Goal: Use online tool/utility: Utilize a website feature to perform a specific function

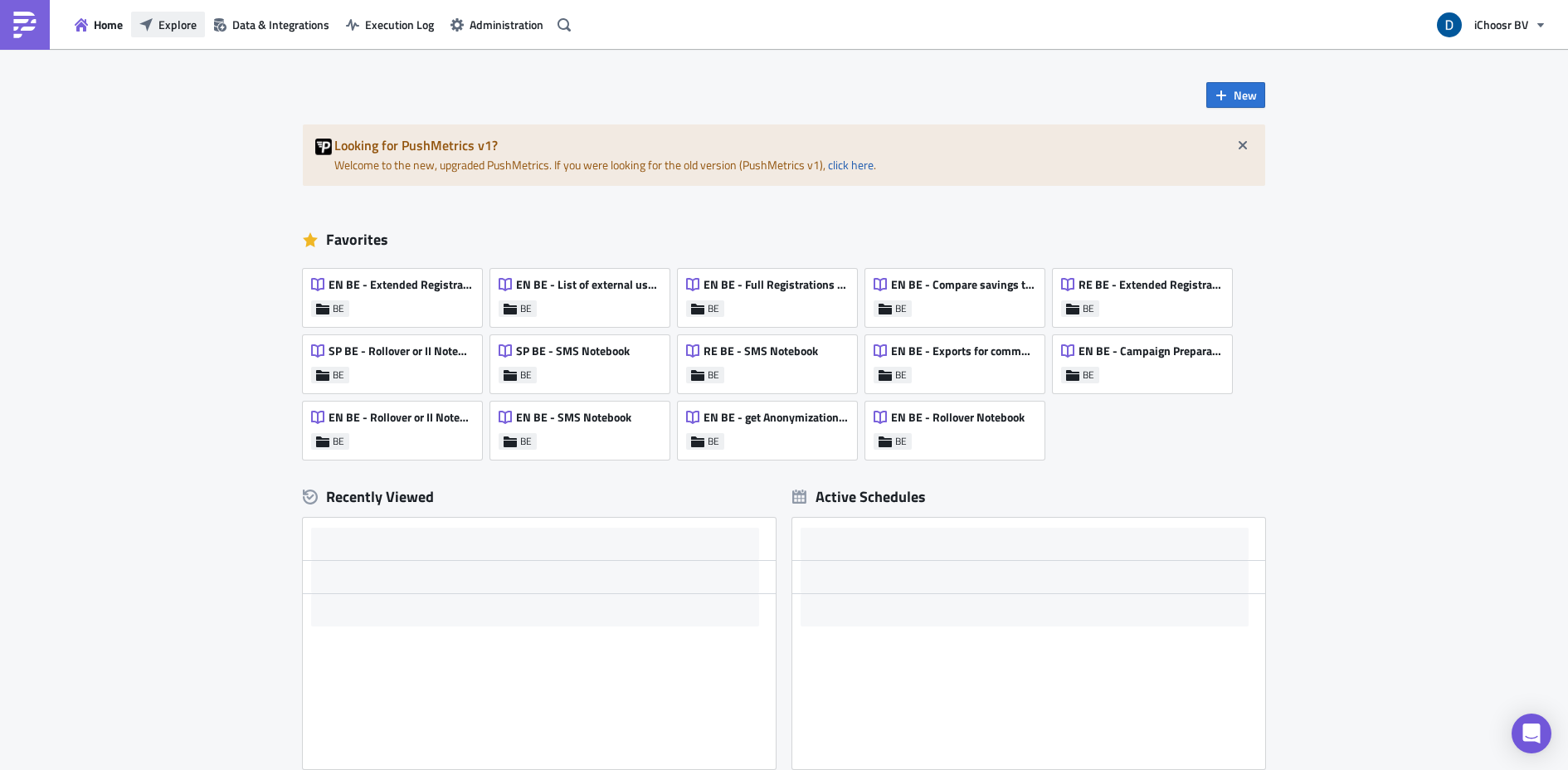
click at [192, 29] on span "Explore" at bounding box center [178, 24] width 38 height 17
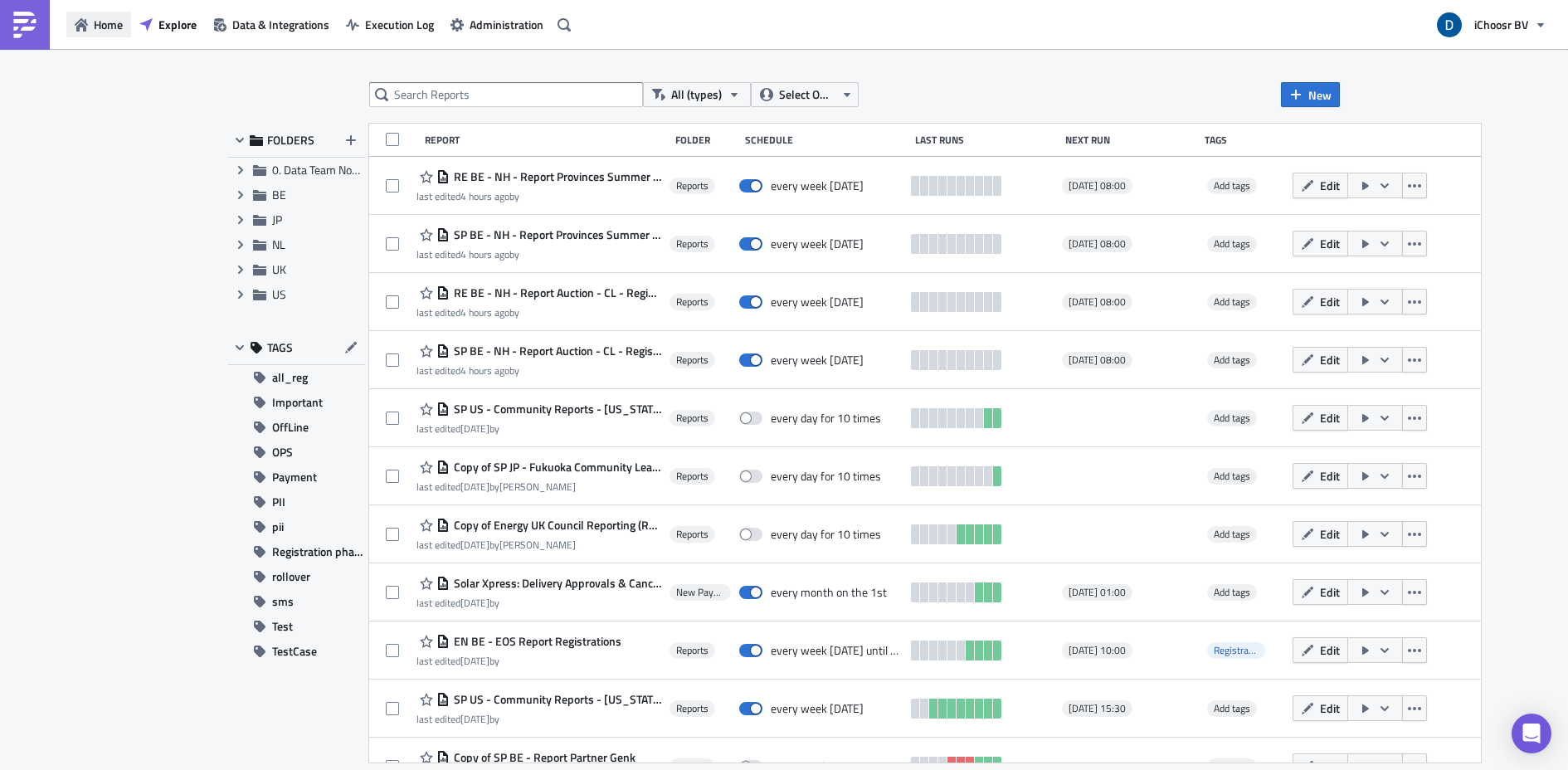
click at [79, 27] on icon "button" at bounding box center [81, 24] width 13 height 13
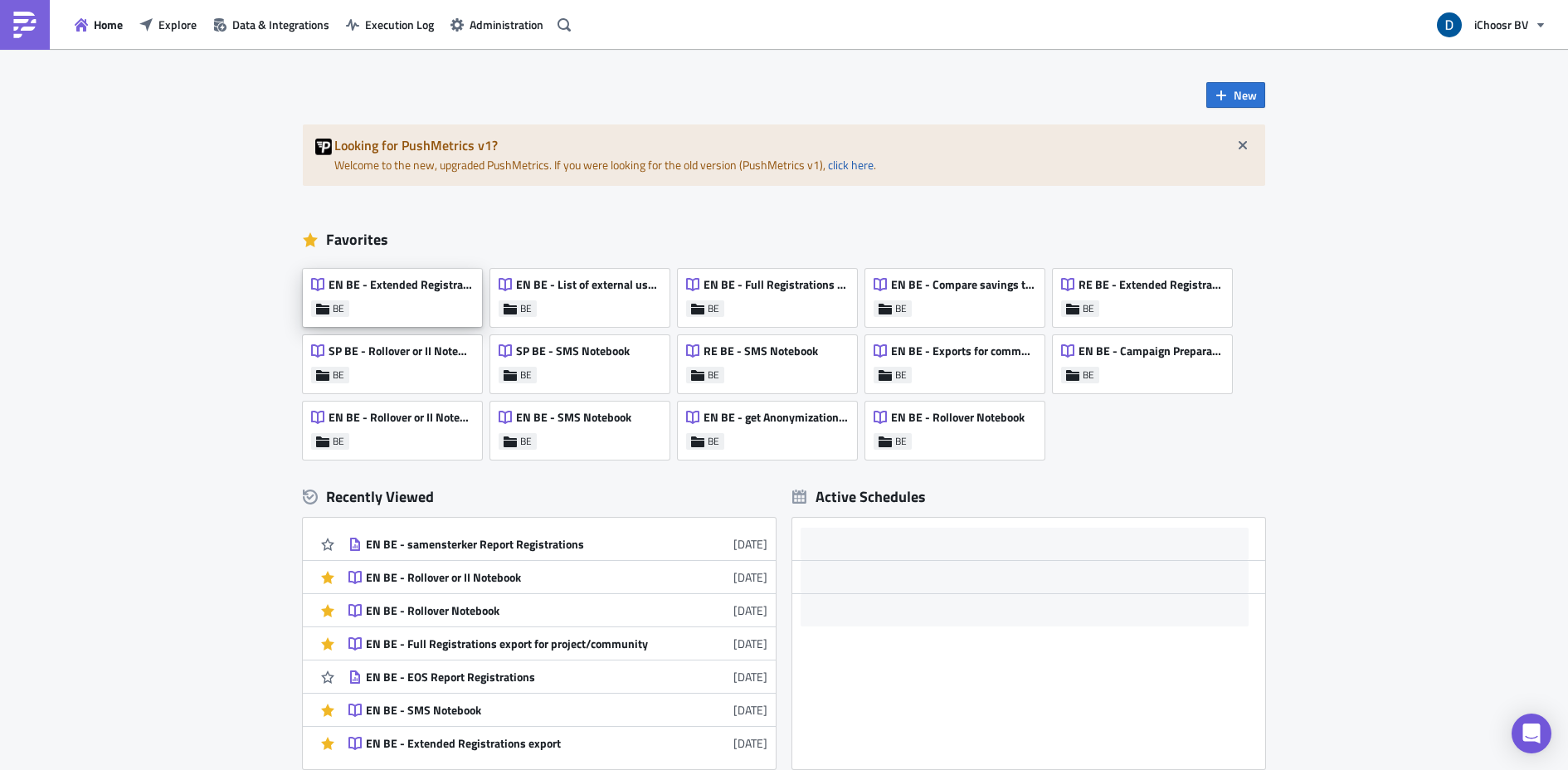
click at [411, 301] on div "EN BE - Extended Registrations export BE" at bounding box center [393, 298] width 179 height 58
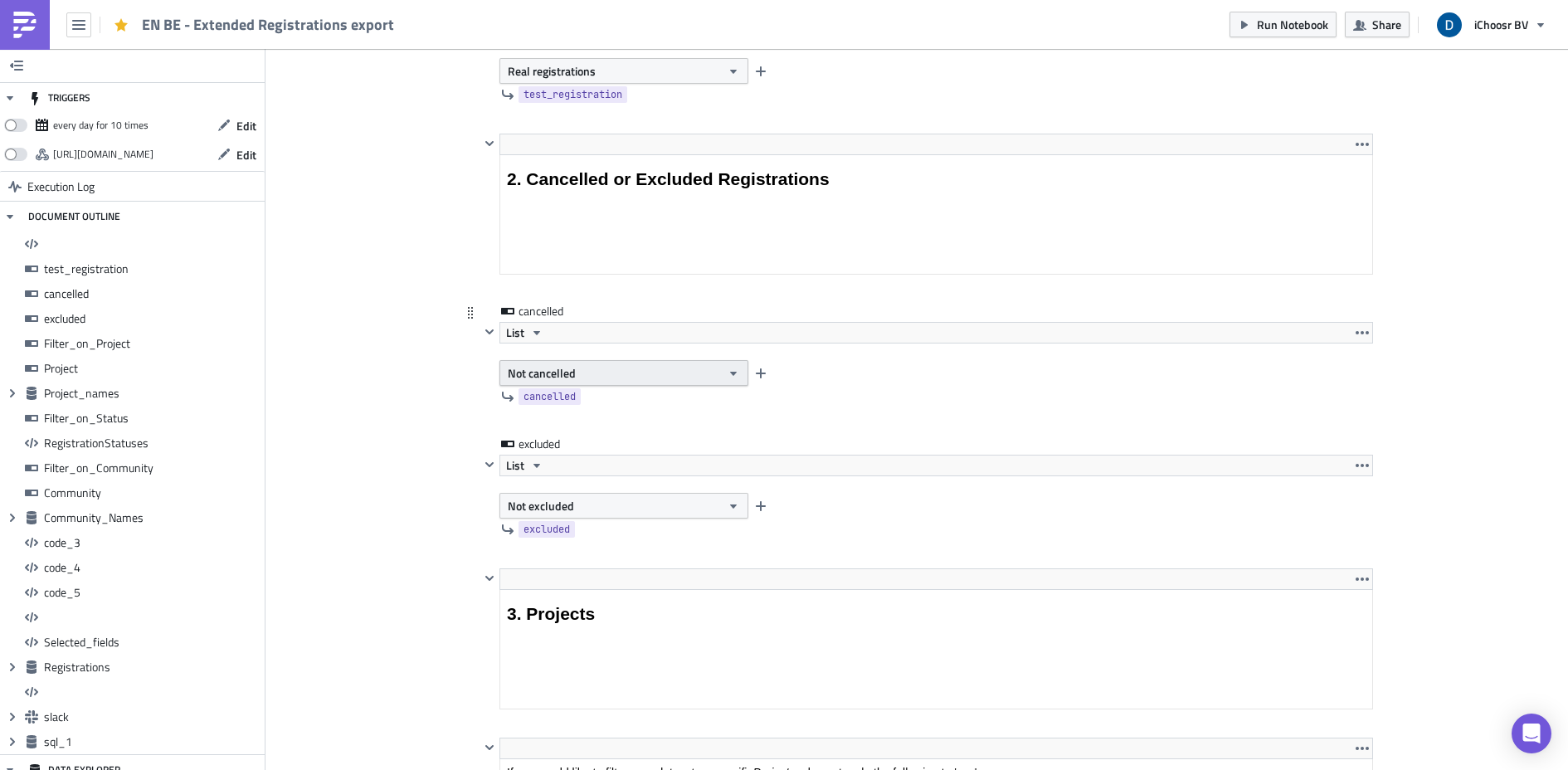
click at [695, 362] on button "Not cancelled" at bounding box center [624, 373] width 249 height 26
click at [700, 372] on button "Not cancelled" at bounding box center [624, 373] width 249 height 26
click at [523, 376] on span "Not cancelled" at bounding box center [542, 373] width 68 height 17
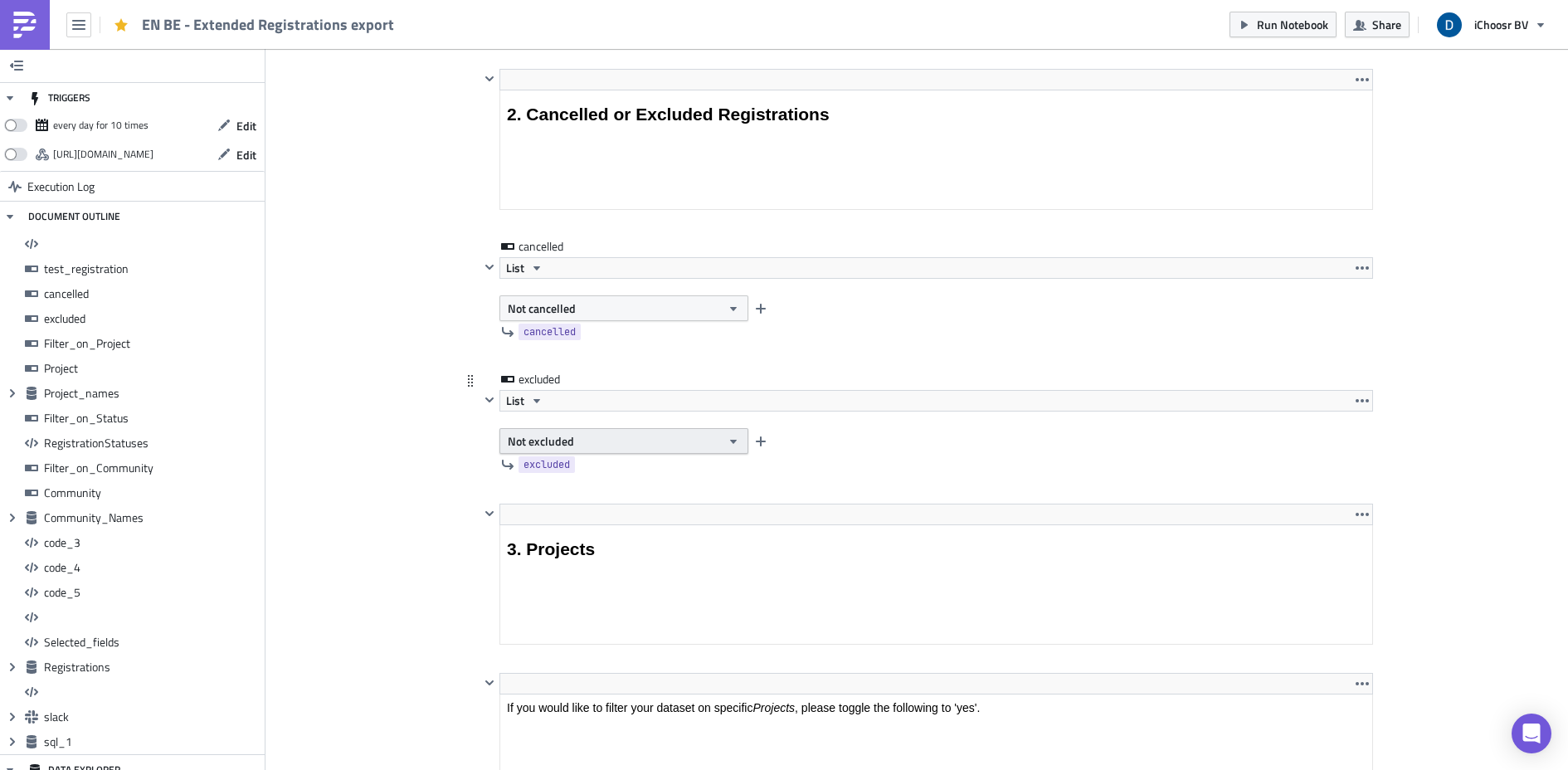
click at [613, 439] on button "Not excluded" at bounding box center [624, 442] width 249 height 26
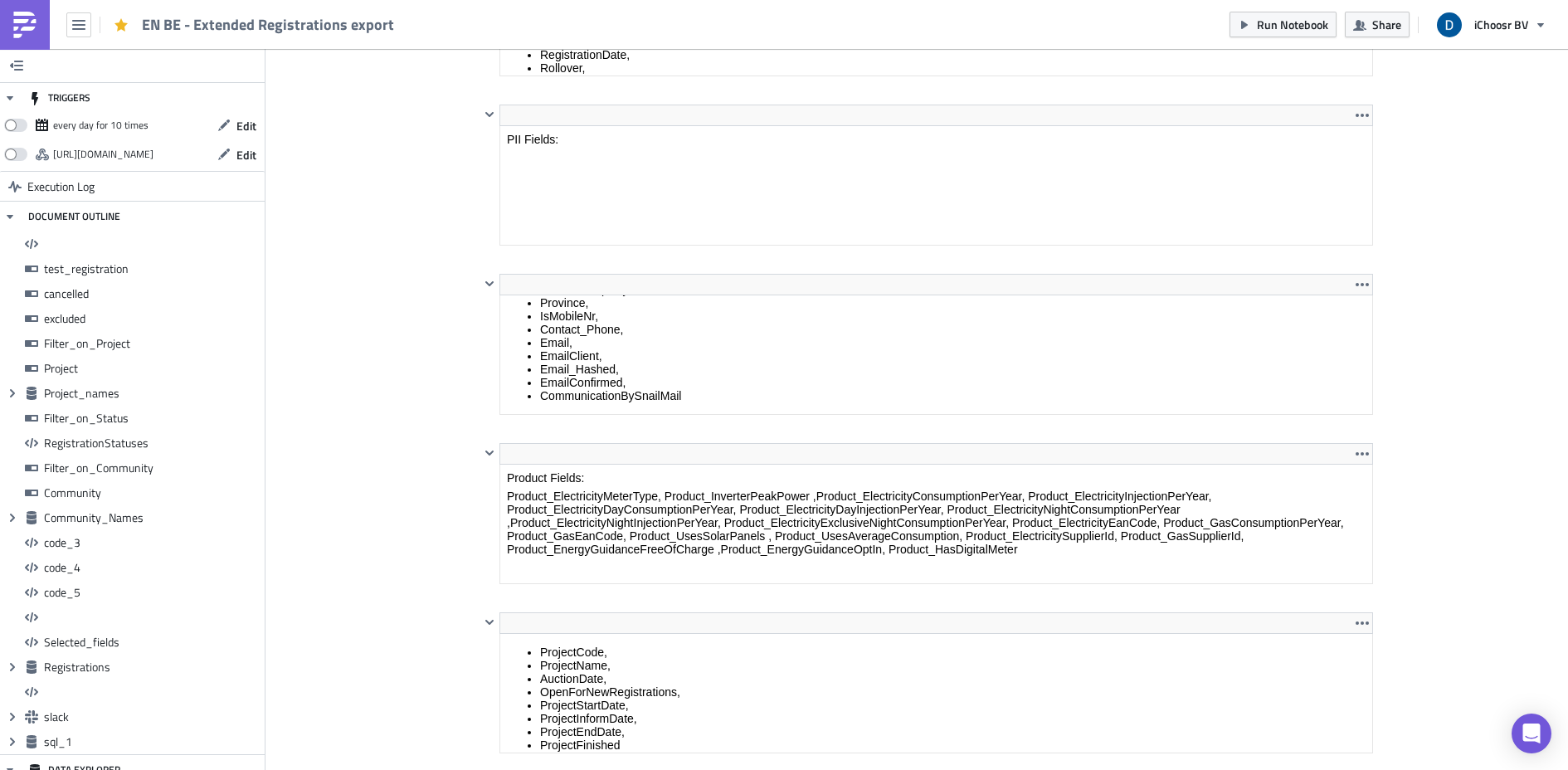
scroll to position [6818, 0]
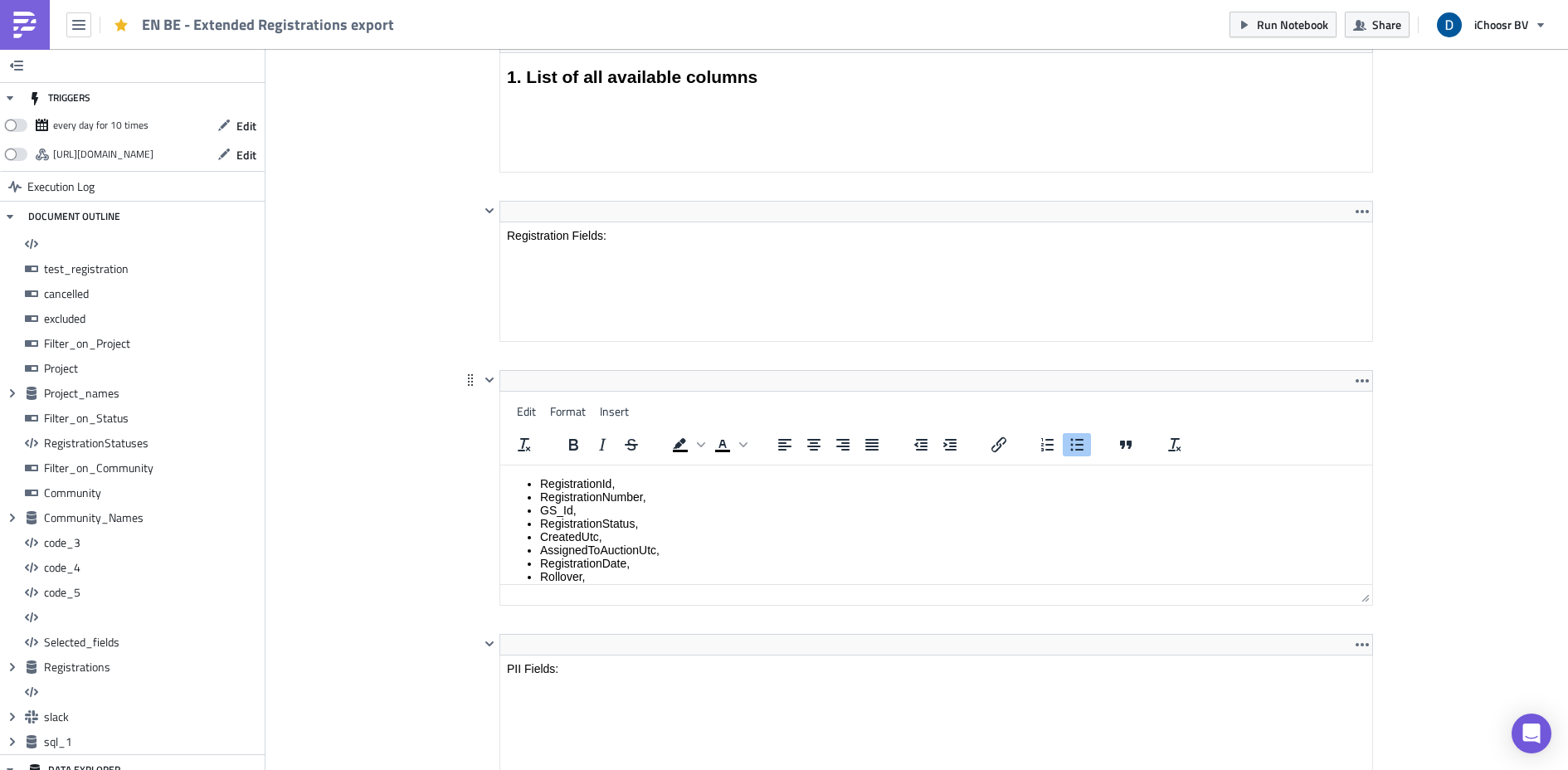
drag, startPoint x: 541, startPoint y: 482, endPoint x: 639, endPoint y: 397, distance: 129.7
click at [639, 465] on html "RegistrationId, RegistrationNumber, GS_Id, RegistrationStatus, CreatedUtc, Assi…" at bounding box center [936, 570] width 872 height 209
drag, startPoint x: 623, startPoint y: 476, endPoint x: 545, endPoint y: 478, distance: 78.0
click at [545, 478] on li "RegistrationId," at bounding box center [953, 483] width 826 height 13
click at [553, 480] on li "RegistrationId," at bounding box center [953, 483] width 826 height 13
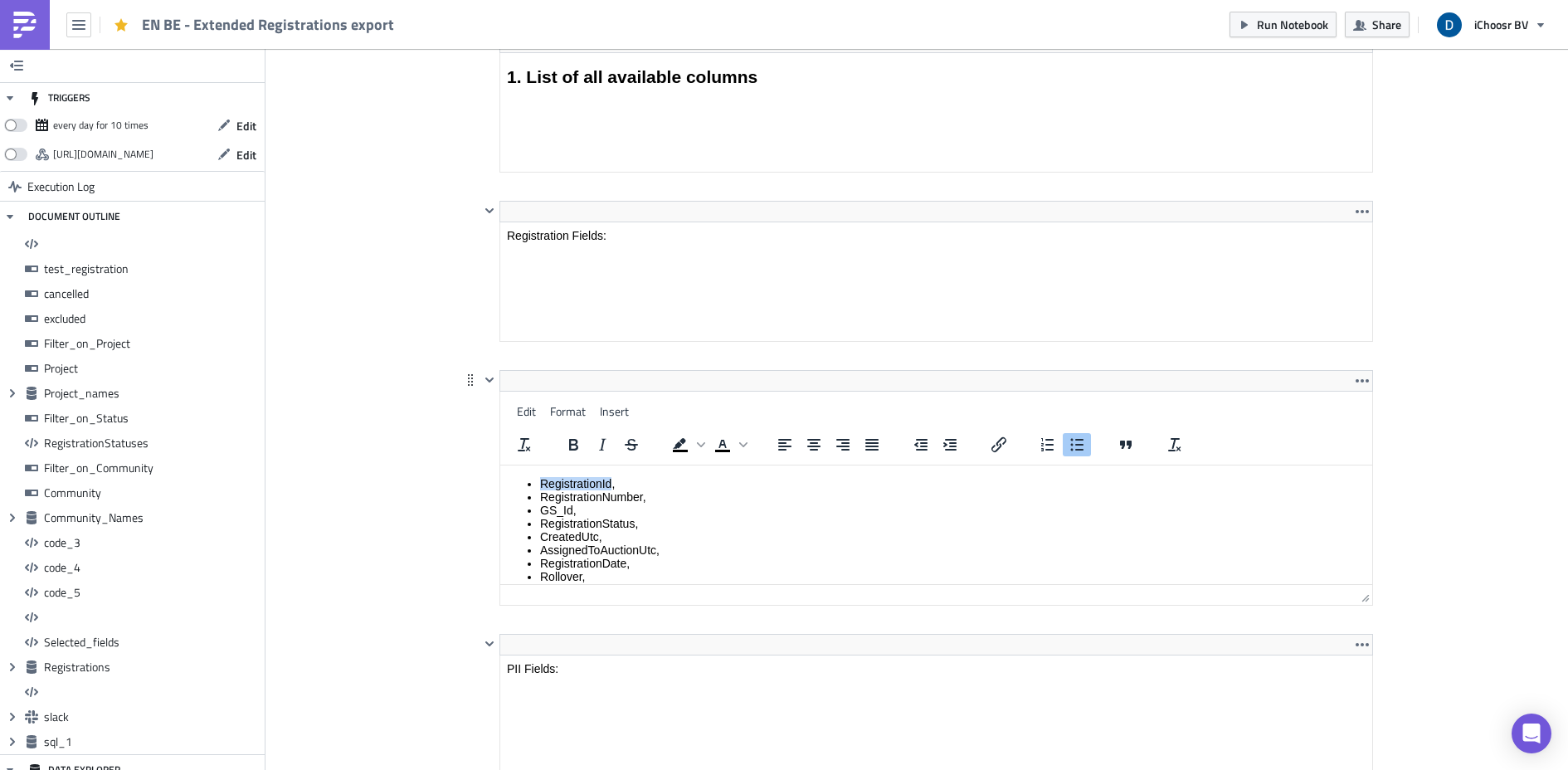
click at [553, 480] on li "RegistrationId," at bounding box center [953, 483] width 826 height 13
copy li "RegistrationId,"
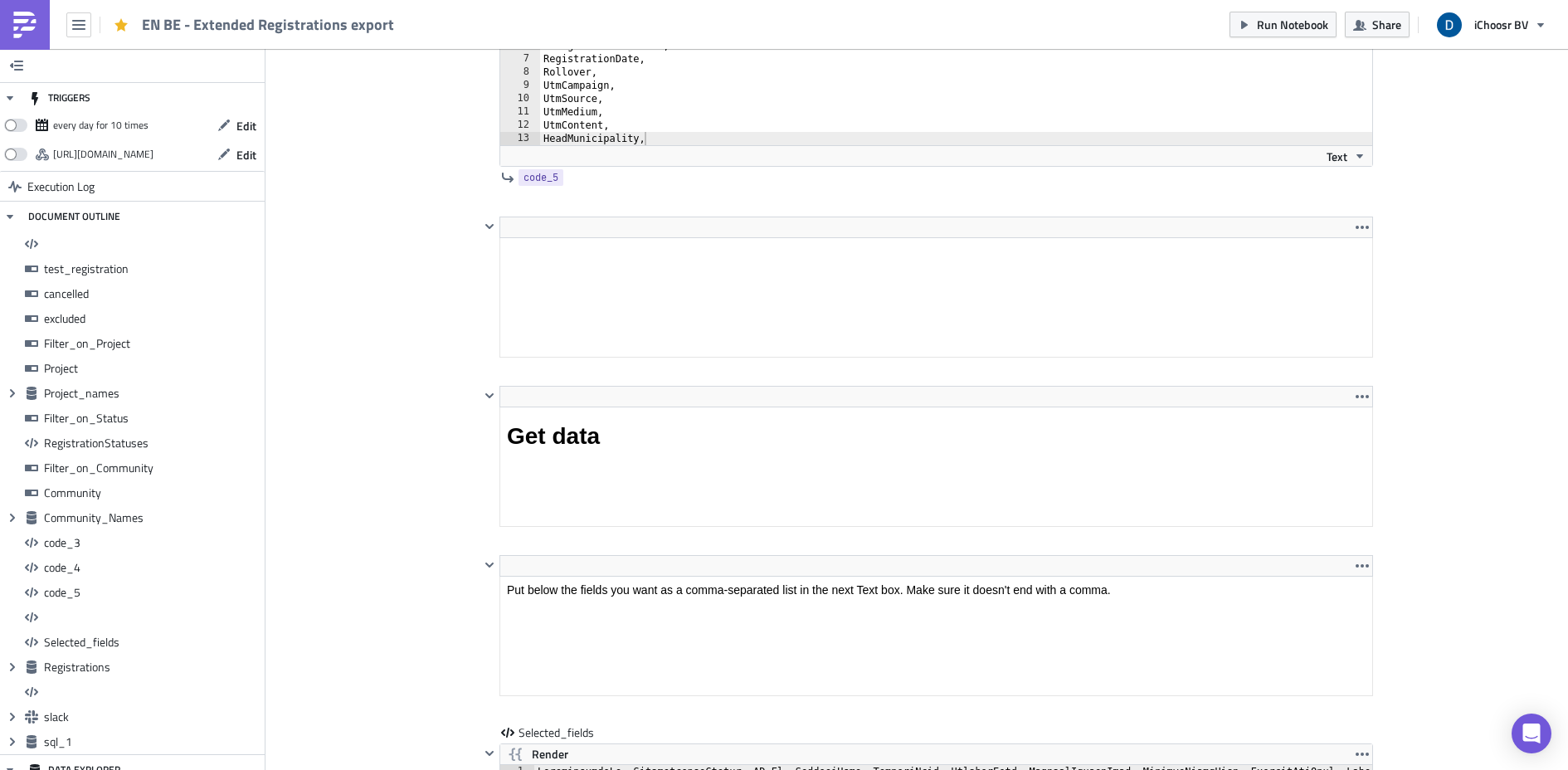
scroll to position [11044, 0]
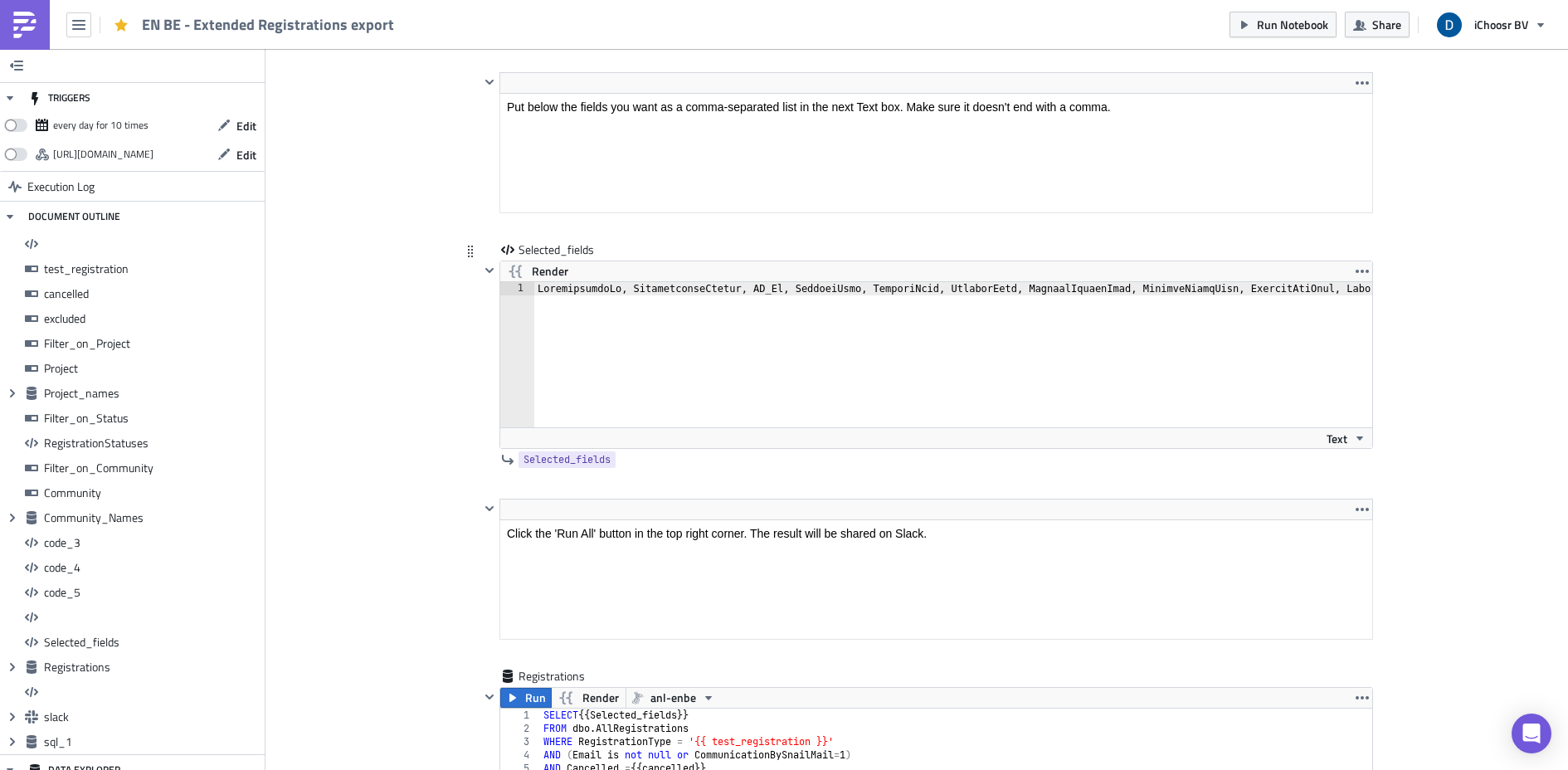
type textarea "RegistrationId, RegistrationNumber, GS_Id, ProjectName, ProjectCode, AuctionDat…"
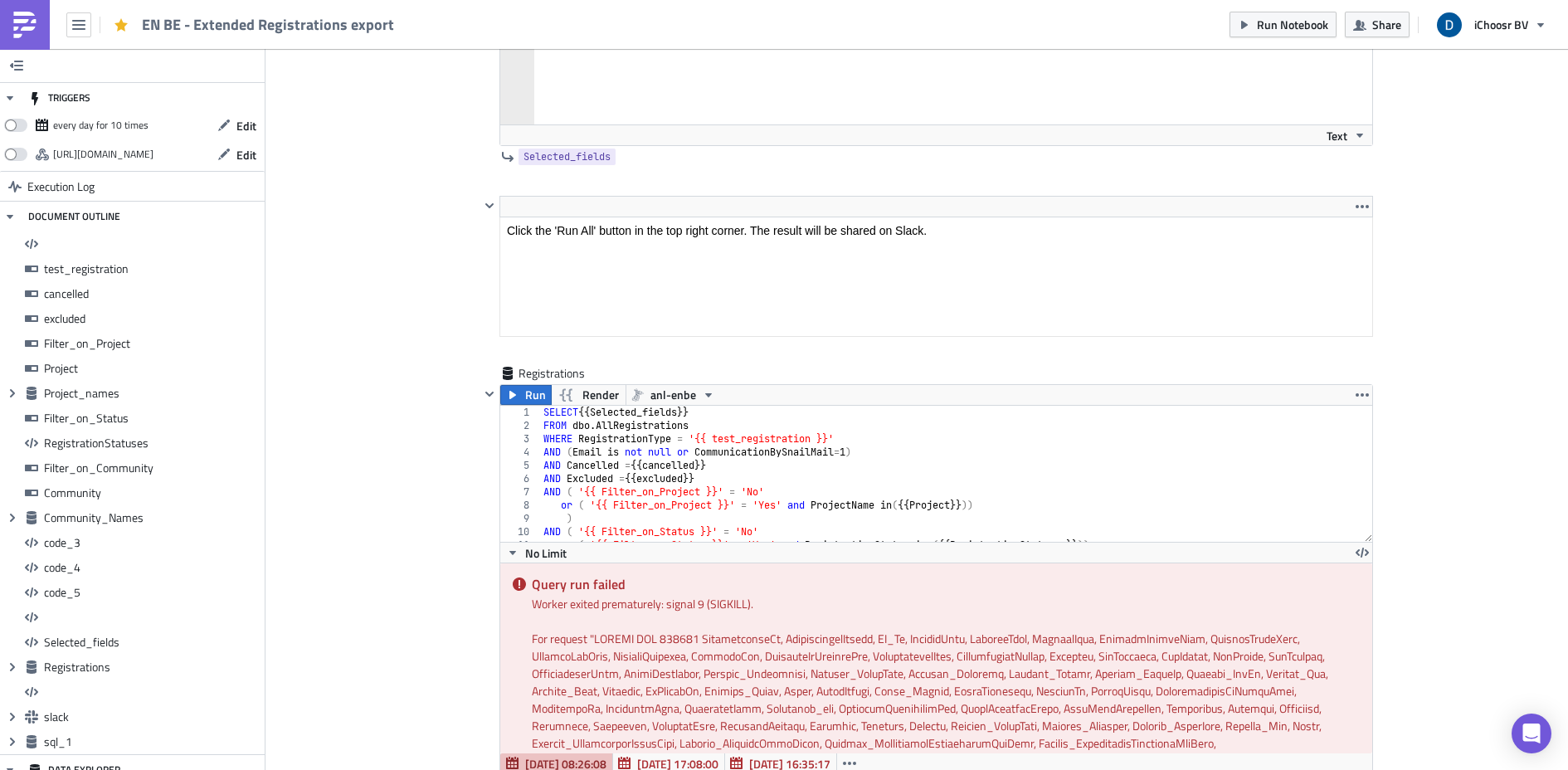
scroll to position [11418, 0]
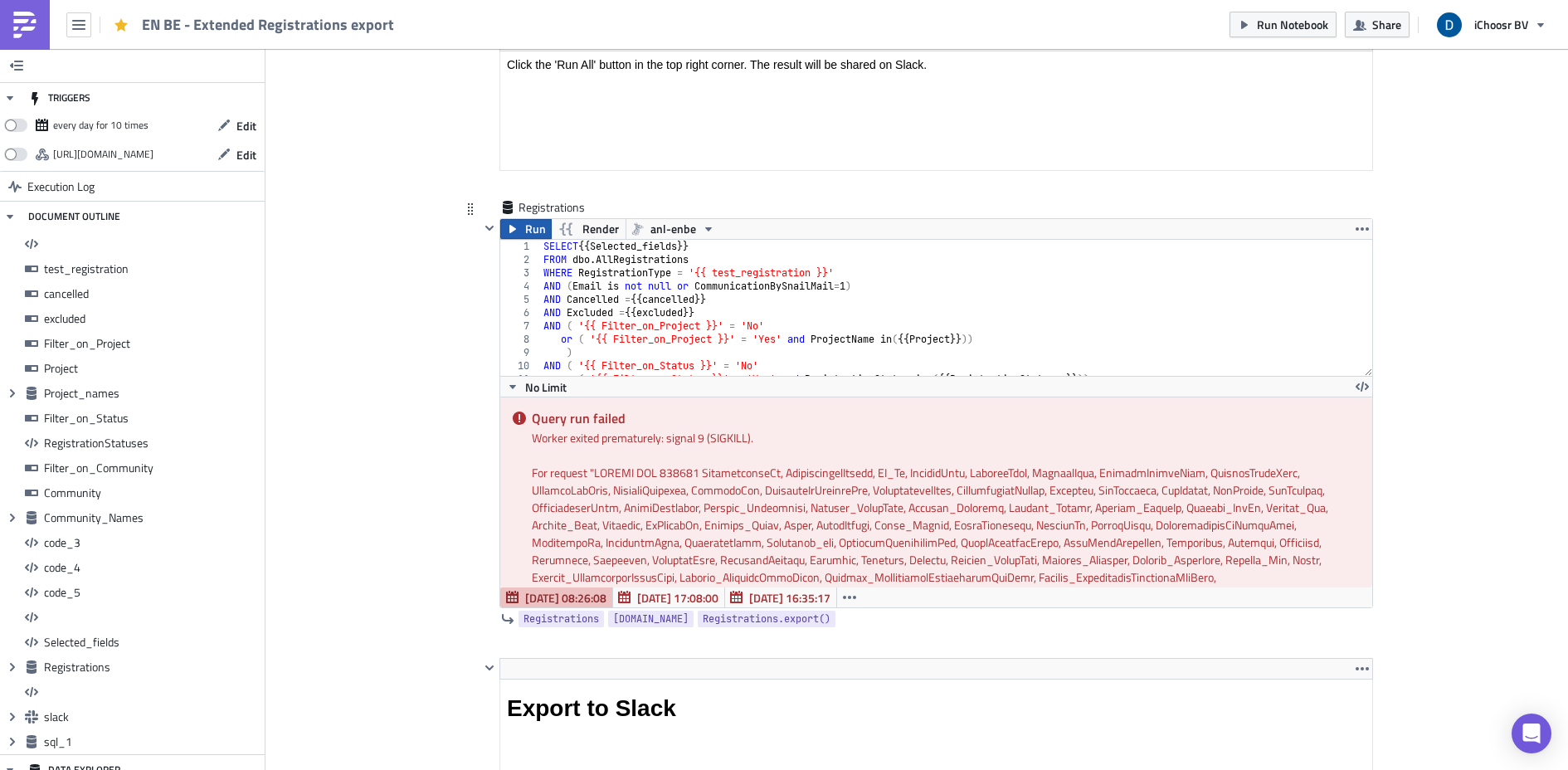
click at [508, 223] on icon "button" at bounding box center [512, 228] width 13 height 13
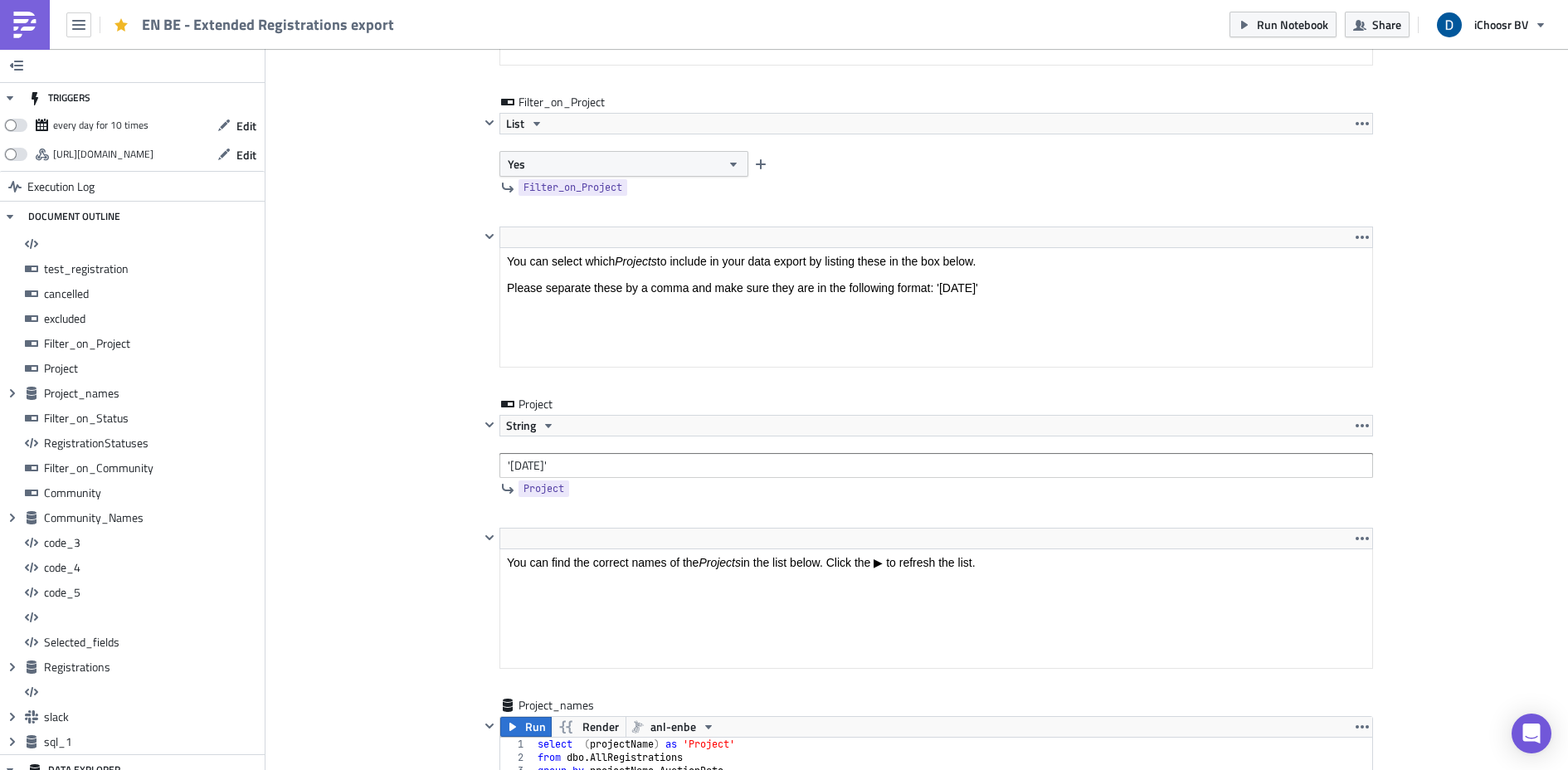
scroll to position [2894, 0]
click at [537, 165] on button "Yes" at bounding box center [624, 167] width 249 height 26
click at [535, 214] on div "No" at bounding box center [572, 221] width 138 height 17
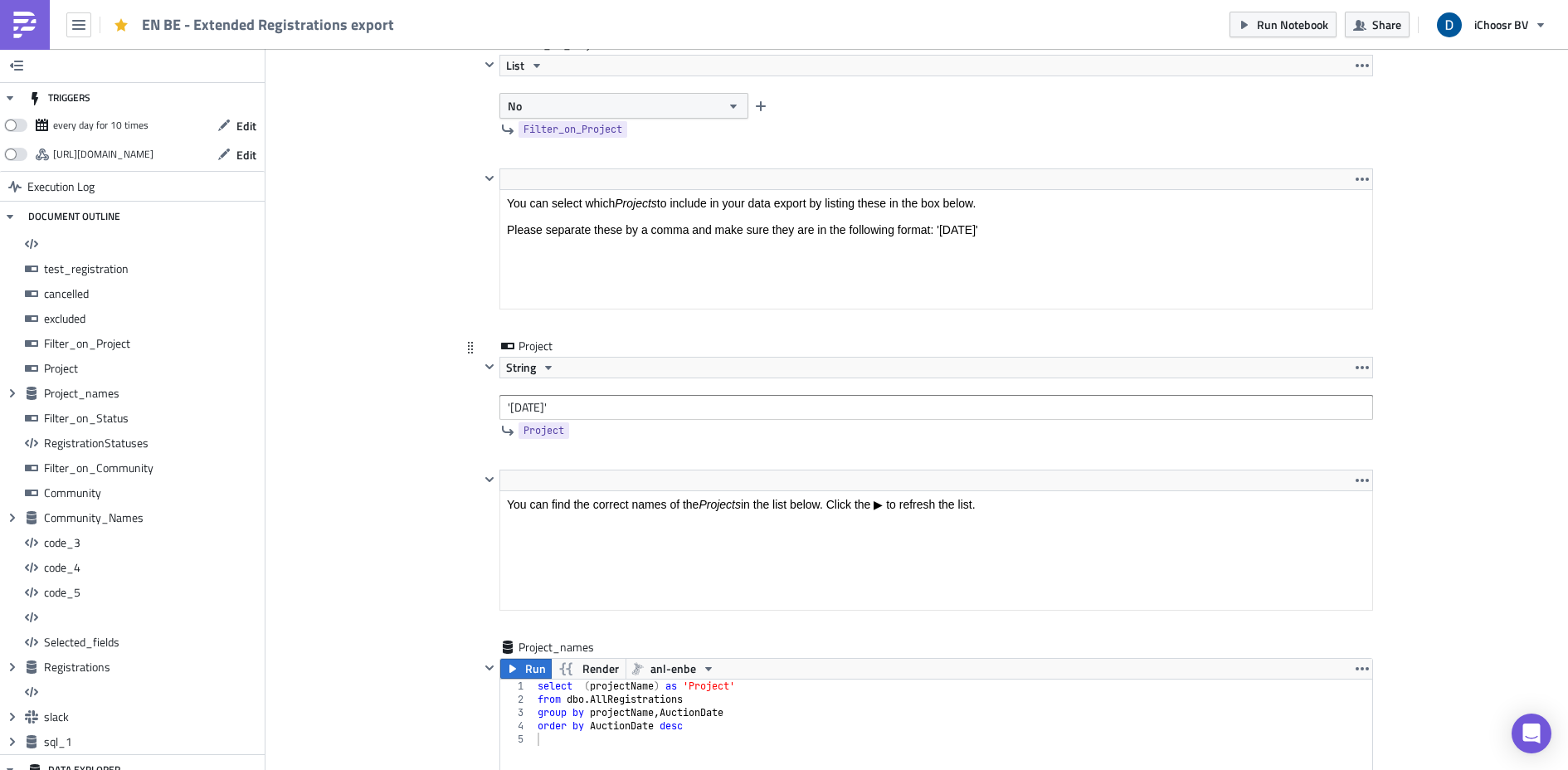
scroll to position [2958, 0]
click at [510, 669] on icon "button" at bounding box center [512, 666] width 13 height 13
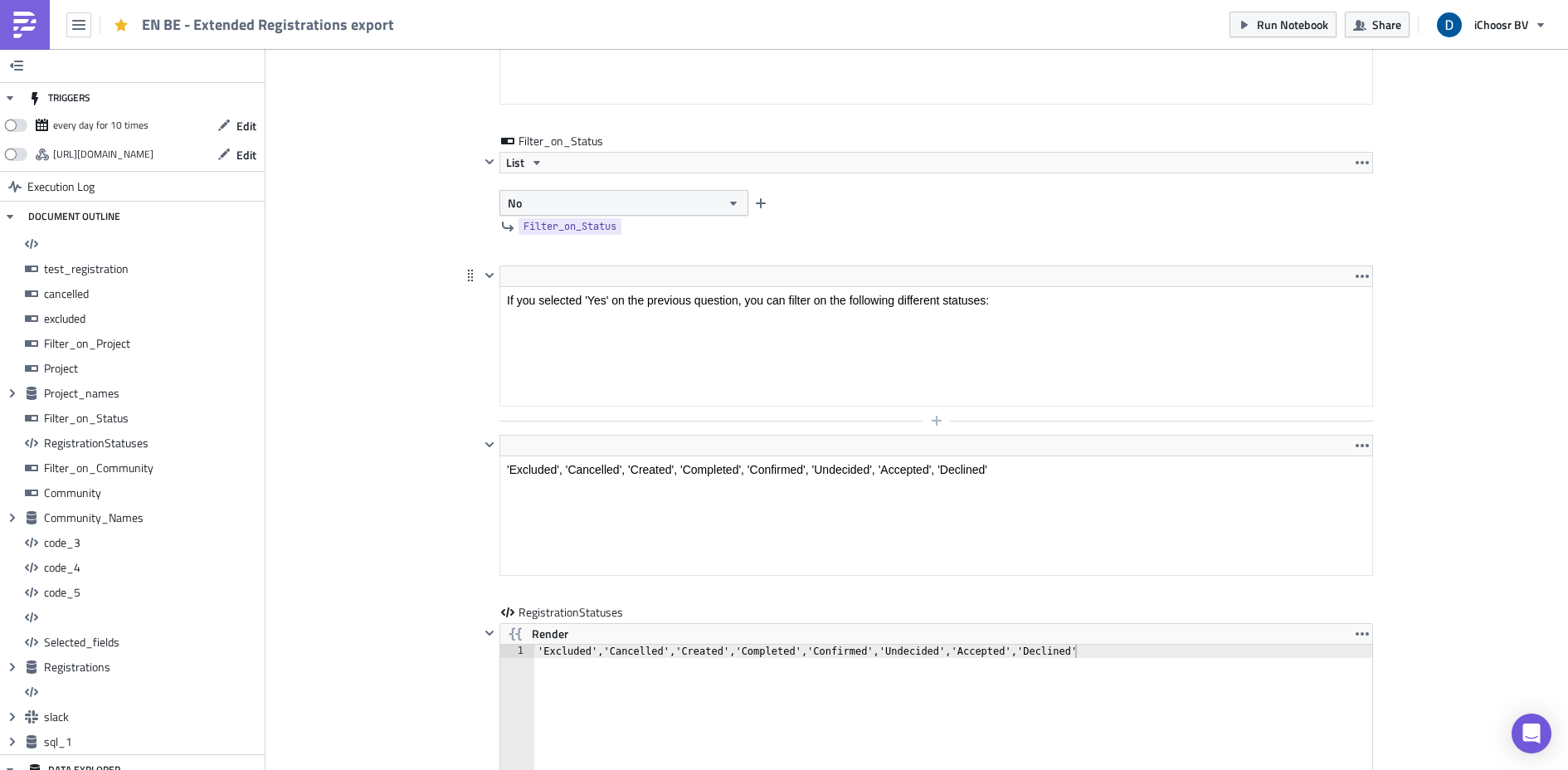
scroll to position [4102, 0]
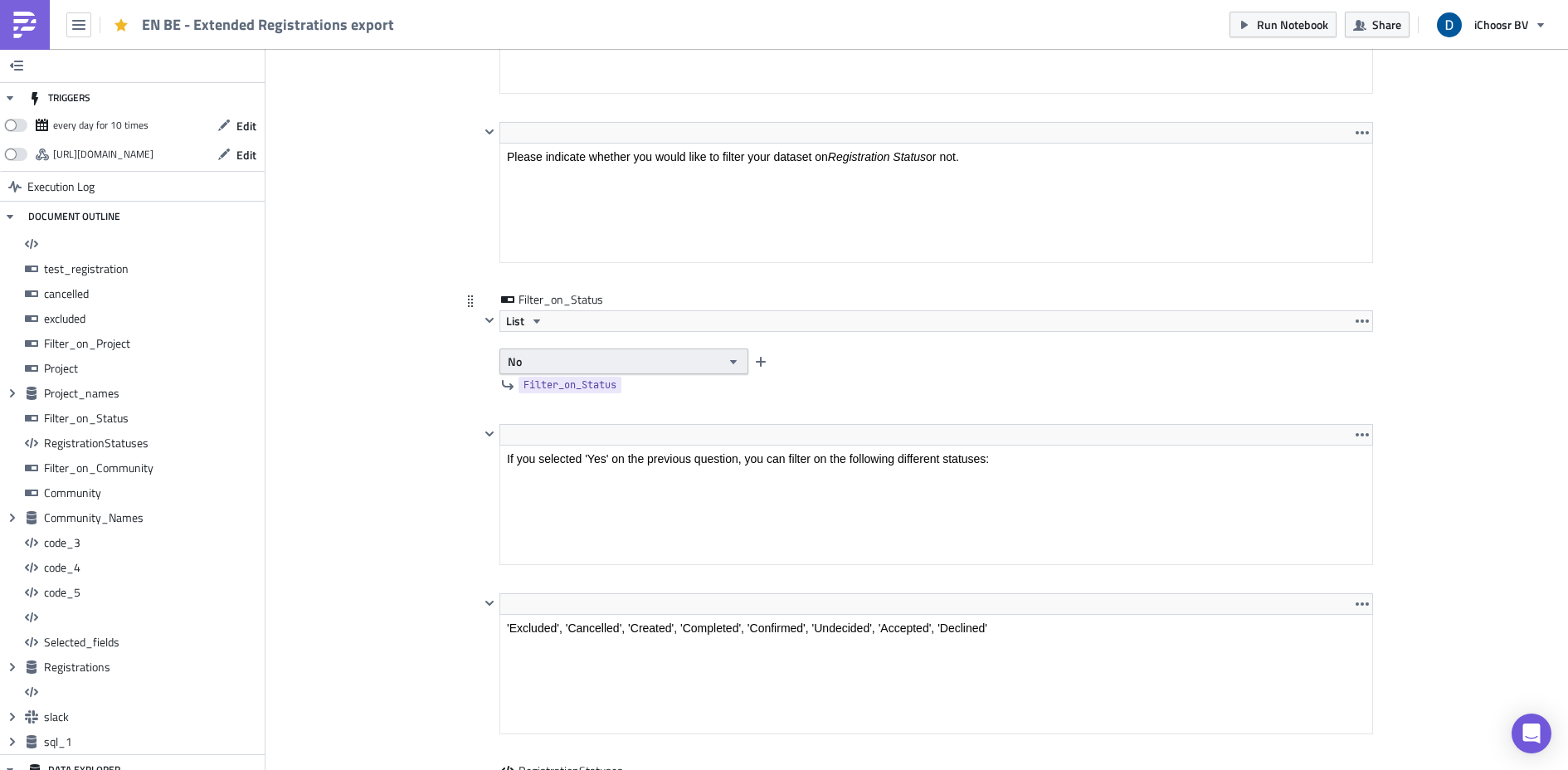
click at [629, 357] on button "No" at bounding box center [624, 361] width 249 height 26
click at [627, 360] on button "No" at bounding box center [624, 361] width 249 height 26
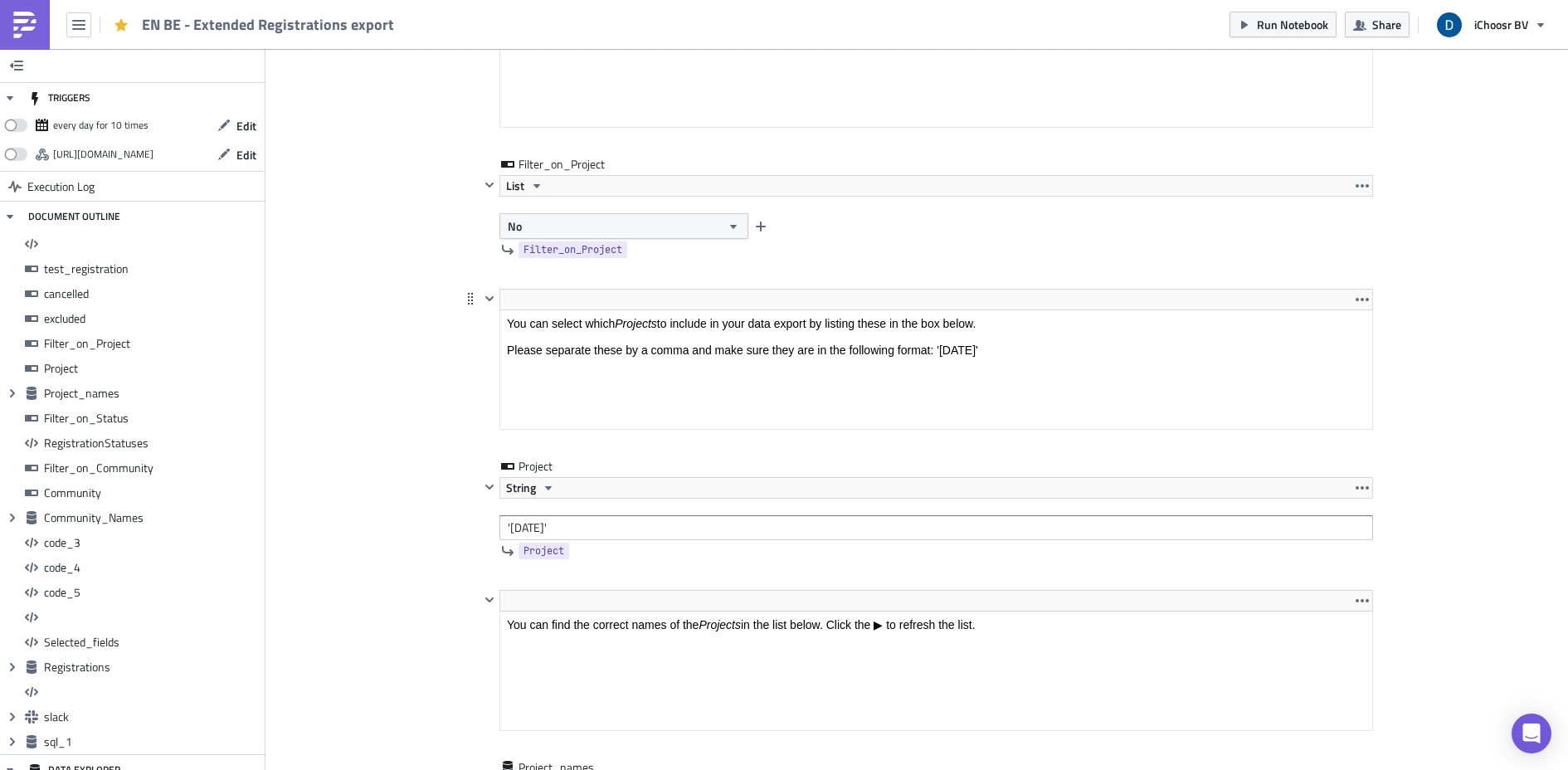
scroll to position [2641, 0]
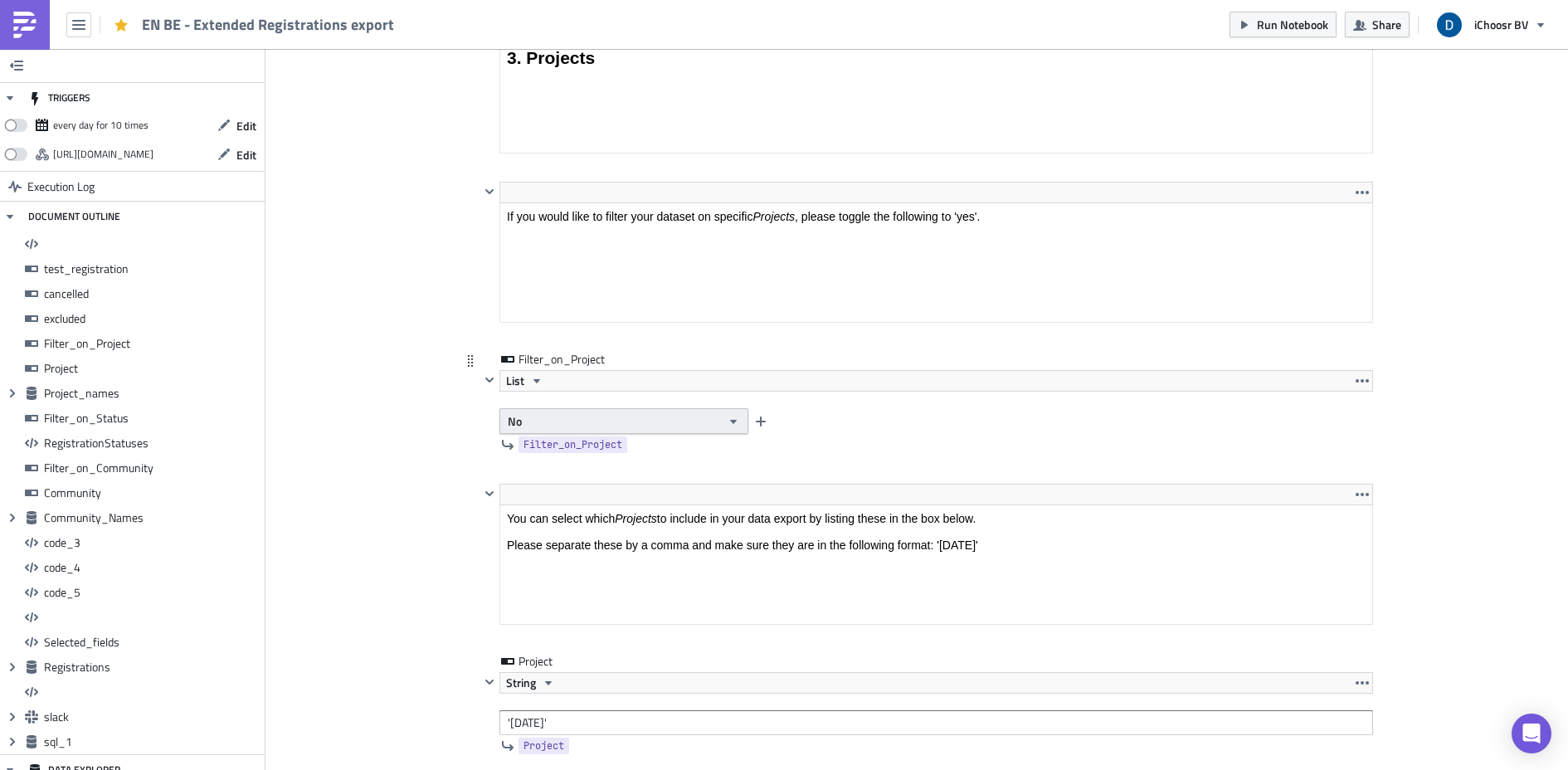
click at [645, 414] on button "No" at bounding box center [624, 422] width 249 height 26
click at [579, 469] on div "No" at bounding box center [582, 475] width 118 height 17
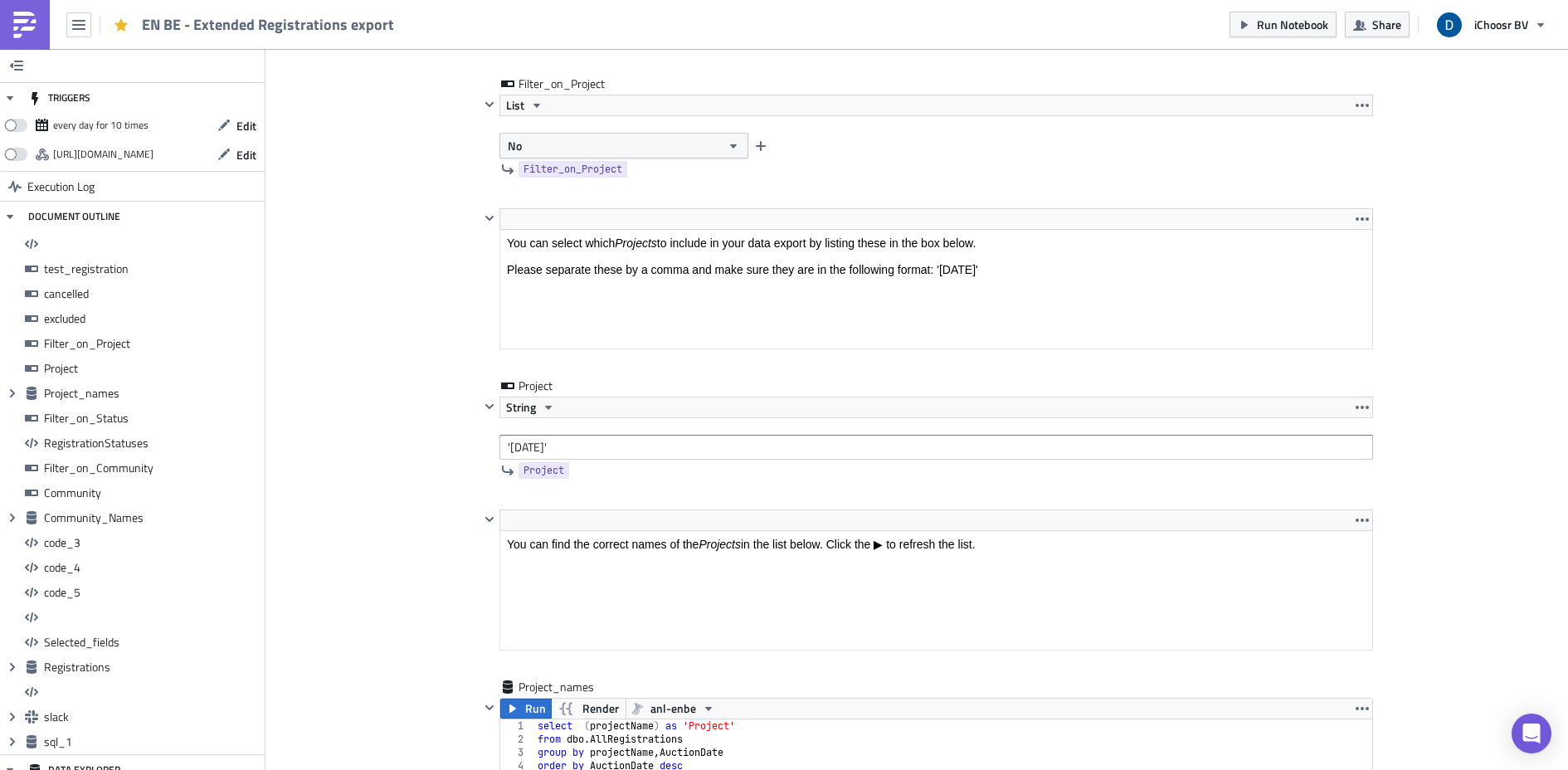
scroll to position [2984, 0]
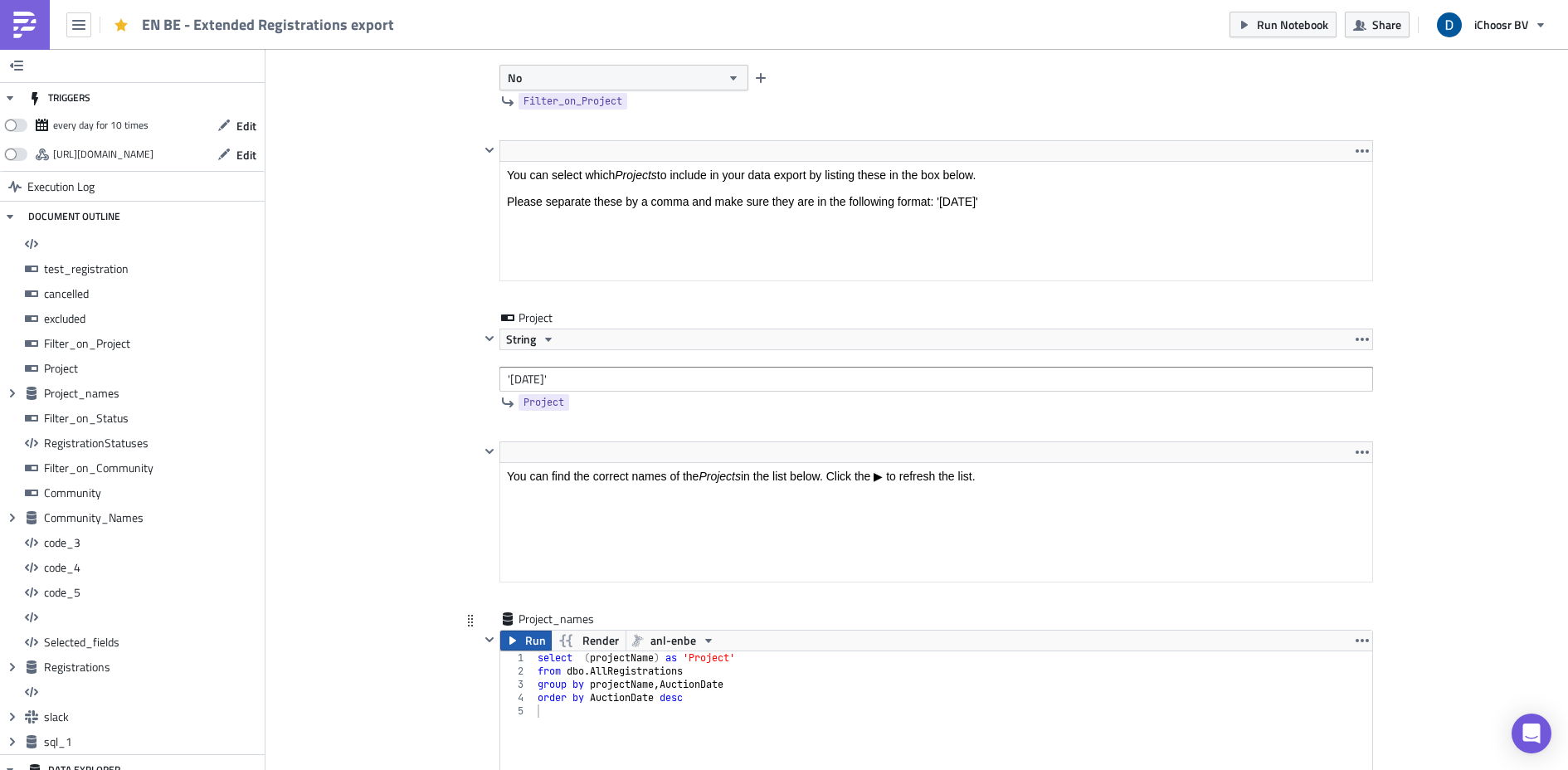
click at [533, 644] on span "Run" at bounding box center [536, 640] width 21 height 20
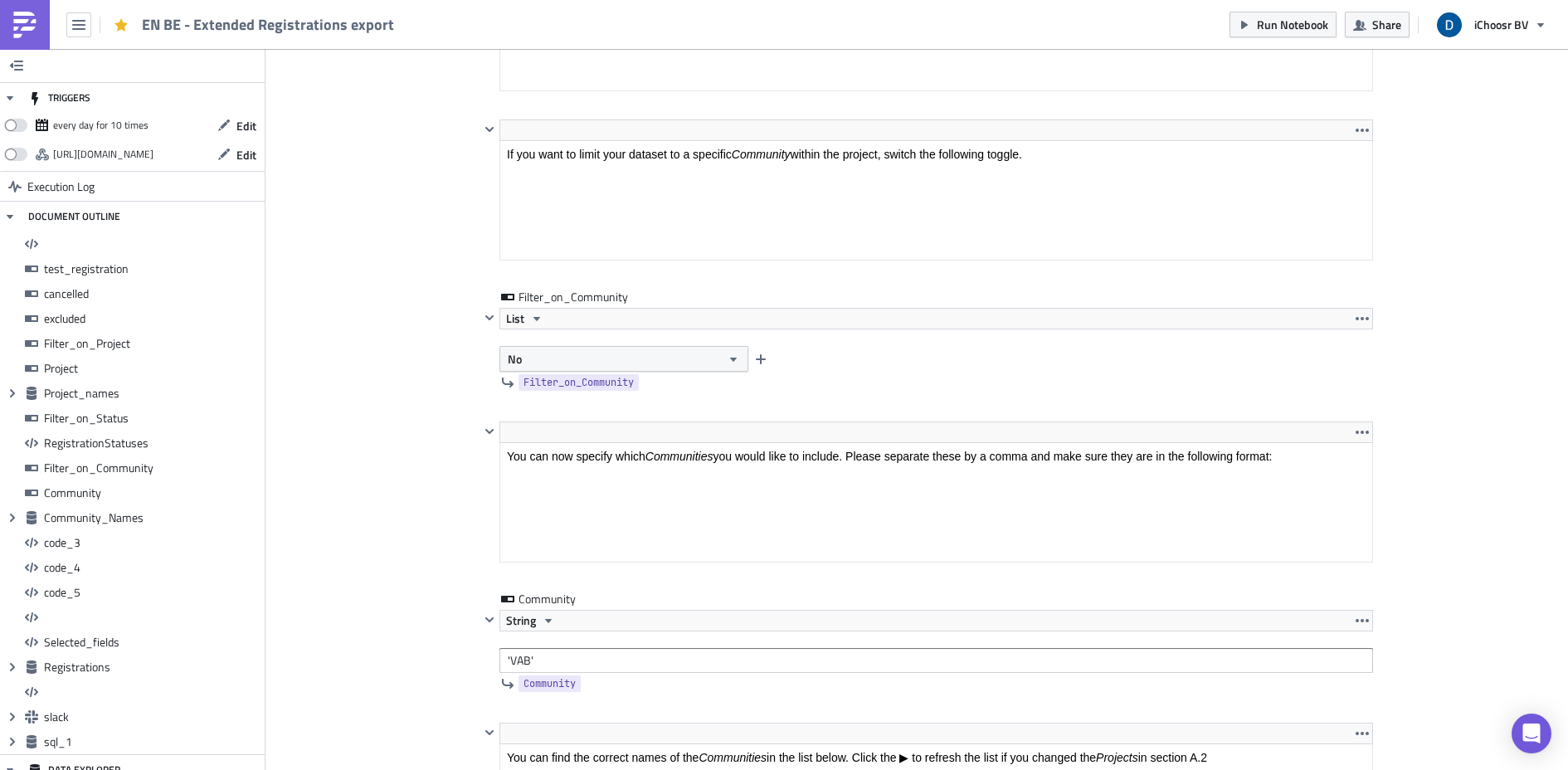
scroll to position [5161, 0]
click at [579, 359] on button "No" at bounding box center [624, 357] width 249 height 26
click at [562, 382] on div "Yes" at bounding box center [572, 386] width 138 height 17
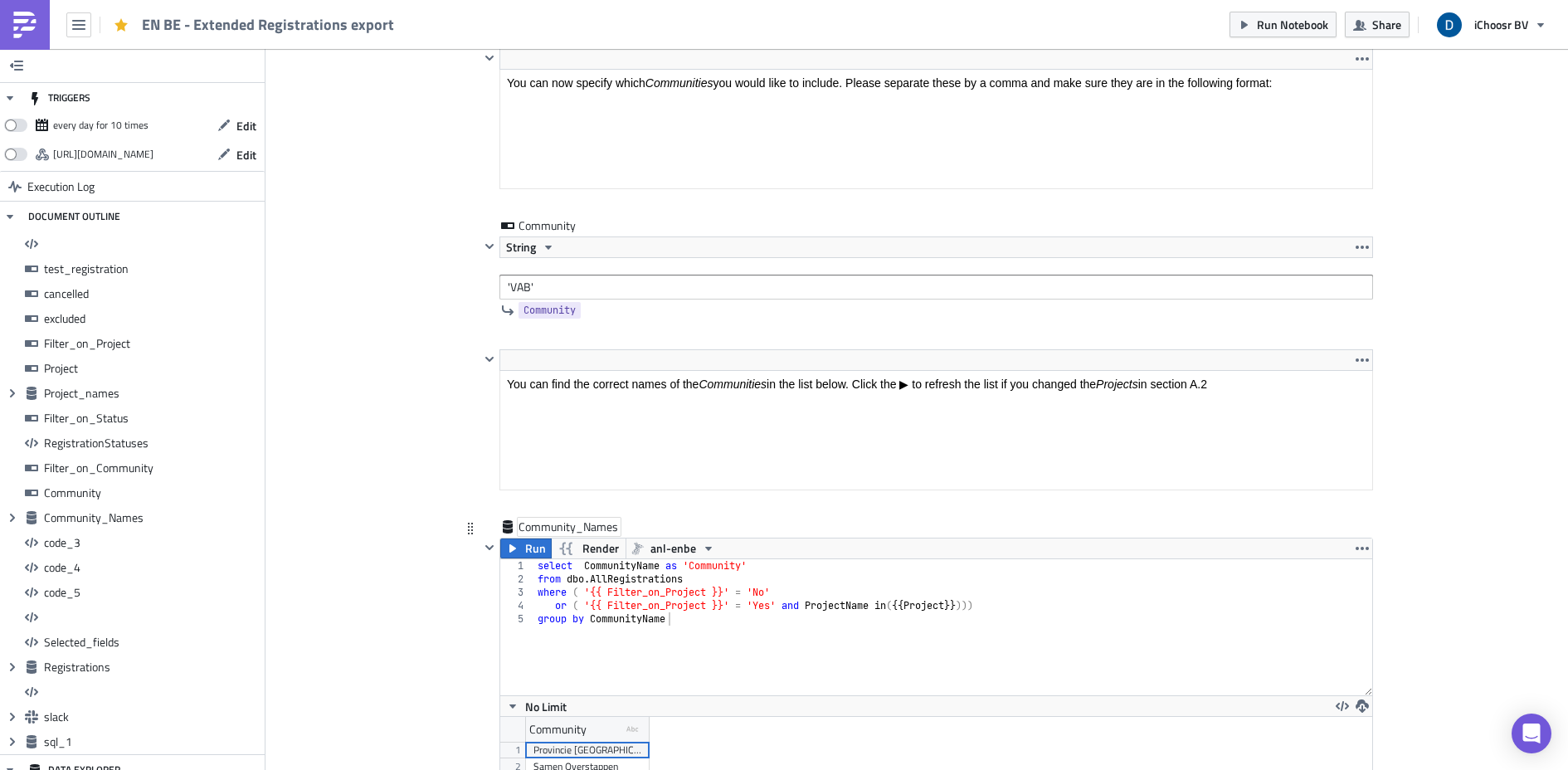
scroll to position [5534, 0]
click at [510, 549] on icon "button" at bounding box center [512, 547] width 13 height 13
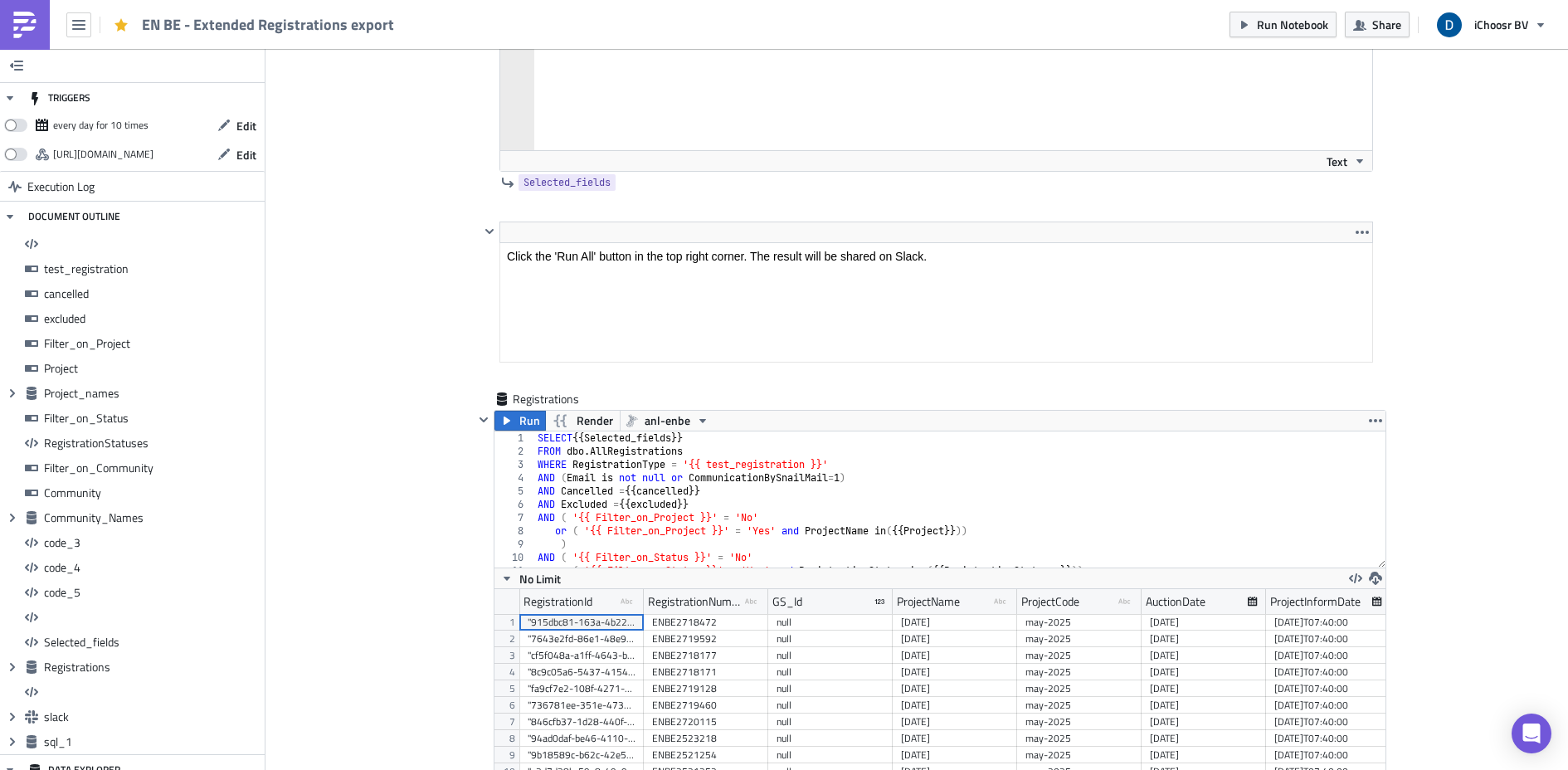
scroll to position [11441, 0]
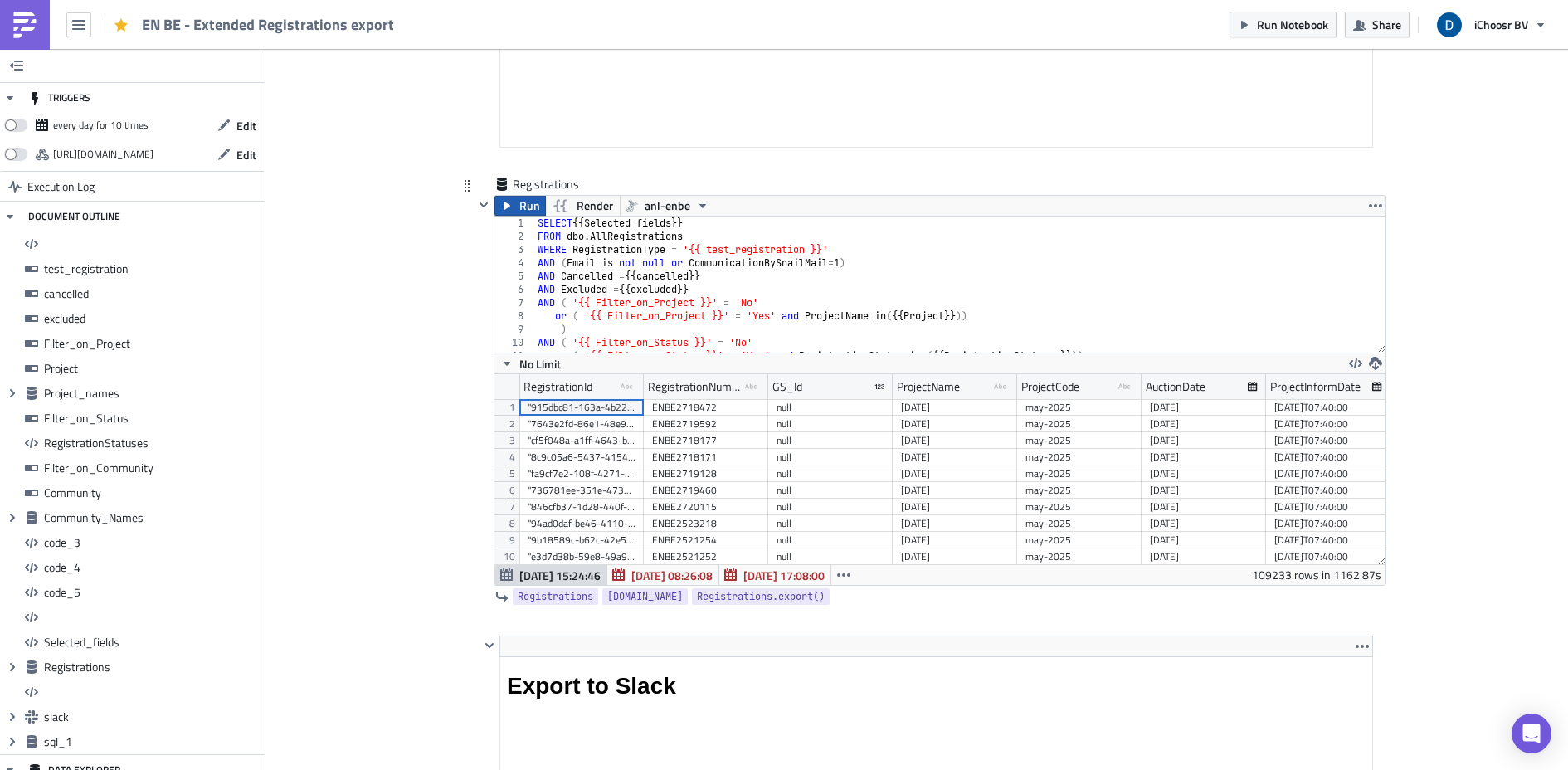
click at [521, 207] on span "Run" at bounding box center [530, 206] width 21 height 20
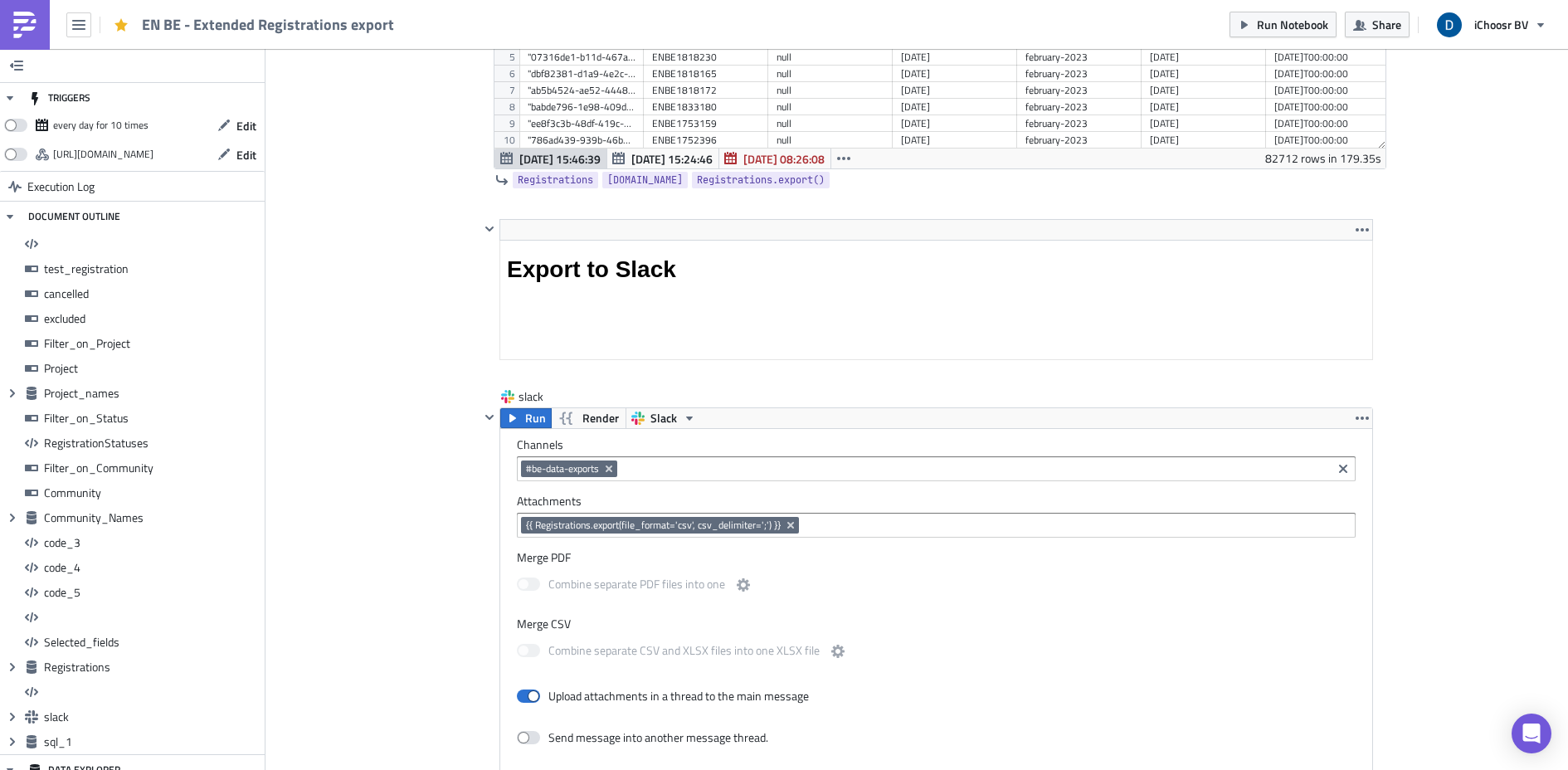
scroll to position [11861, 0]
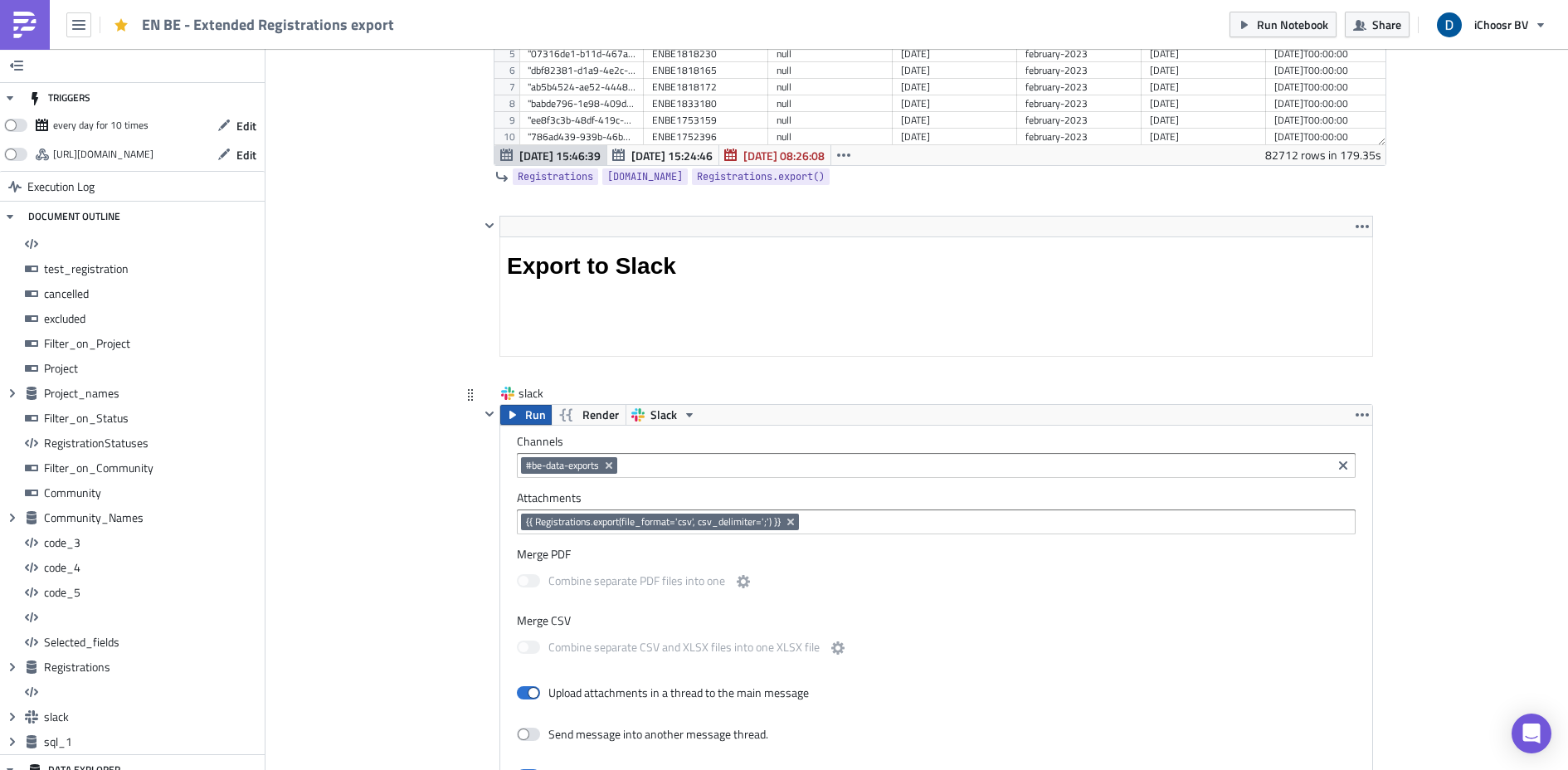
click at [525, 409] on span "Run" at bounding box center [536, 415] width 21 height 20
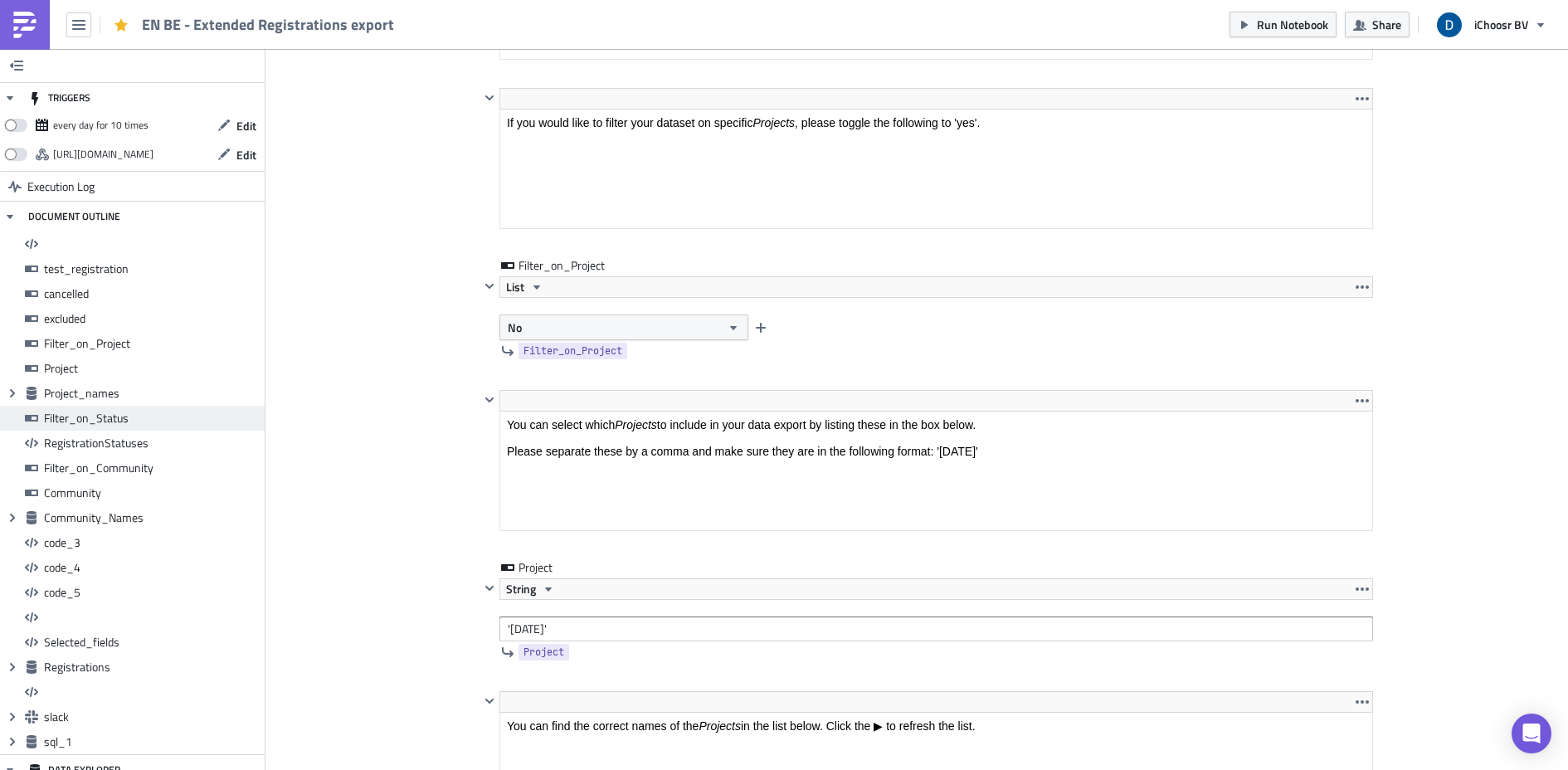
scroll to position [2732, 0]
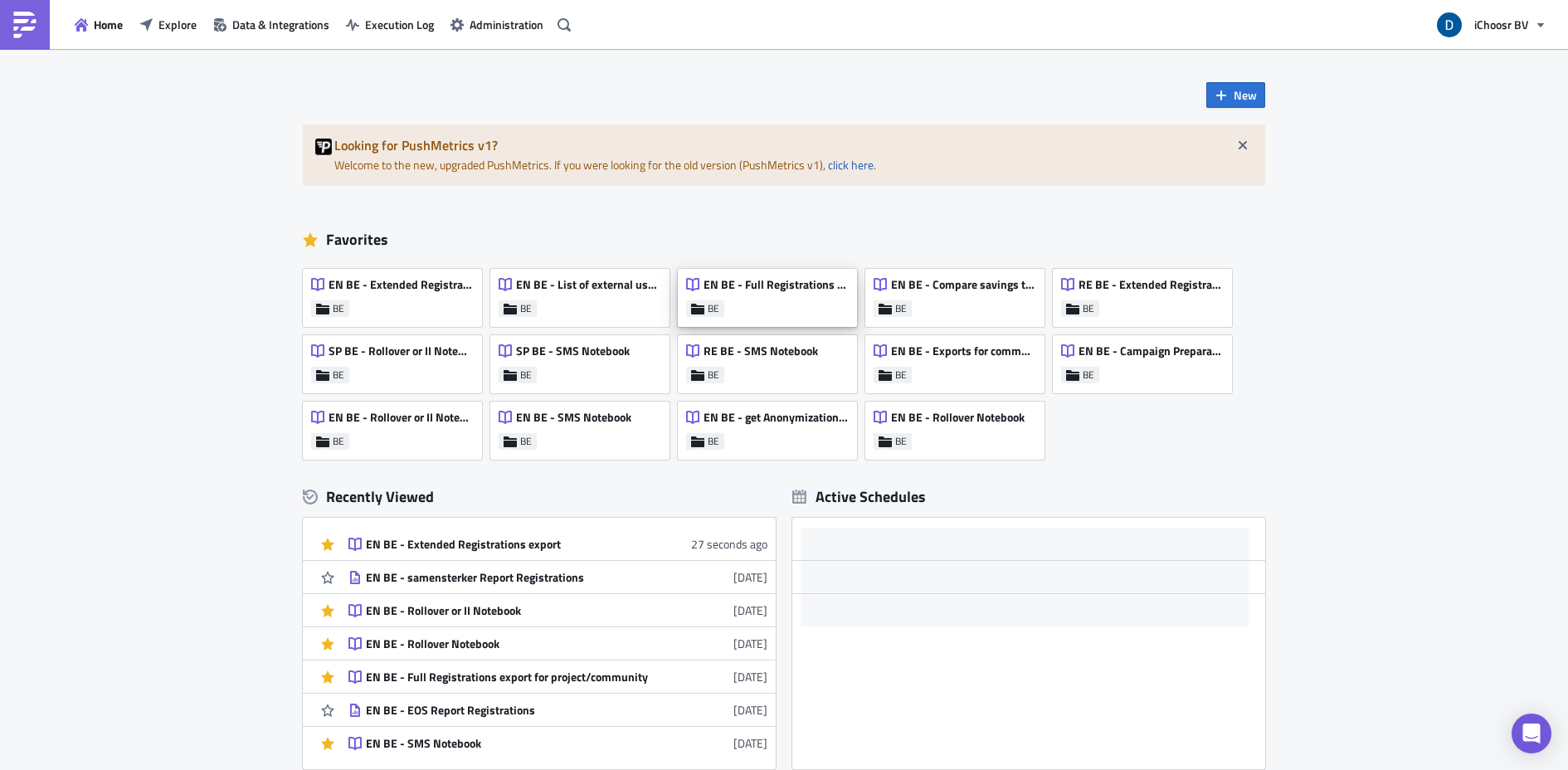
click at [801, 307] on div "EN BE - Full Registrations export for project/community BE" at bounding box center [767, 298] width 179 height 58
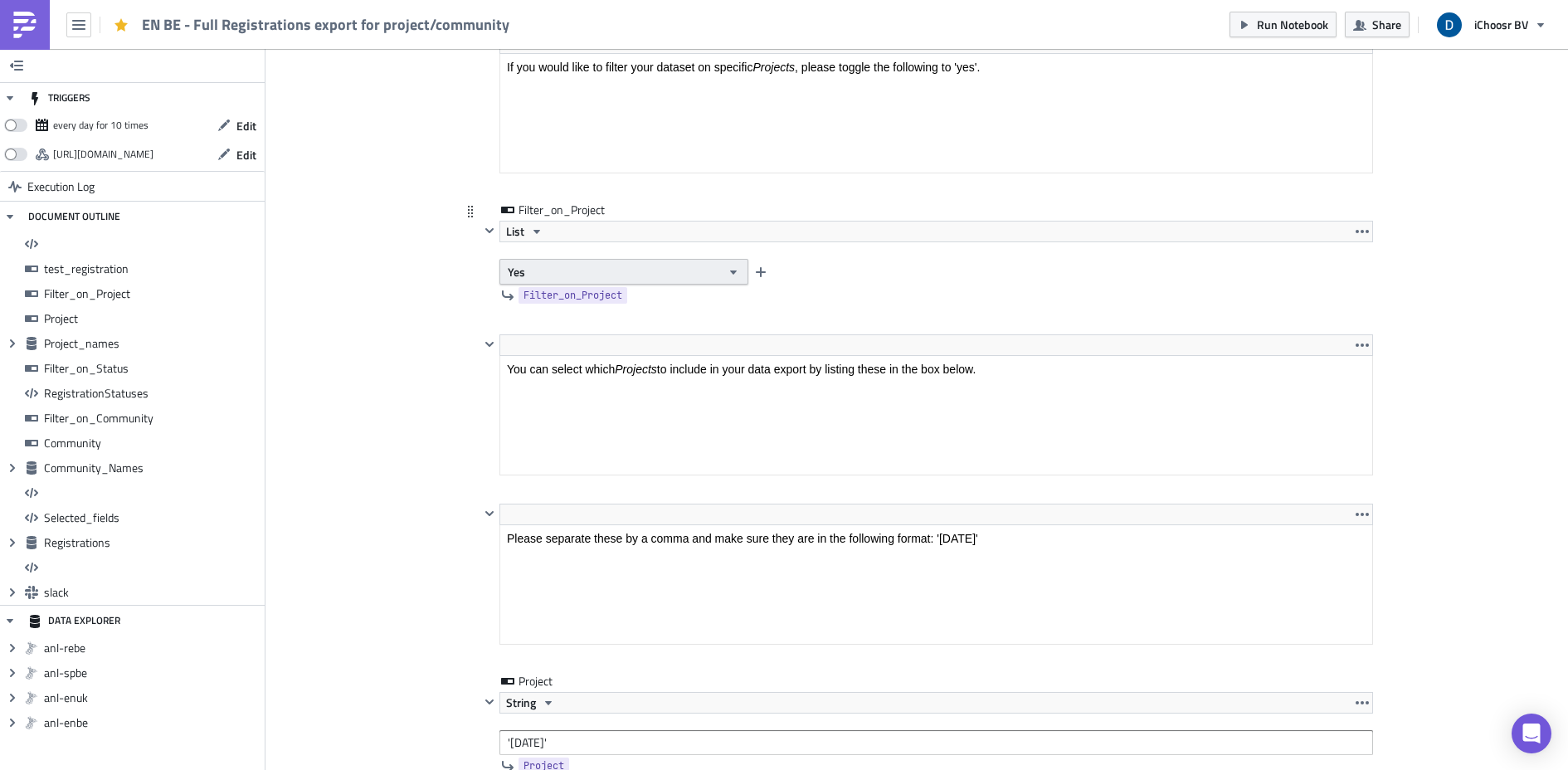
click at [673, 271] on button "Yes" at bounding box center [624, 272] width 249 height 26
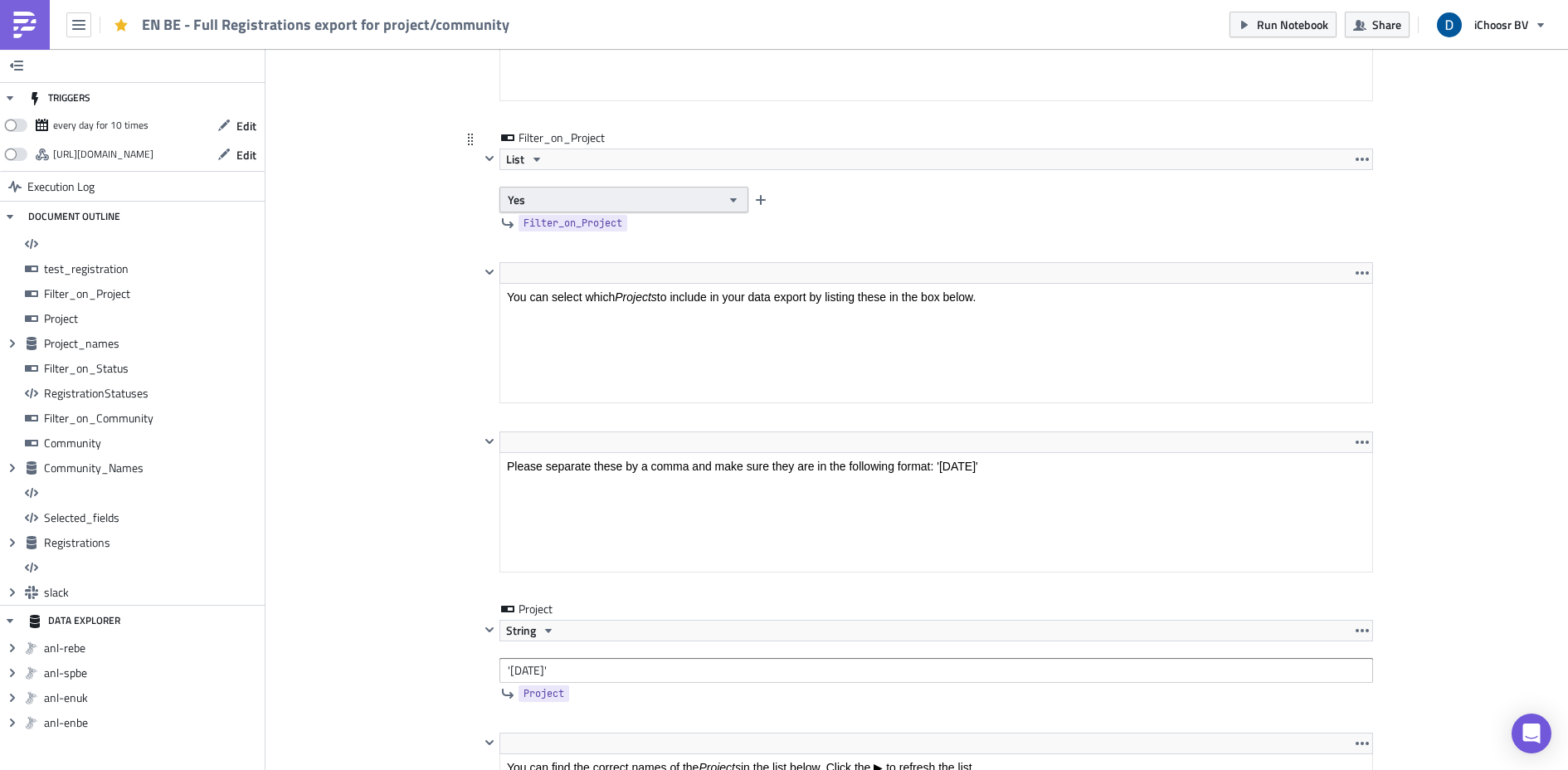
click at [561, 206] on button "Yes" at bounding box center [624, 199] width 249 height 26
click at [553, 262] on link "No" at bounding box center [572, 253] width 149 height 25
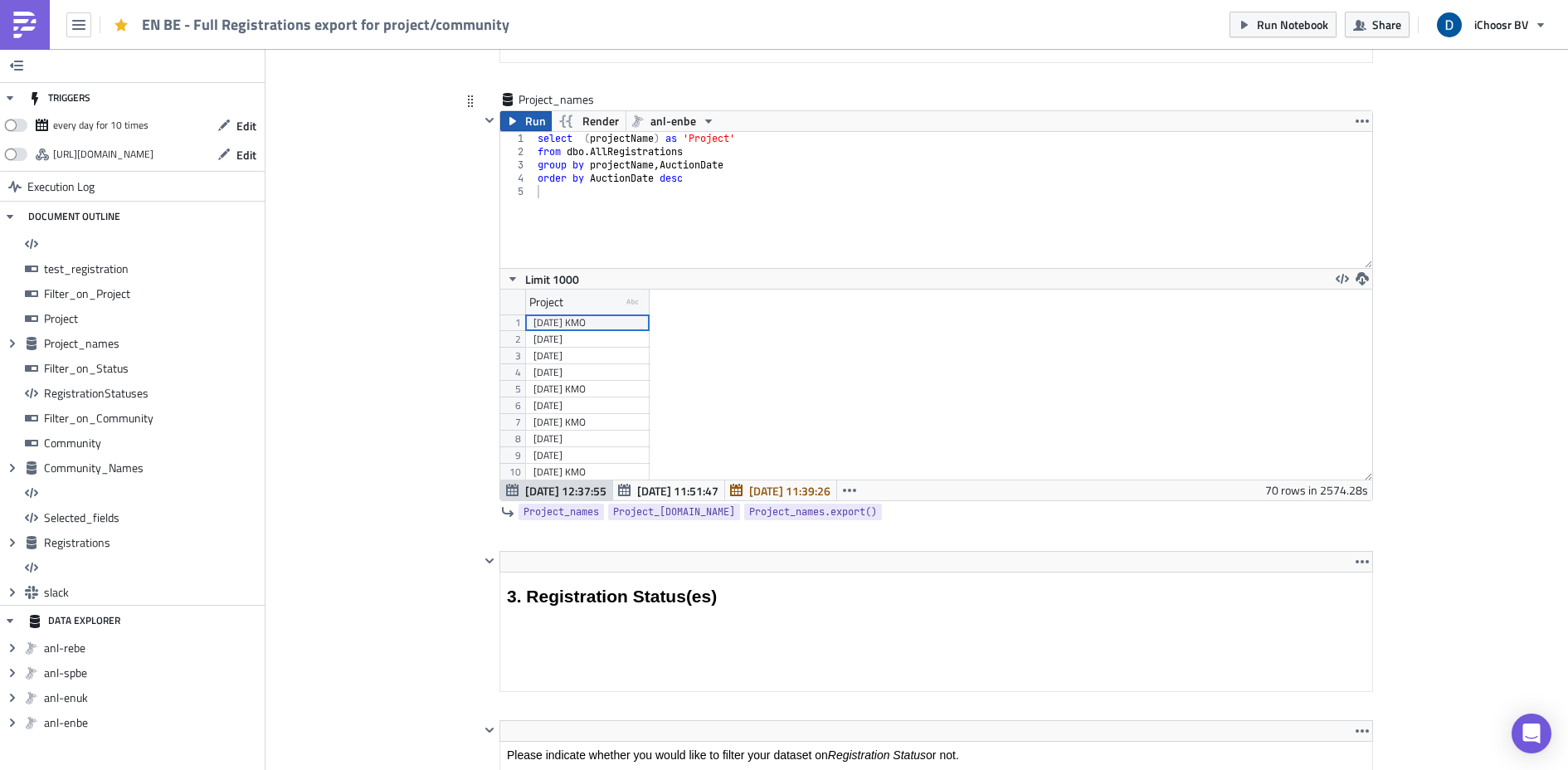
click at [503, 129] on button "Run" at bounding box center [525, 121] width 51 height 20
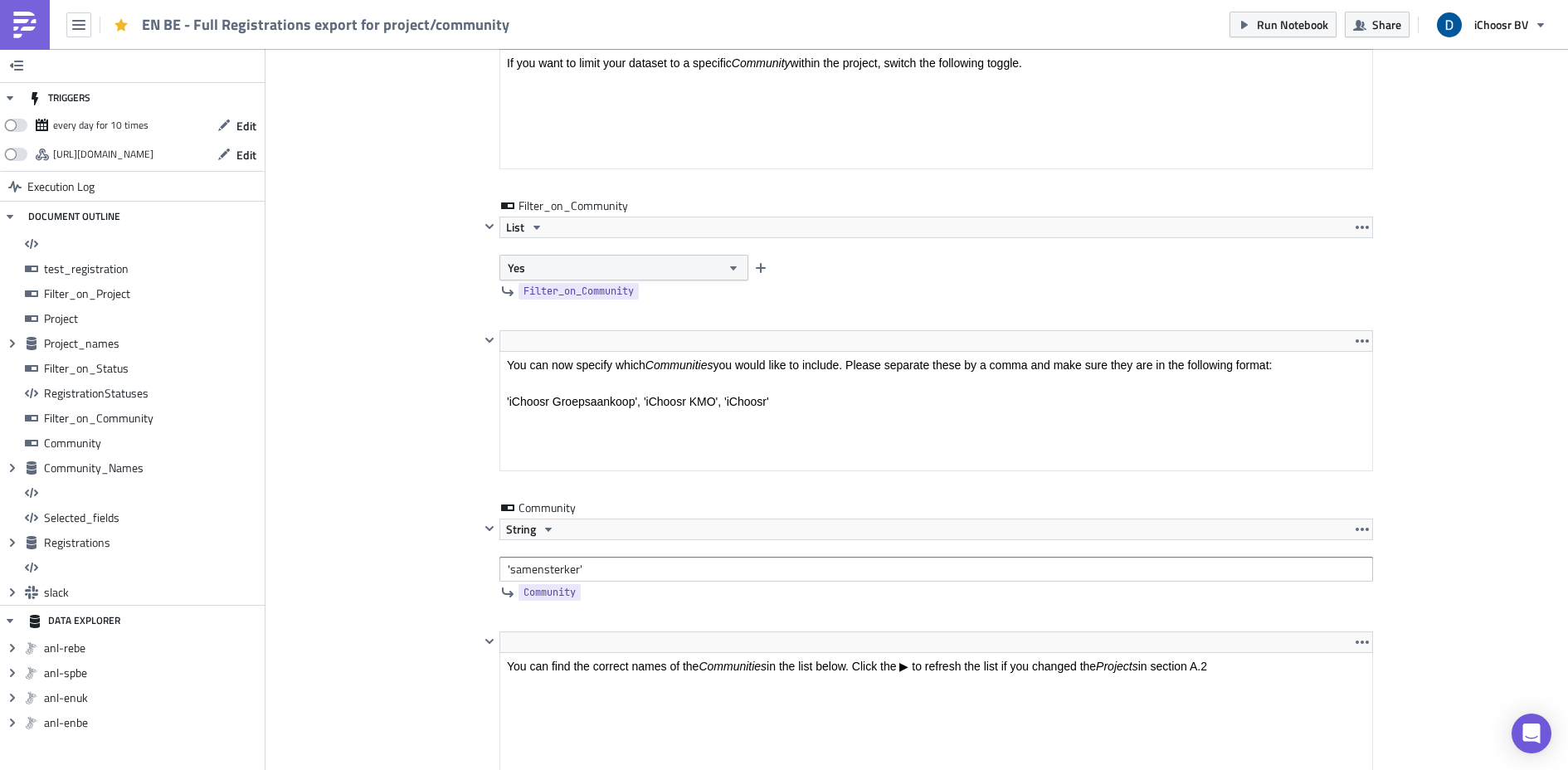
scroll to position [5234, 0]
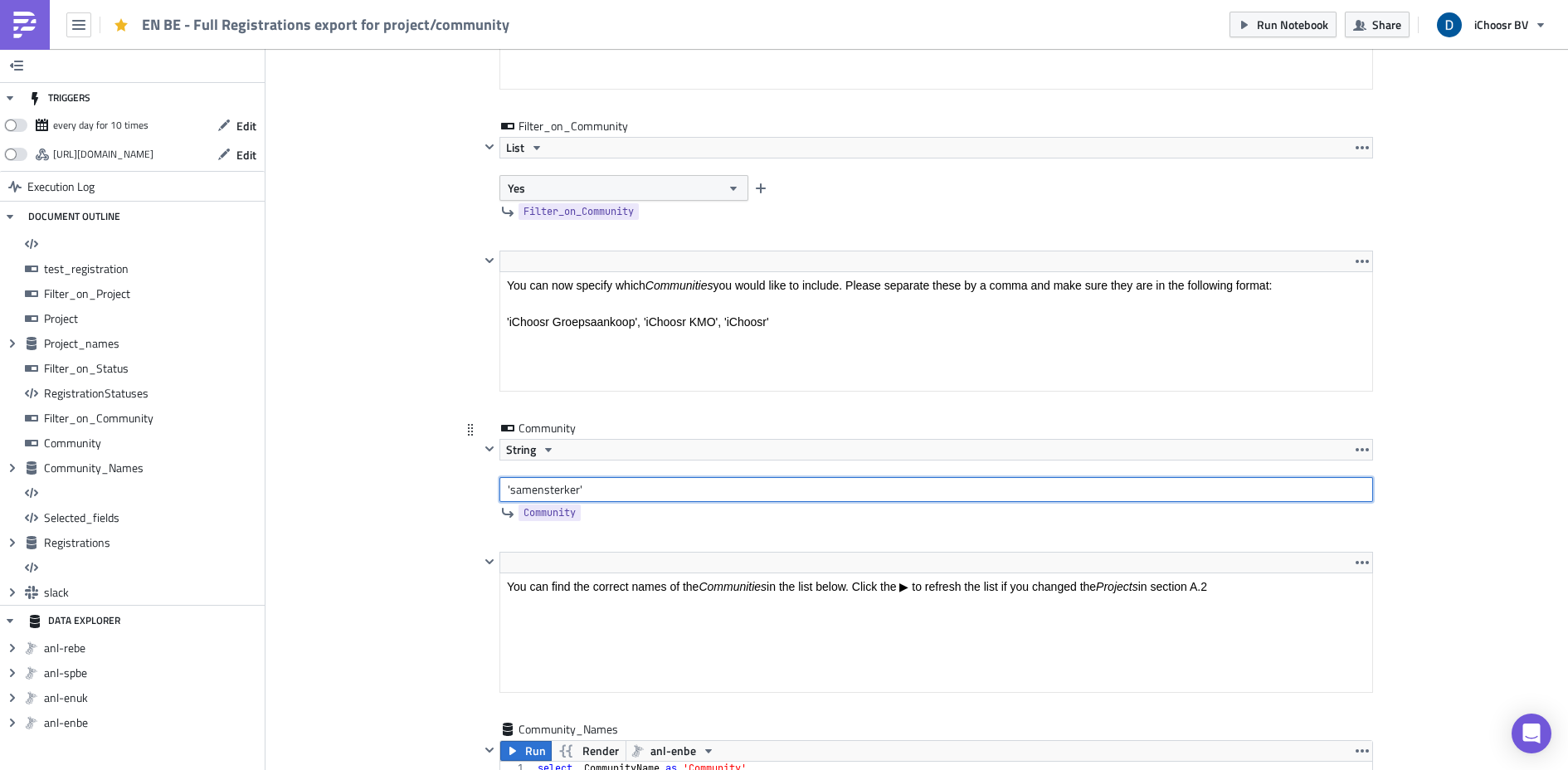
click at [540, 487] on input "'samensterker'" at bounding box center [936, 490] width 874 height 25
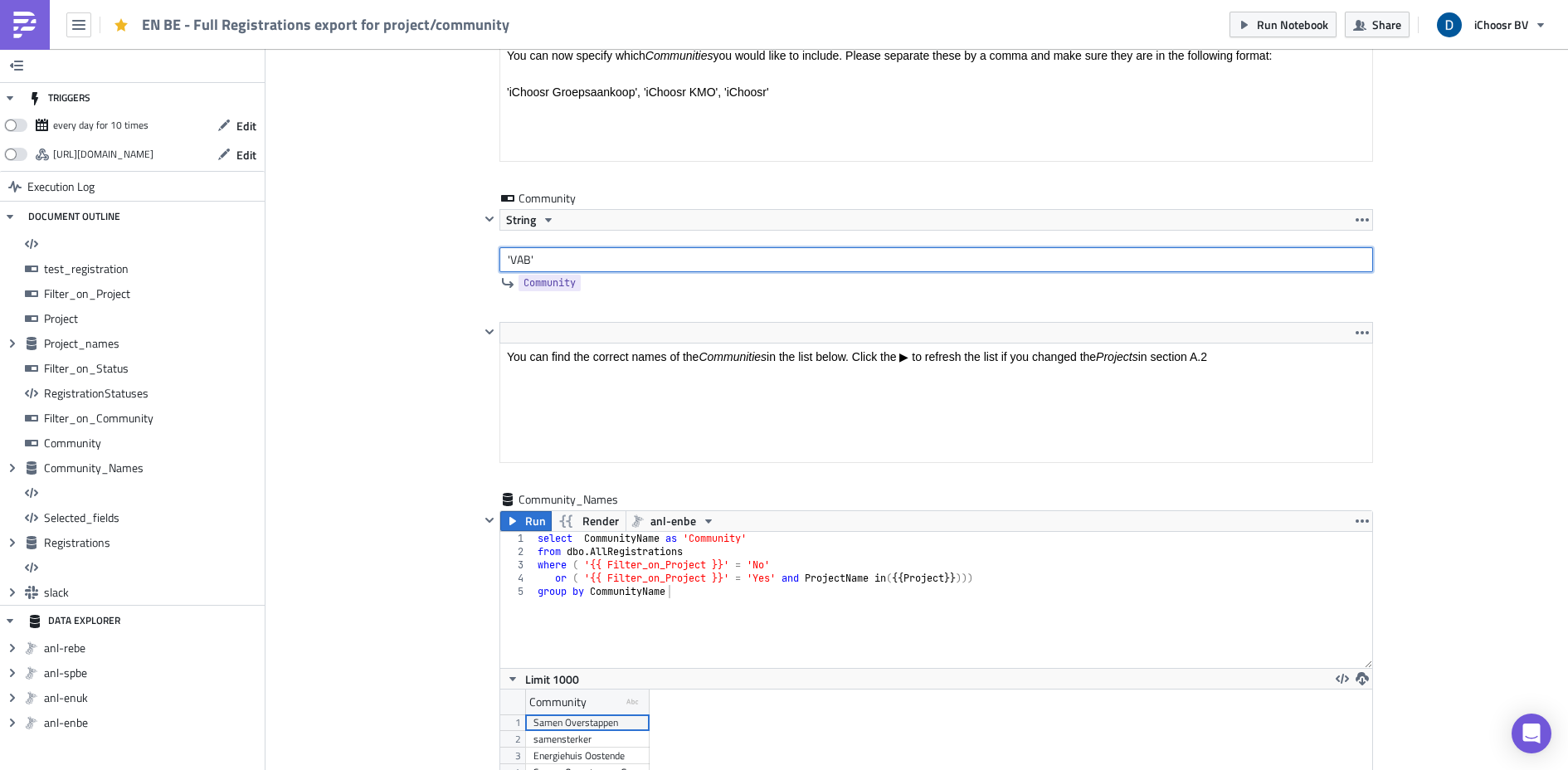
scroll to position [5878, 0]
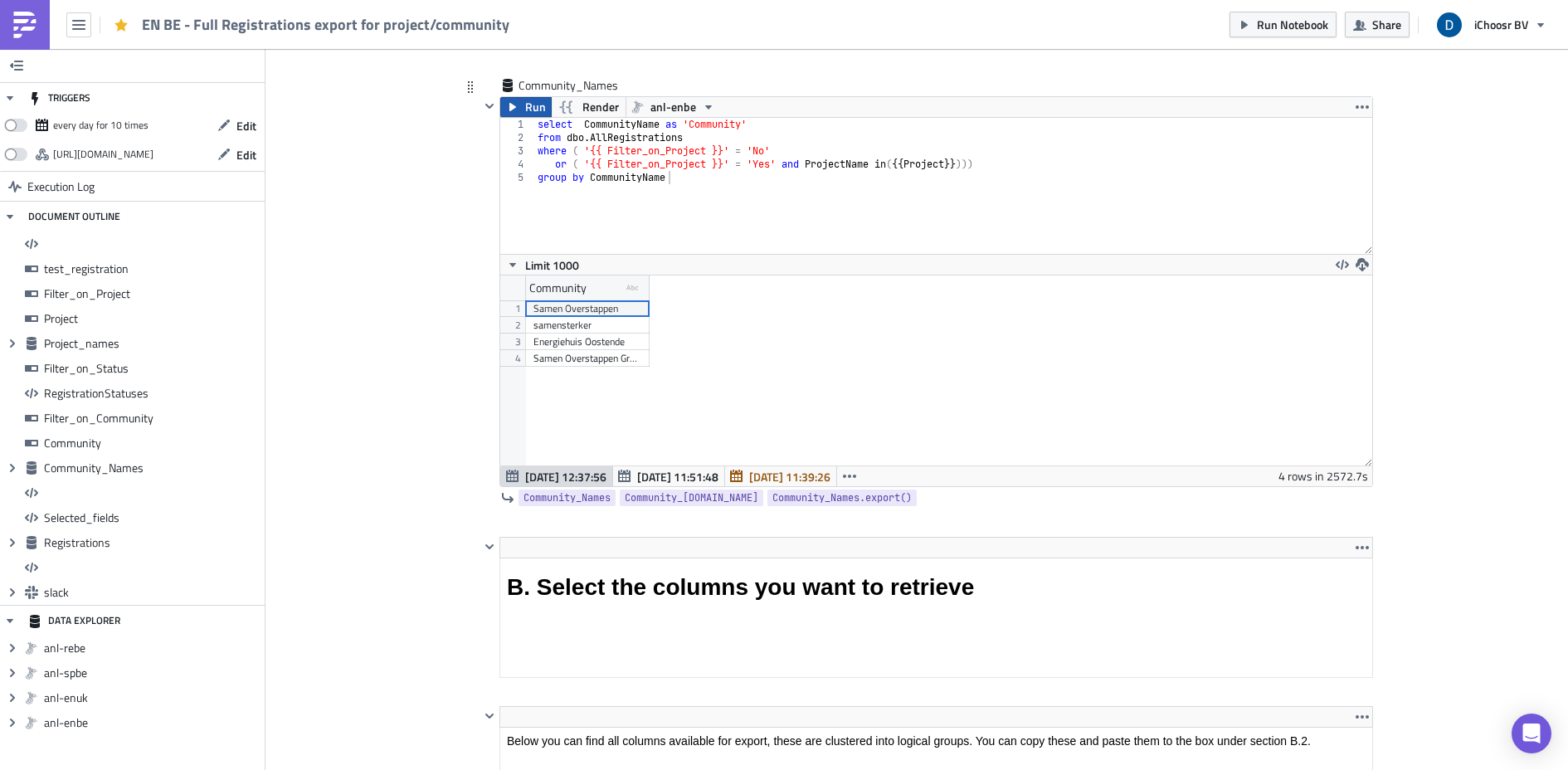
type input "'VAB'"
click at [526, 109] on span "Run" at bounding box center [536, 106] width 21 height 20
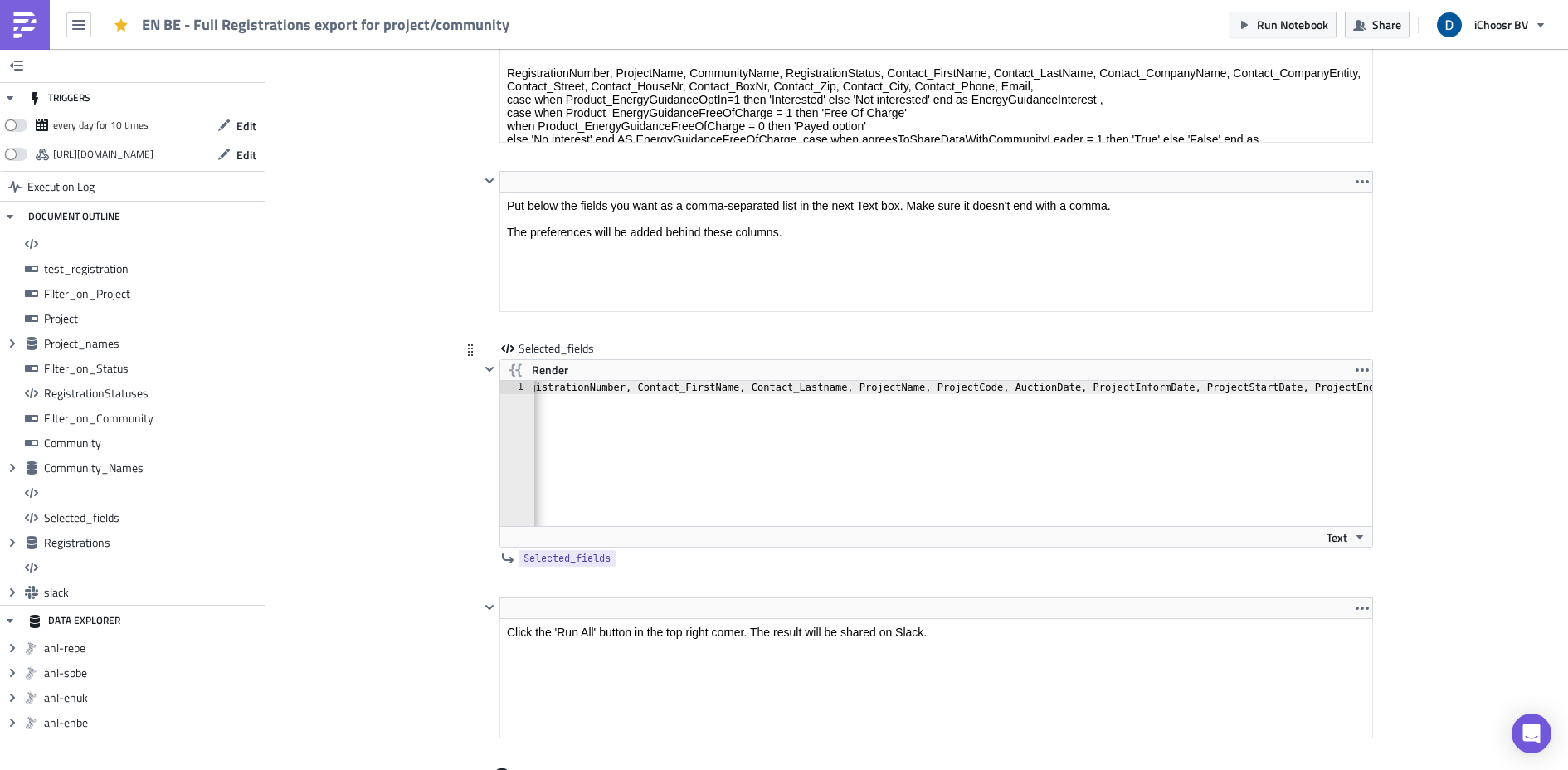
scroll to position [0, 0]
drag, startPoint x: 797, startPoint y: 525, endPoint x: 765, endPoint y: 524, distance: 32.0
click at [765, 524] on div at bounding box center [953, 517] width 838 height 17
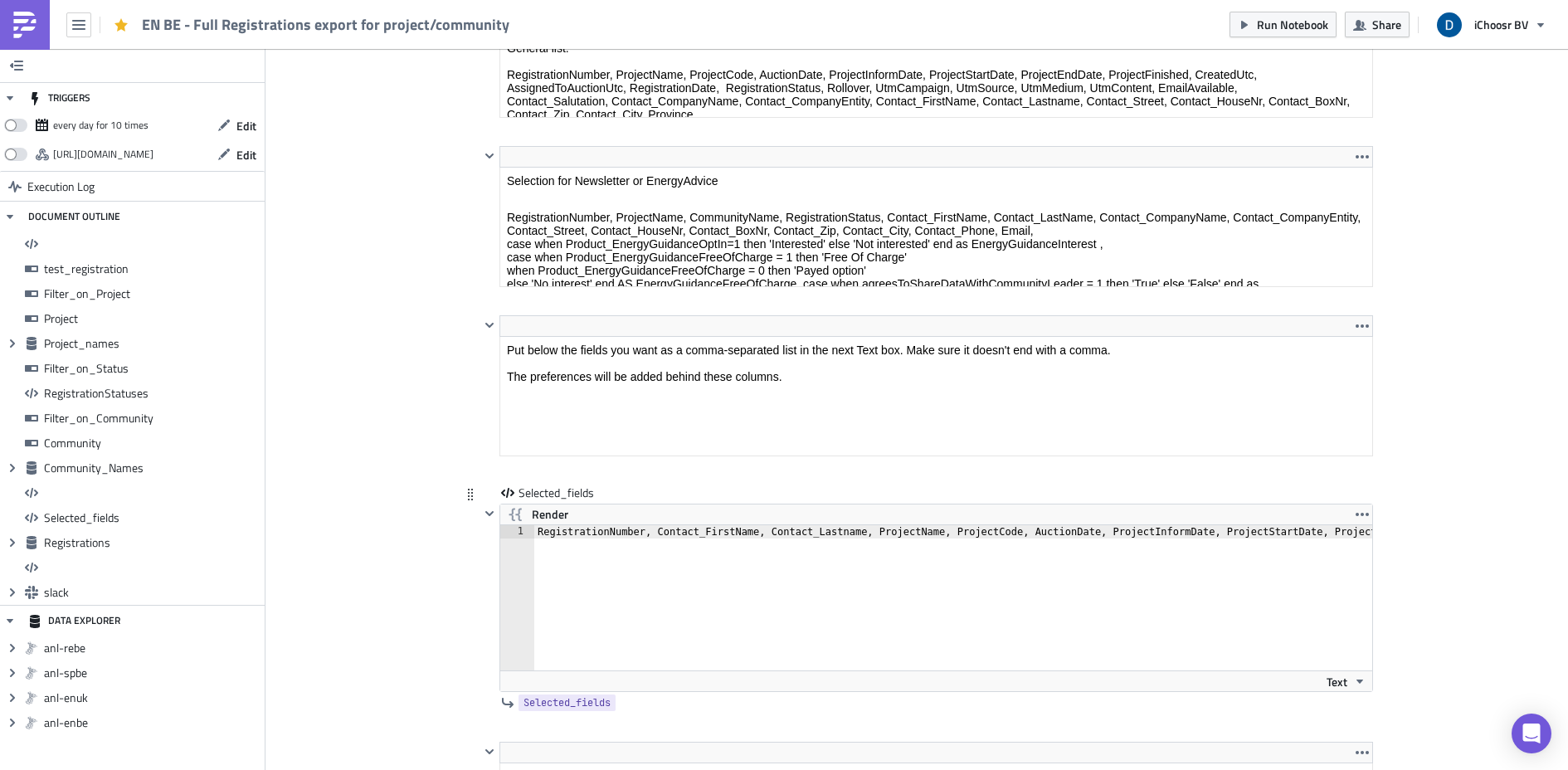
scroll to position [8676, 0]
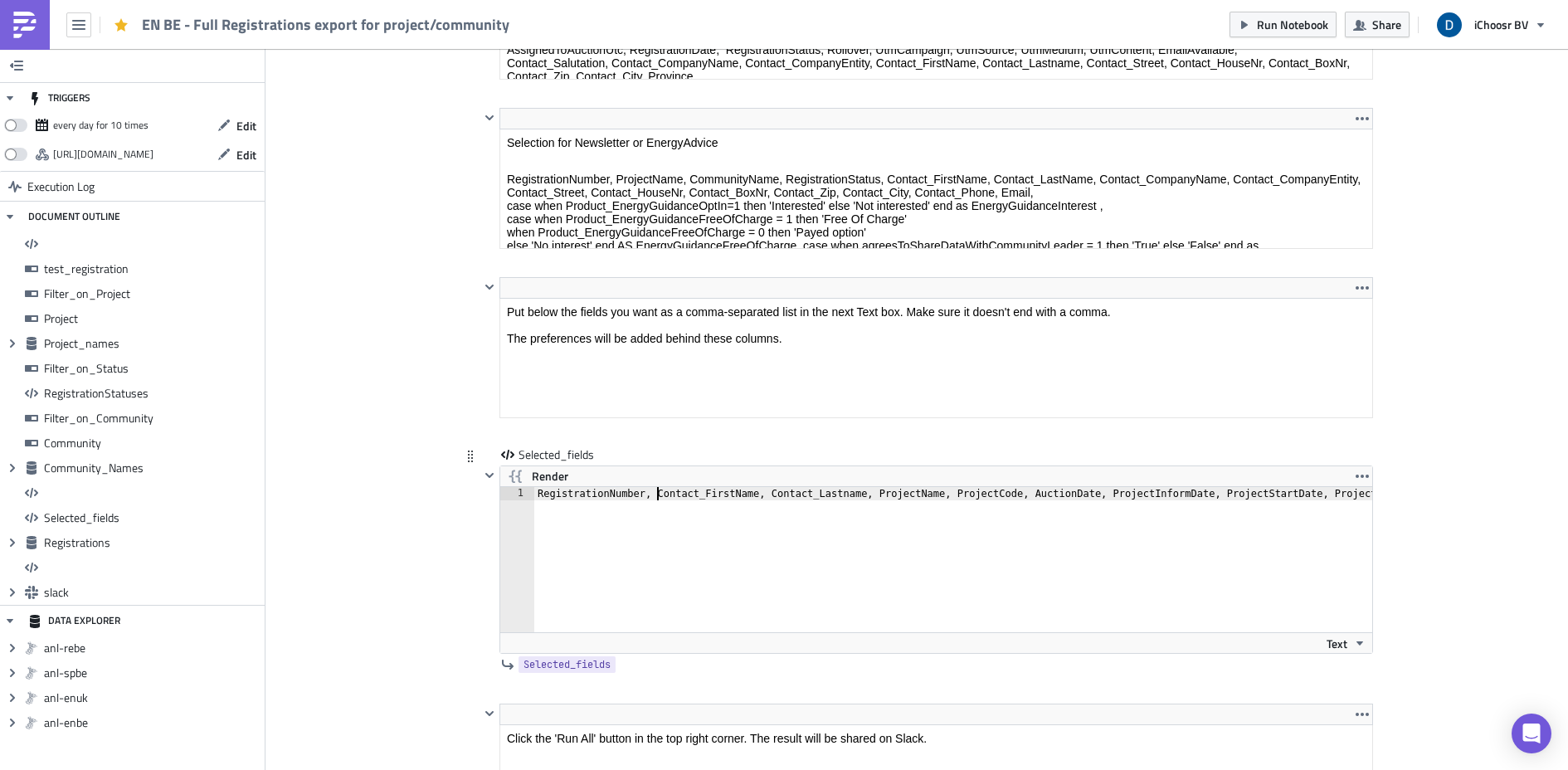
paste textarea "RegistrationId,Contact_FirstName, Contact_Lastname, ProjectName, ProjectCode, A…"
type textarea "RegistrationNumber, RegistrationId, Contact_FirstName, Contact_Lastname, Projec…"
drag, startPoint x: 835, startPoint y: 539, endPoint x: 810, endPoint y: 536, distance: 25.2
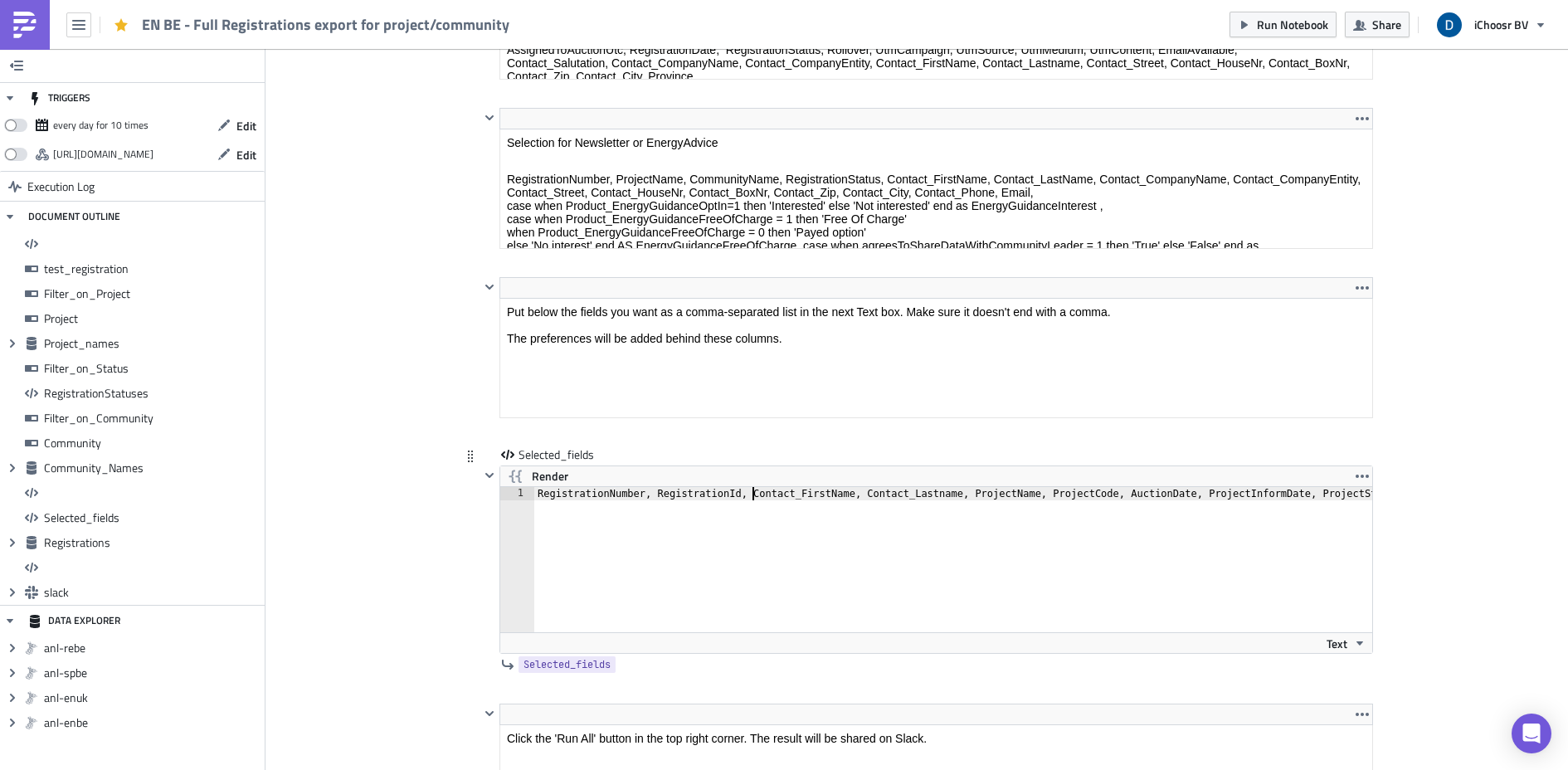
click at [544, 478] on span "Render" at bounding box center [551, 476] width 37 height 20
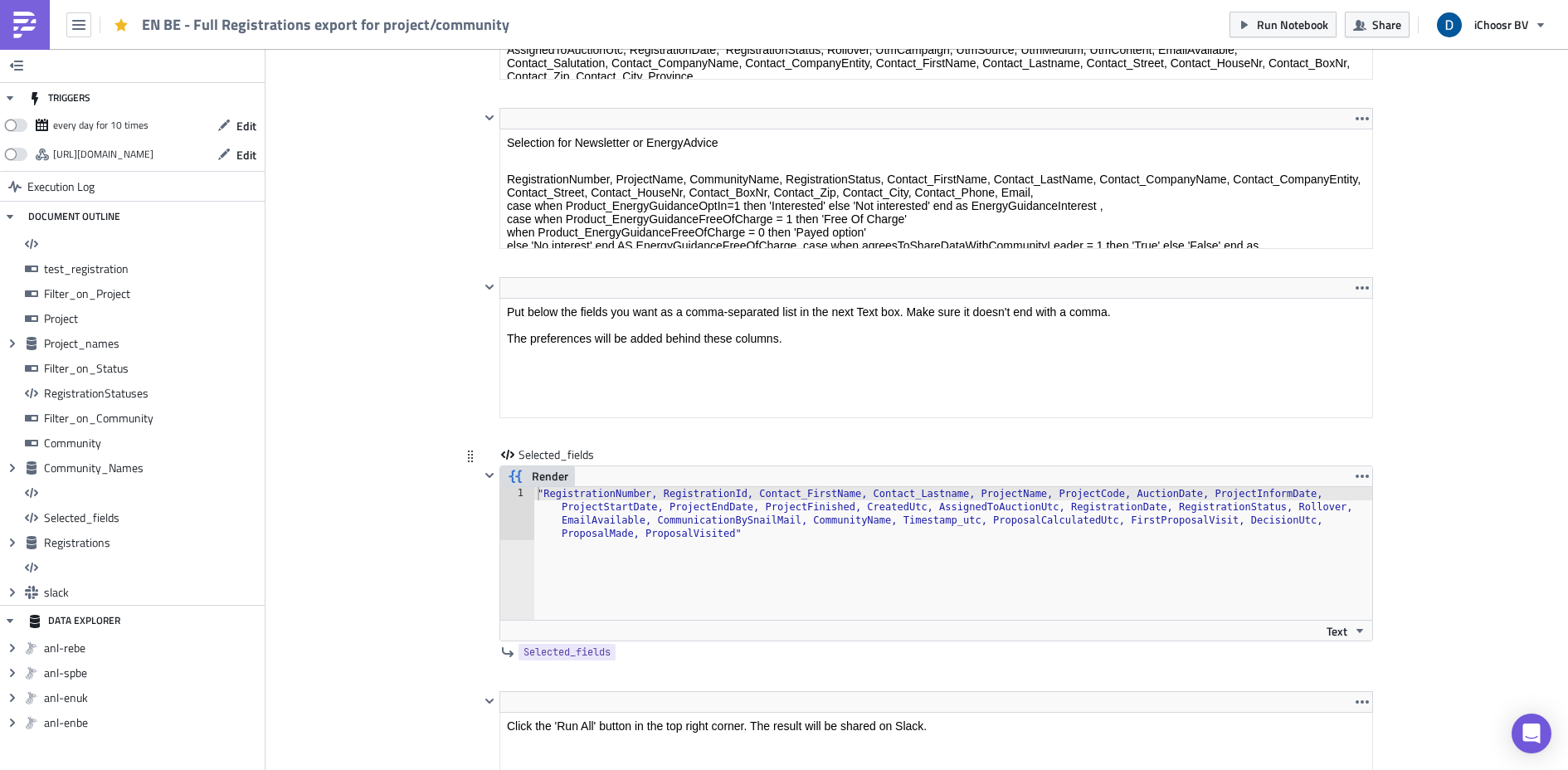
click at [540, 477] on span "Render" at bounding box center [551, 476] width 37 height 20
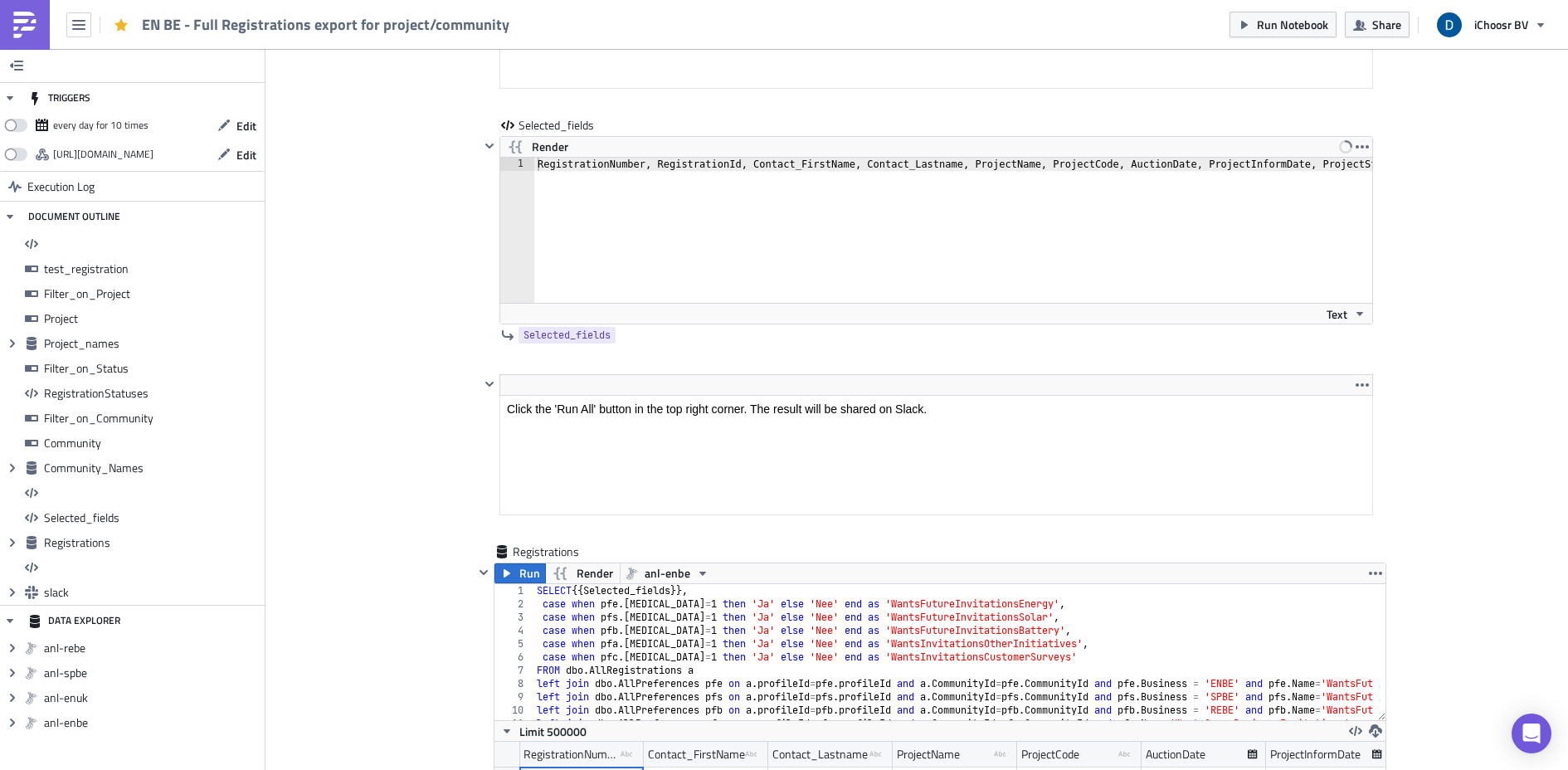
scroll to position [9116, 0]
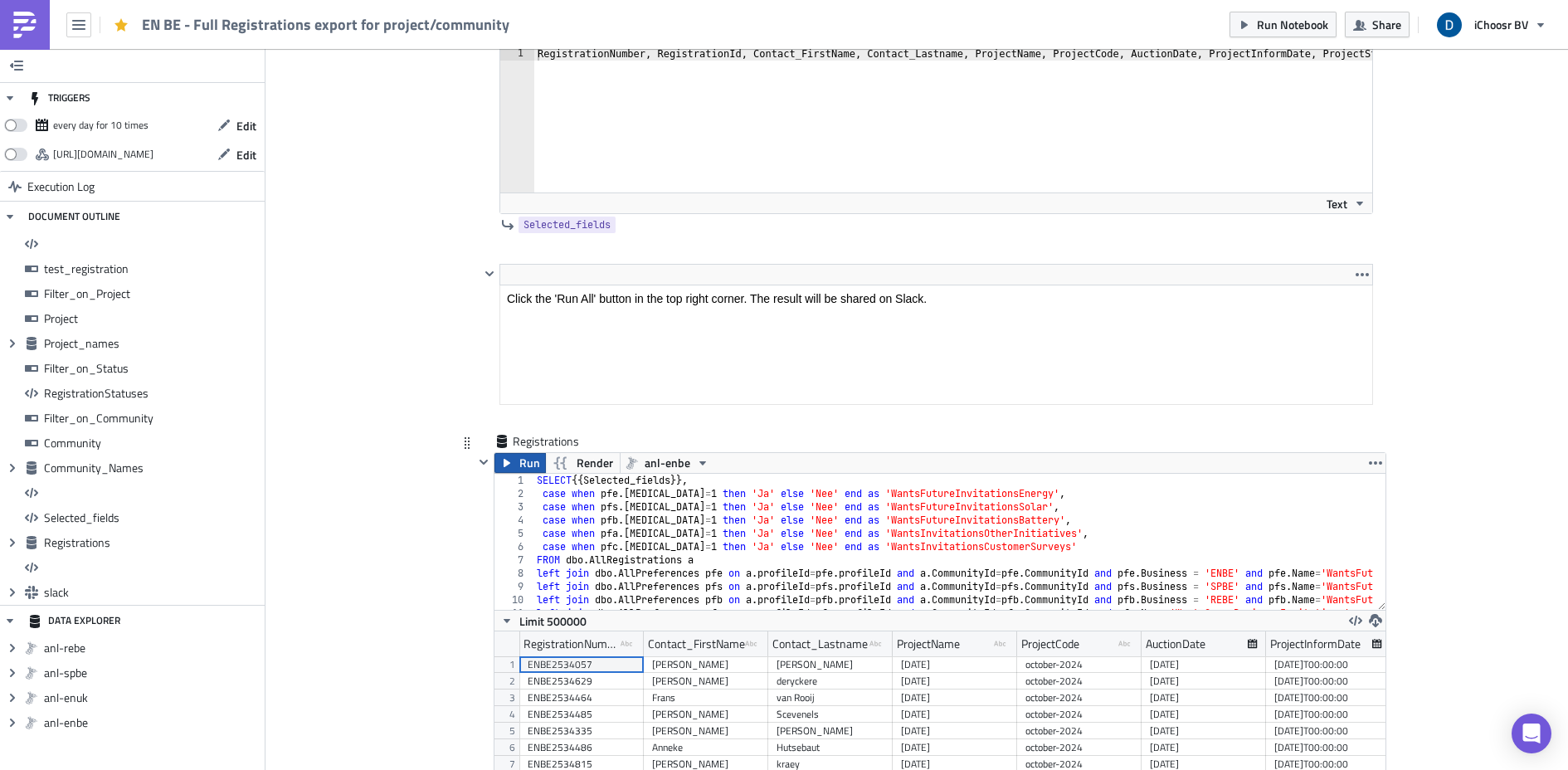
click at [510, 463] on button "Run" at bounding box center [520, 463] width 51 height 20
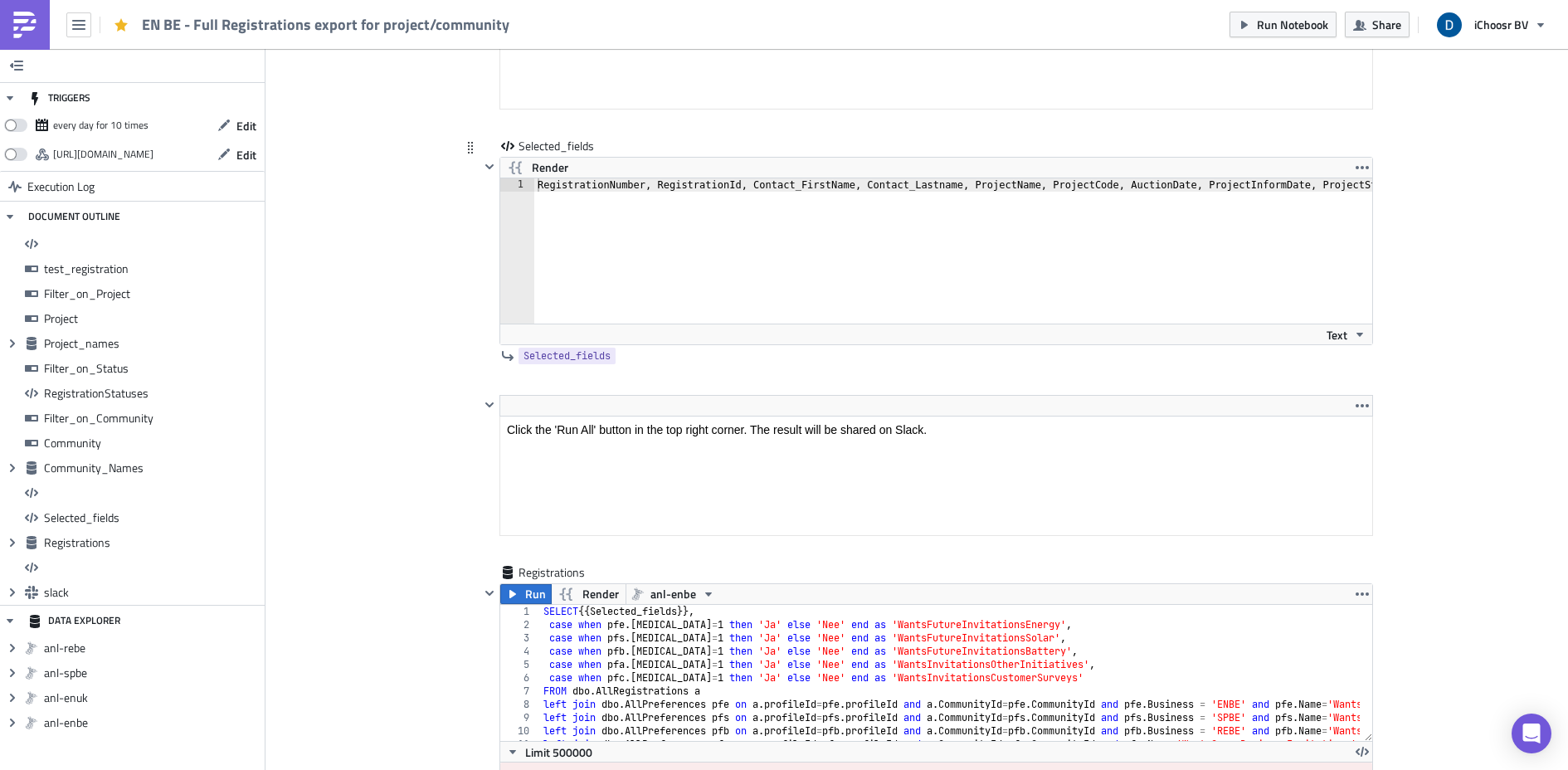
scroll to position [8916, 0]
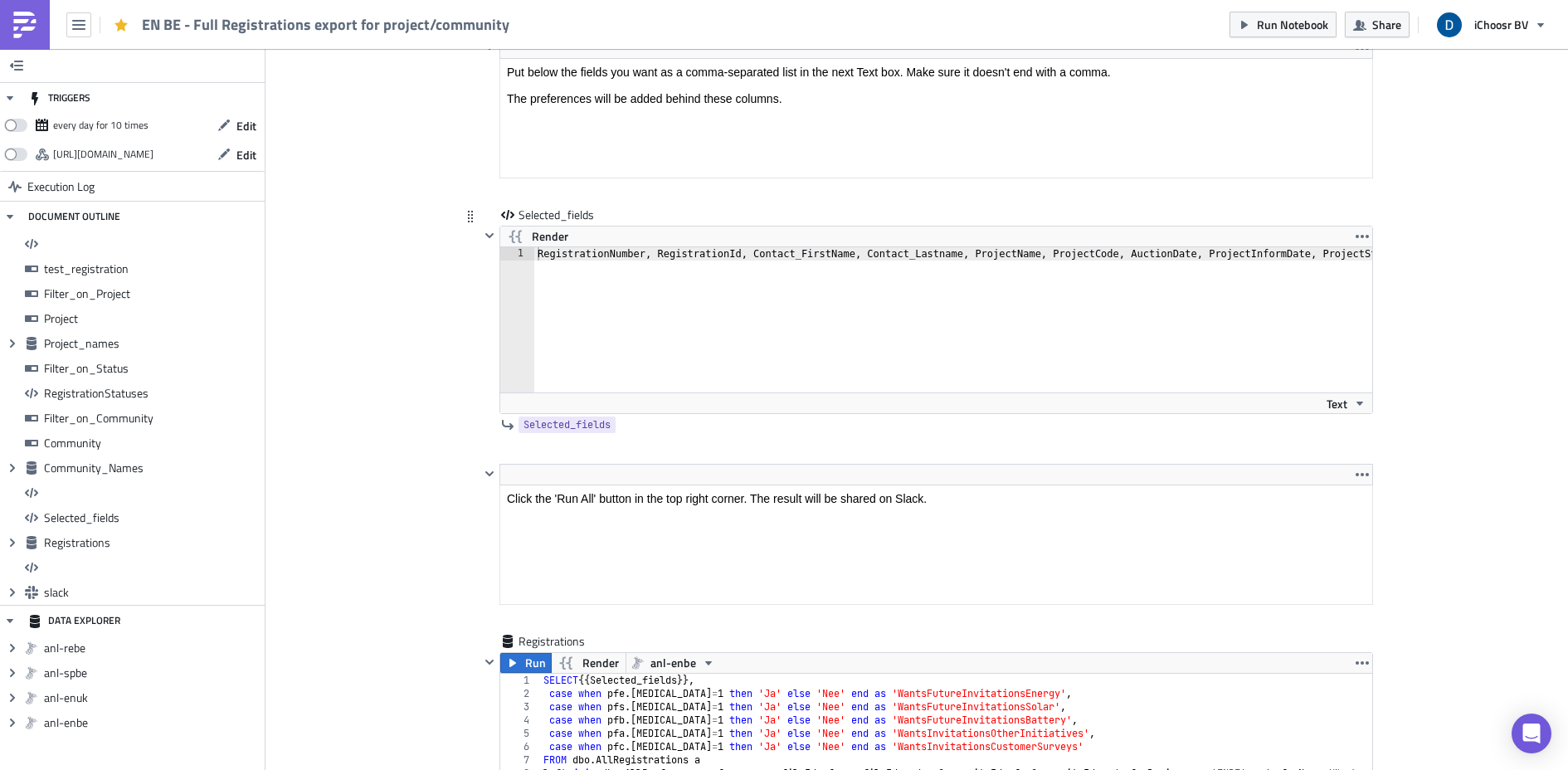
type textarea "RegistrationNumber, RegistrationId, Contact_FirstName, Contact_Lastname, Projec…"
drag, startPoint x: 1362, startPoint y: 253, endPoint x: 767, endPoint y: 251, distance: 595.0
click at [767, 251] on div "RegistrationNumber, RegistrationId, Contact_FirstName, Contact_Lastname, Projec…" at bounding box center [111, 327] width 2524 height 159
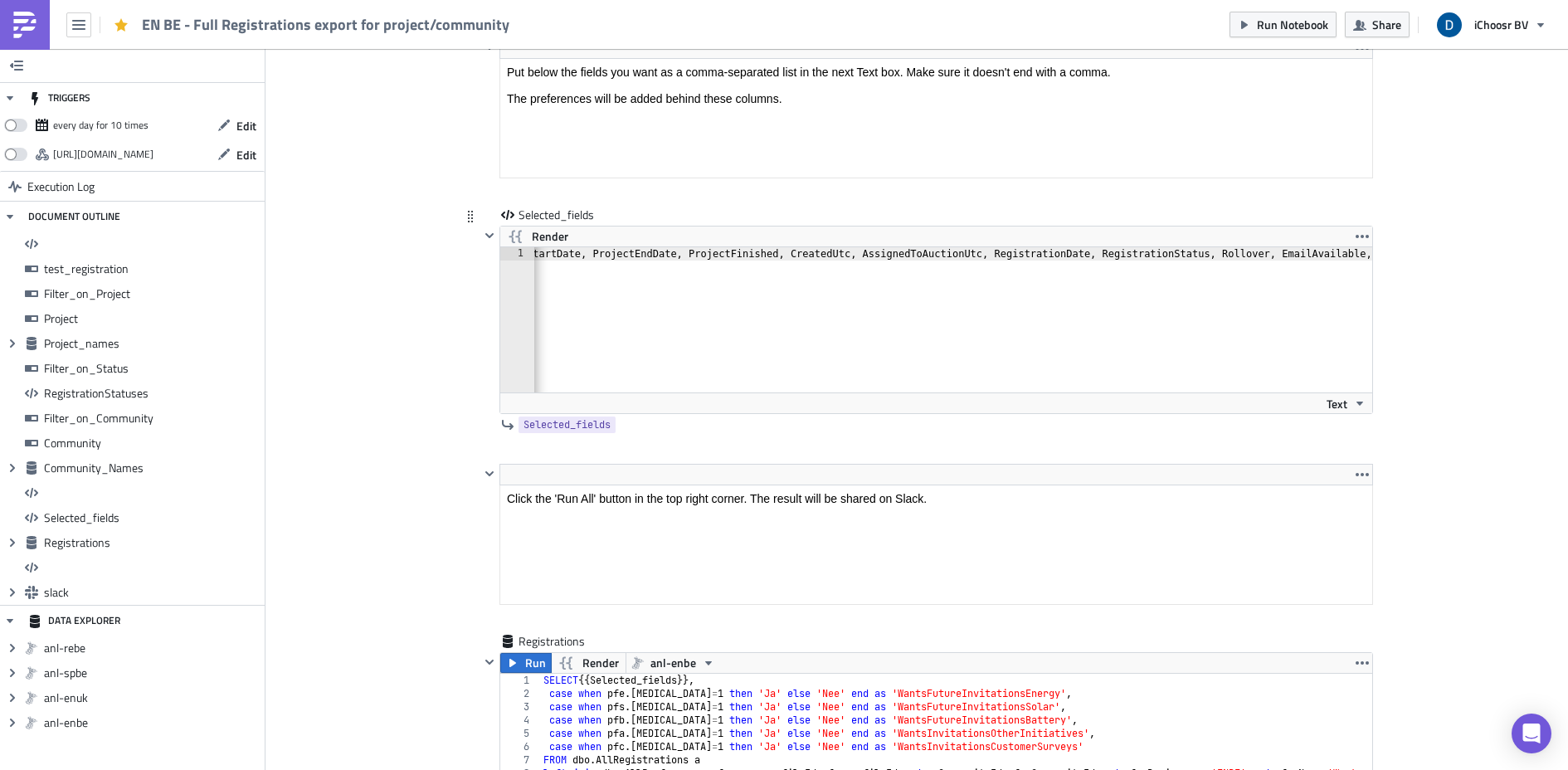
scroll to position [0, 838]
click at [995, 245] on div "Render" at bounding box center [936, 236] width 872 height 20
click at [995, 248] on div "RegistrationNumber, RegistrationId, Contact_FirstName, Contact_Lastname, Projec…" at bounding box center [652, 327] width 1914 height 159
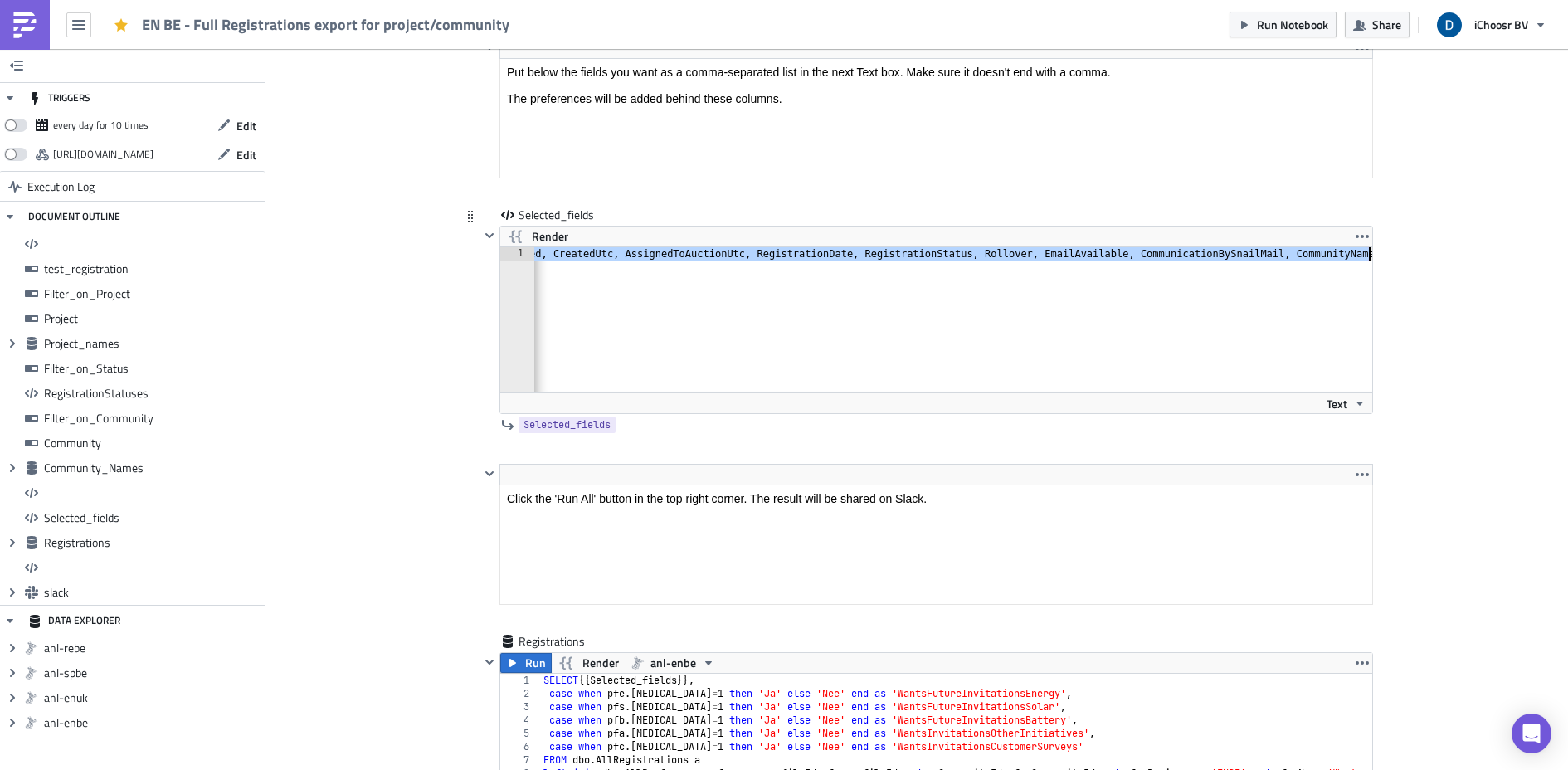
click at [995, 248] on div "RegistrationNumber, RegistrationId, Contact_FirstName, Contact_Lastname, Projec…" at bounding box center [416, 327] width 1914 height 159
click at [631, 250] on div "RegistrationNumber, RegistrationId, Contact_FirstName, Contact_Lastname, Projec…" at bounding box center [416, 327] width 1914 height 159
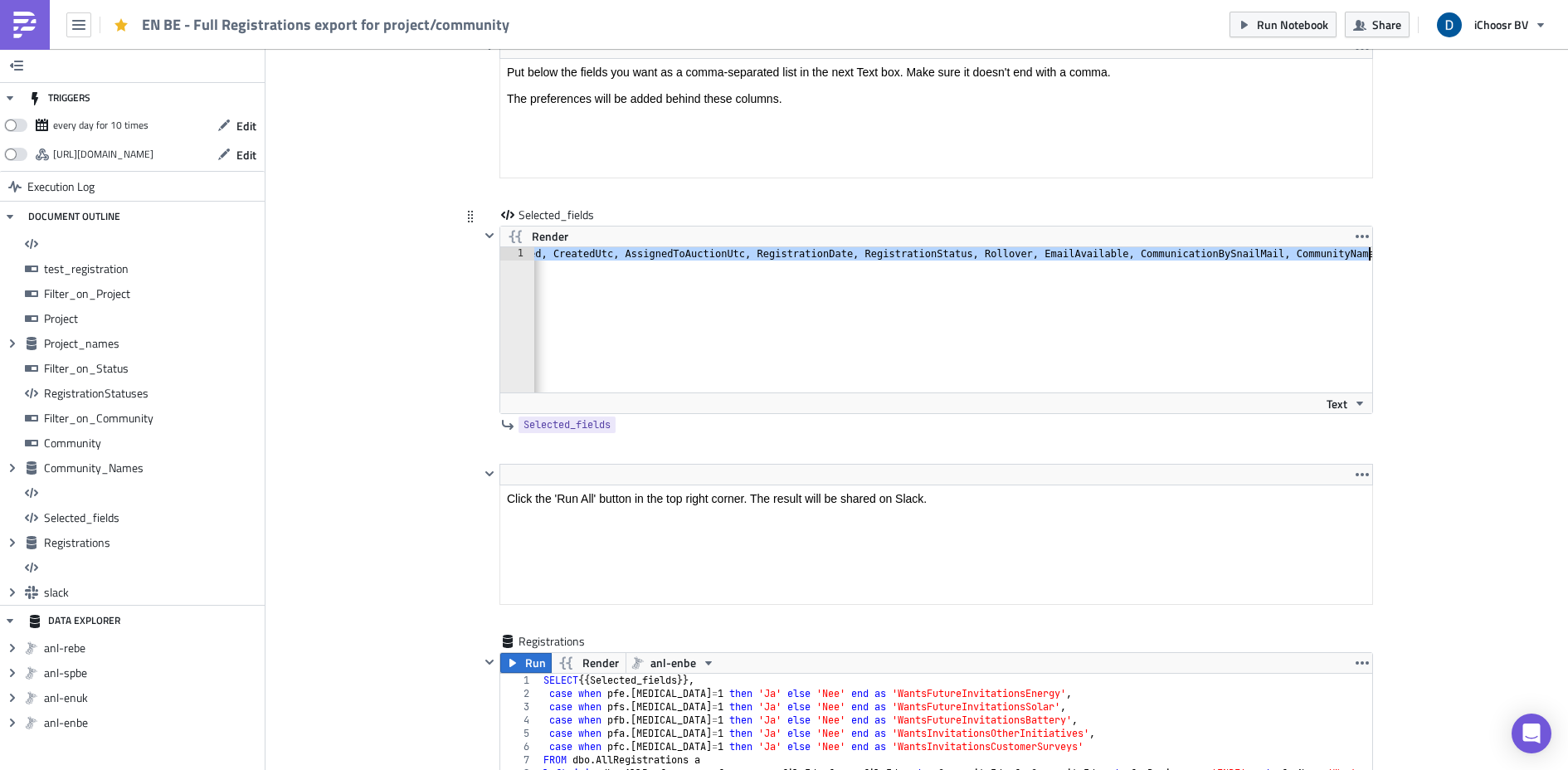
click at [631, 250] on div "RegistrationNumber, RegistrationId, Contact_FirstName, Contact_Lastname, Projec…" at bounding box center [416, 327] width 1914 height 159
paste textarea
click at [542, 241] on span "Render" at bounding box center [551, 236] width 37 height 20
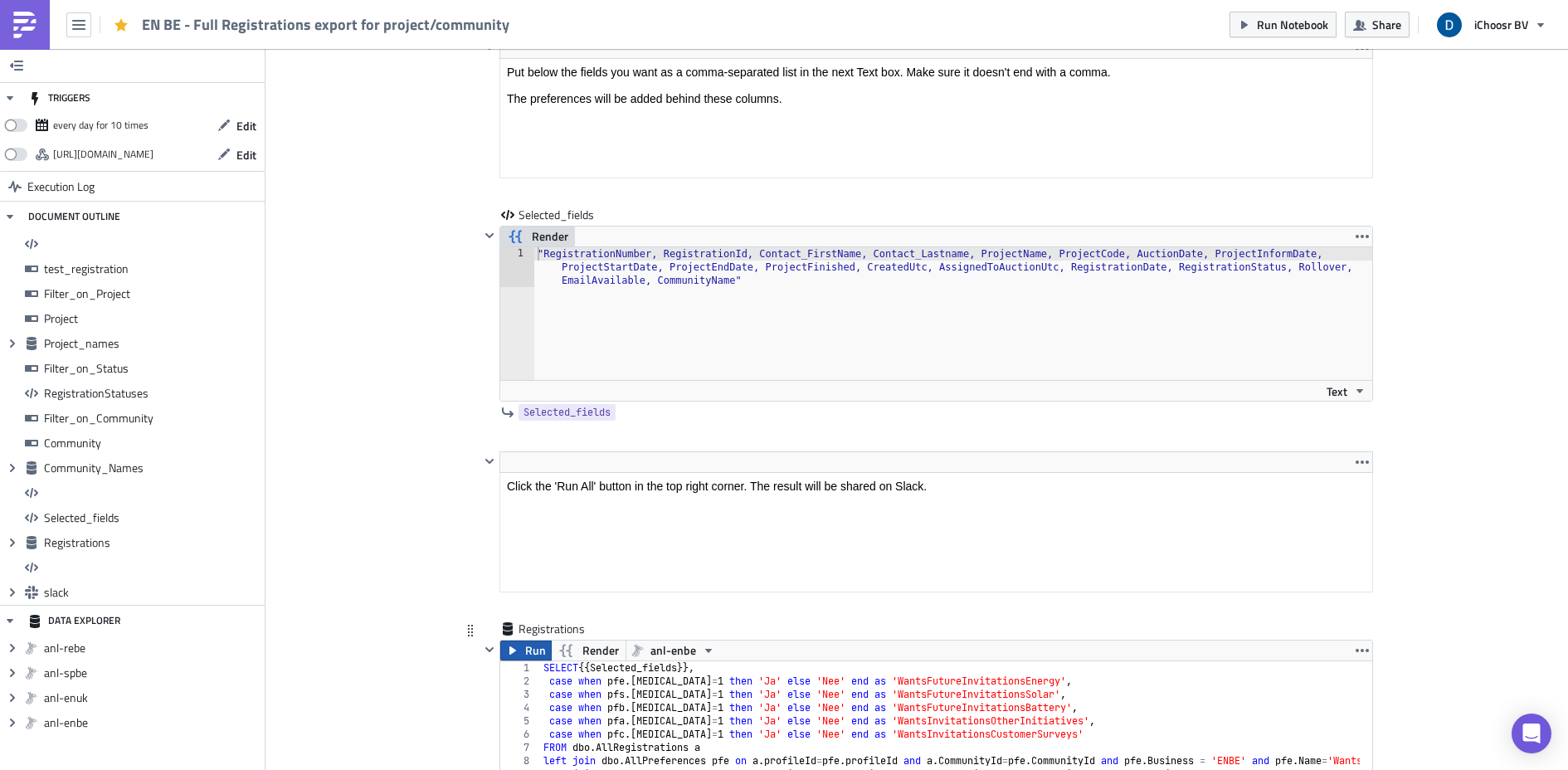
click at [531, 653] on span "Run" at bounding box center [536, 650] width 21 height 20
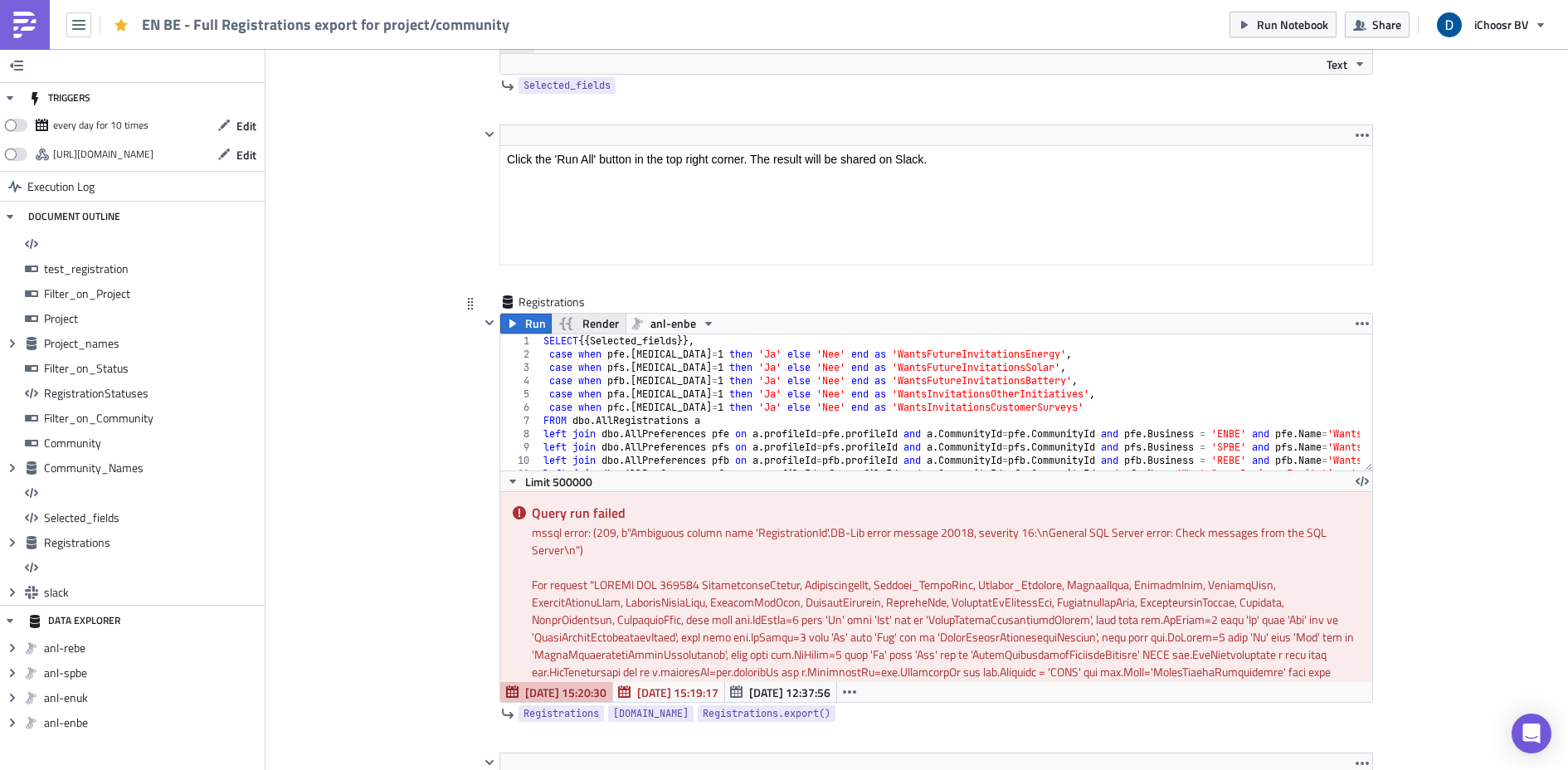
click at [583, 325] on span "Render" at bounding box center [601, 323] width 37 height 20
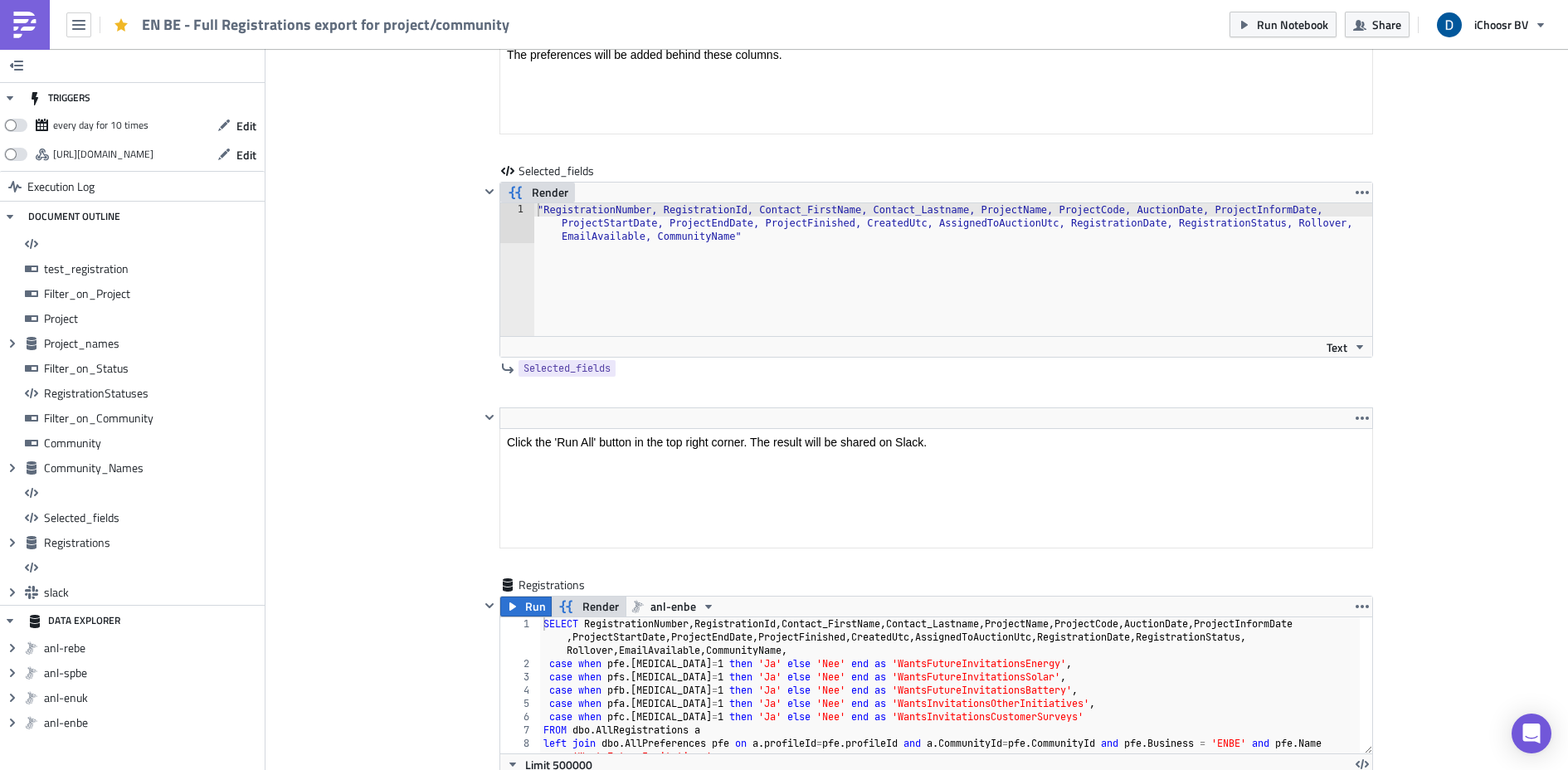
scroll to position [8852, 0]
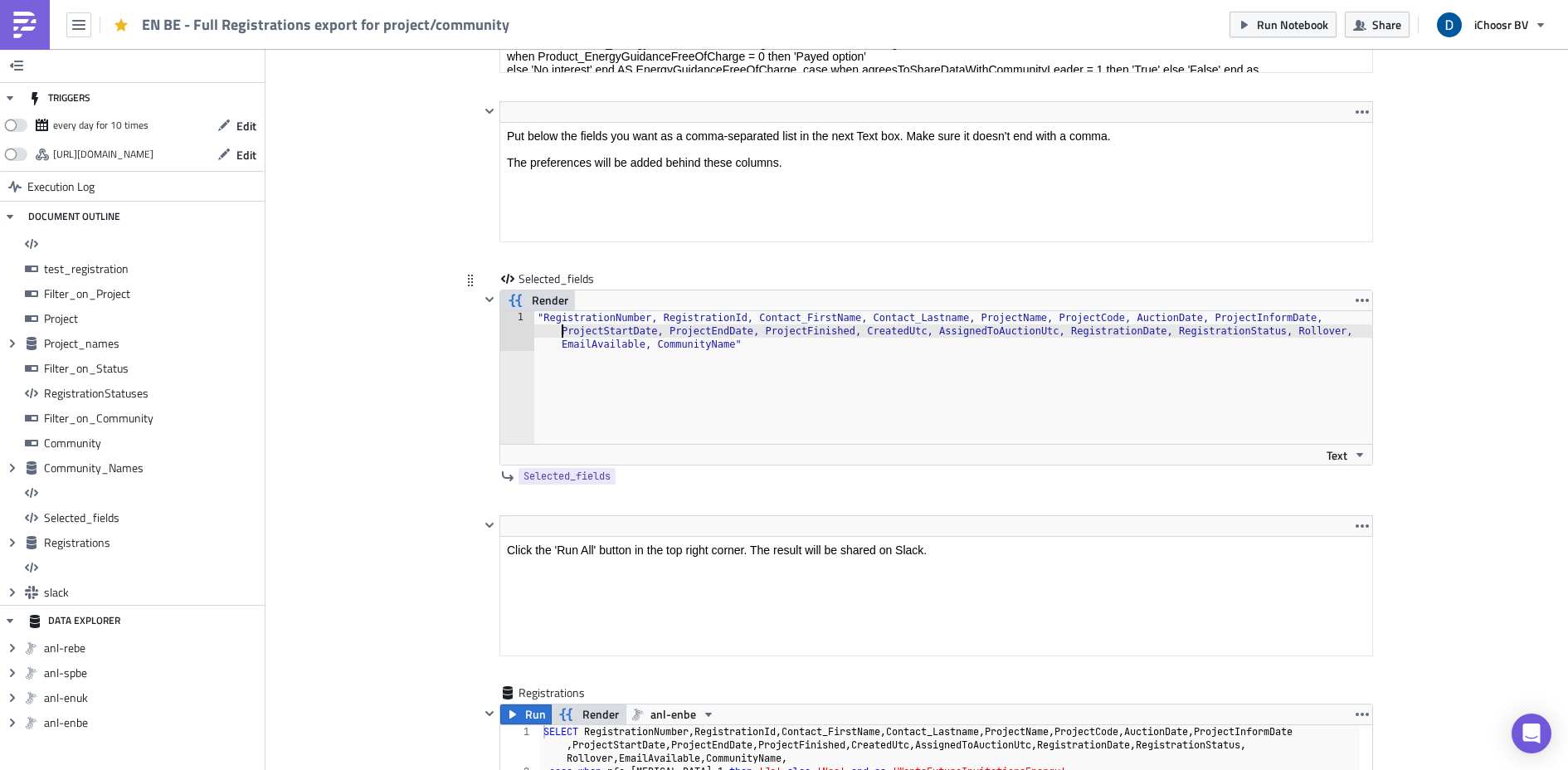
click at [557, 328] on div ""RegistrationNumber, RegistrationId, Contact_FirstName, Contact_Lastname, Proje…" at bounding box center [953, 417] width 838 height 213
click at [540, 301] on span "Render" at bounding box center [551, 300] width 37 height 20
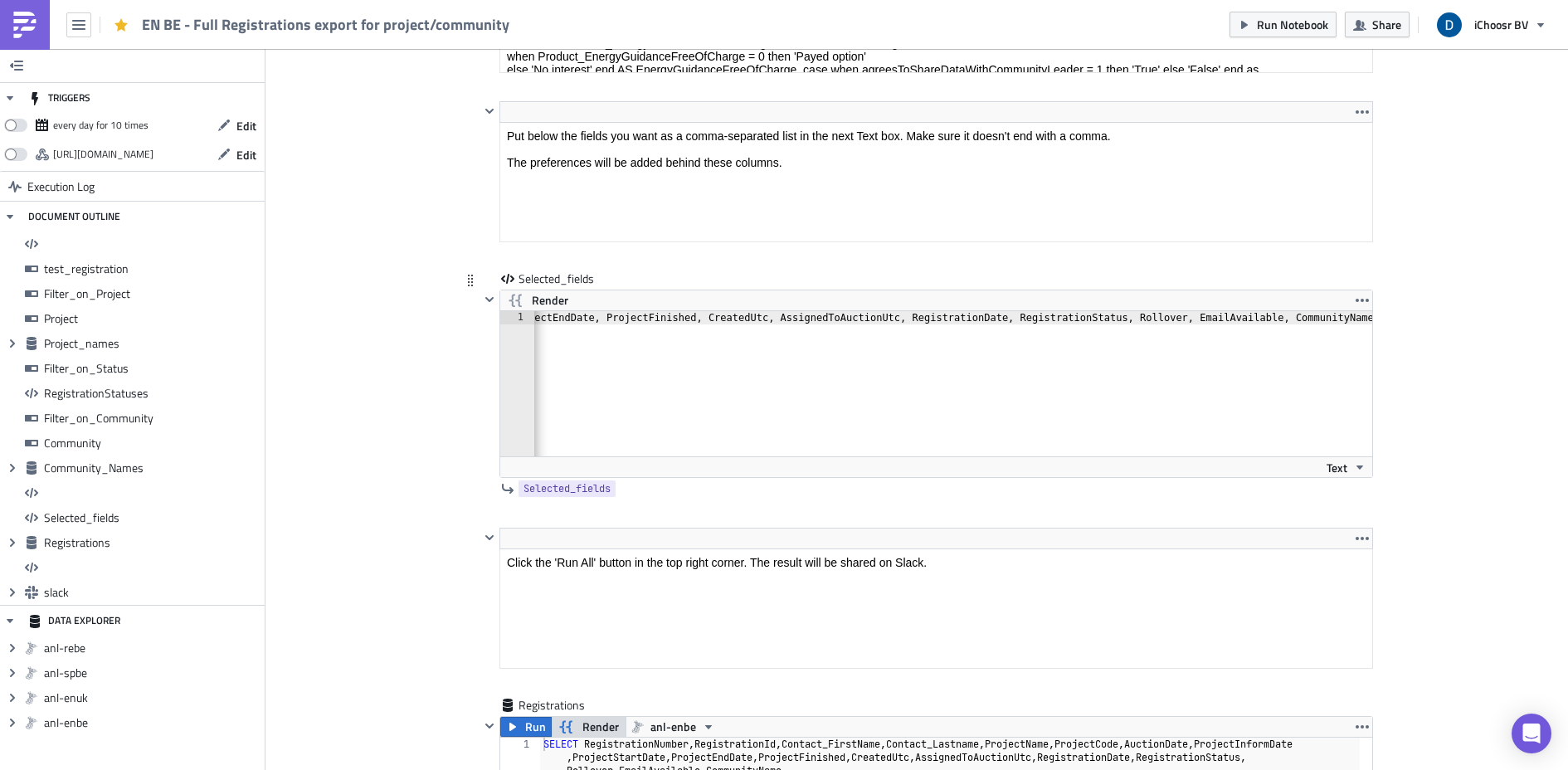
scroll to position [0, 920]
click at [1286, 320] on div "RegistrationNumber, RegistrationId, Contact_FirstName, Contact_Lastname, Projec…" at bounding box center [493, 390] width 1758 height 159
type textarea "RegistrationNumber, RegistrationId, Contact_FirstName, Contact_Lastname, Projec…"
click at [635, 321] on div "RegistrationNumber, RegistrationId, Contact_FirstName, Contact_Lastname, Projec…" at bounding box center [493, 390] width 1758 height 159
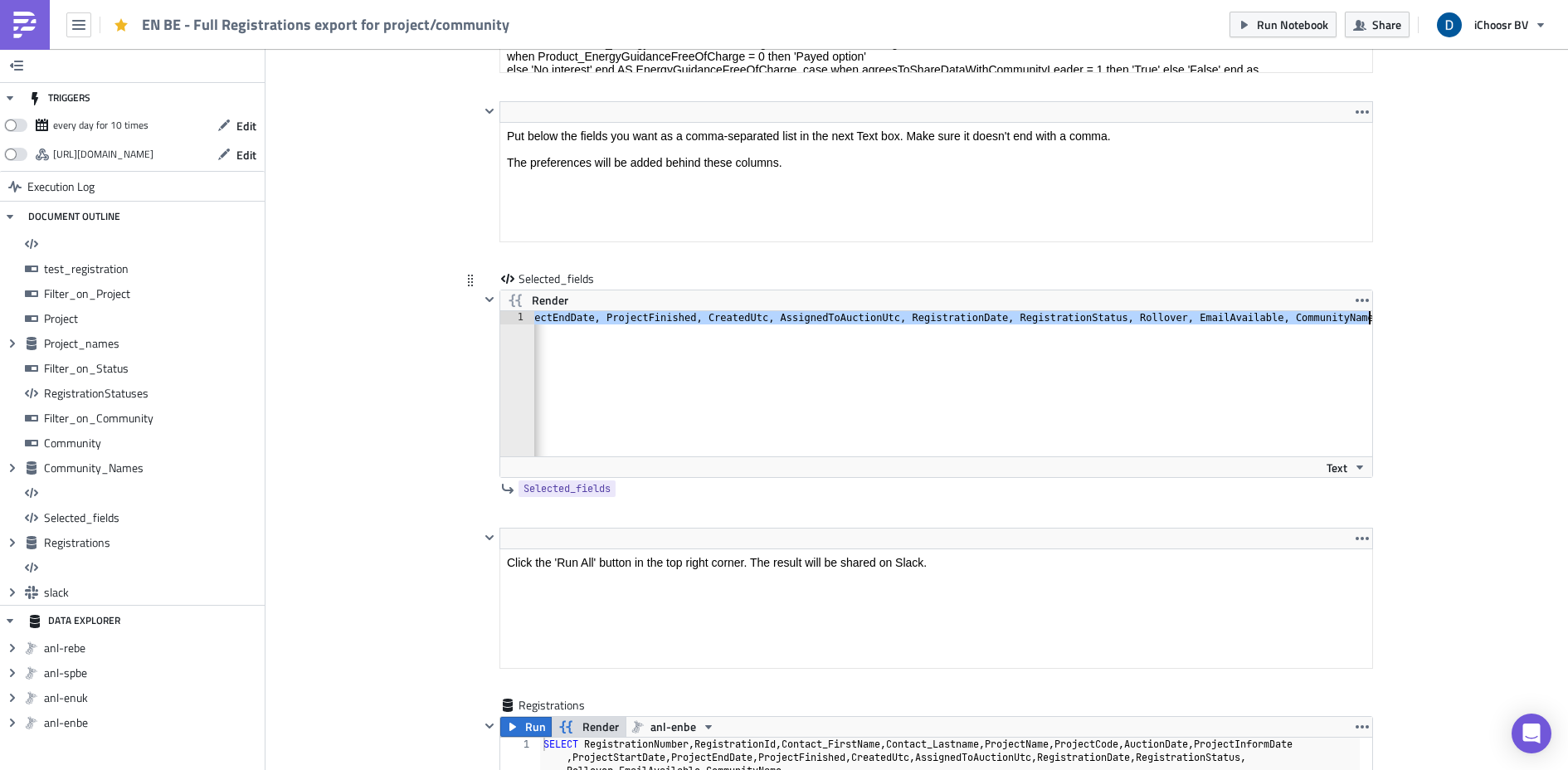
click at [635, 321] on div "RegistrationNumber, RegistrationId, Contact_FirstName, Contact_Lastname, Projec…" at bounding box center [493, 390] width 1758 height 159
paste textarea
click at [532, 306] on span "Render" at bounding box center [551, 300] width 37 height 20
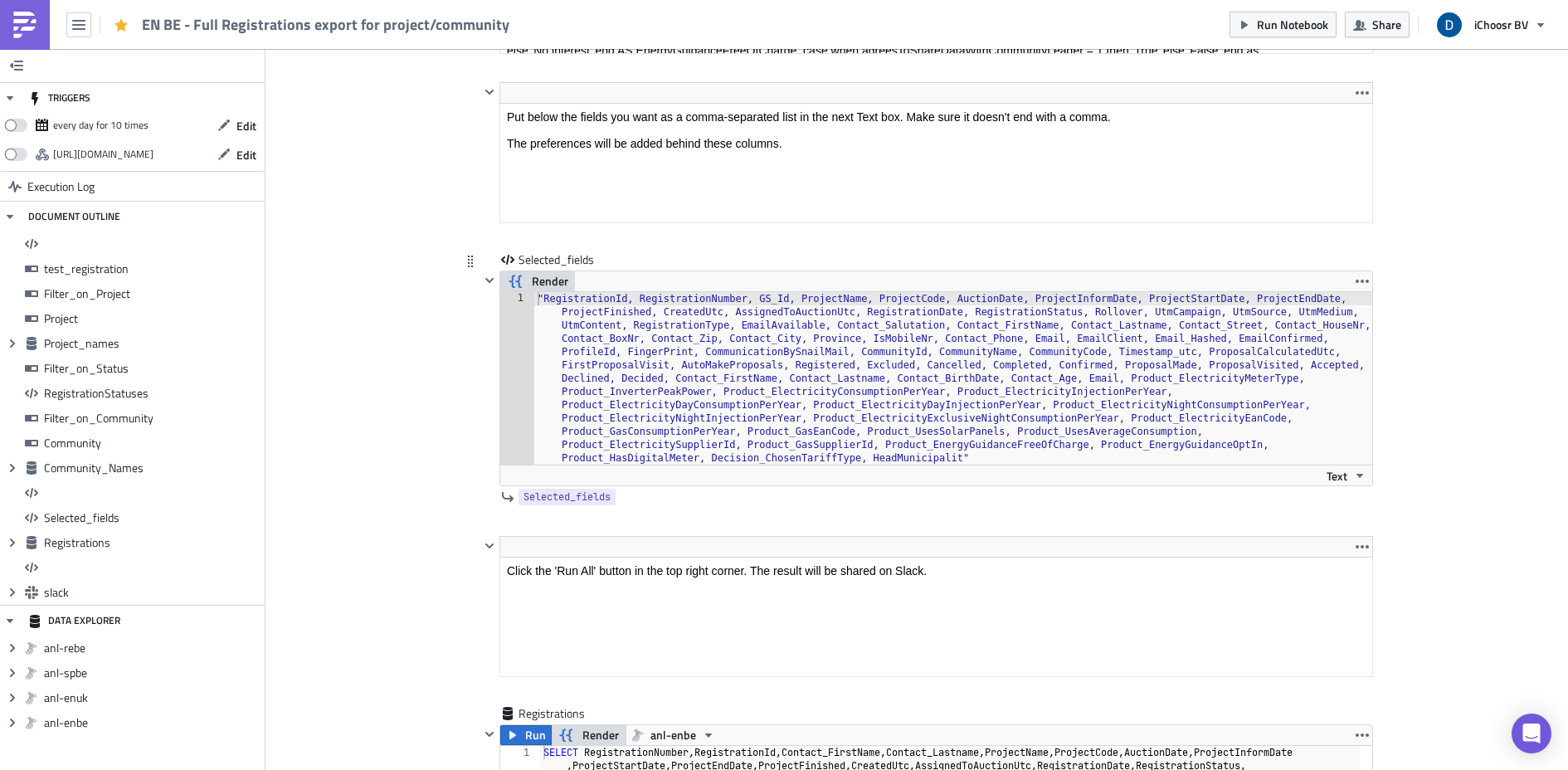
scroll to position [8754, 0]
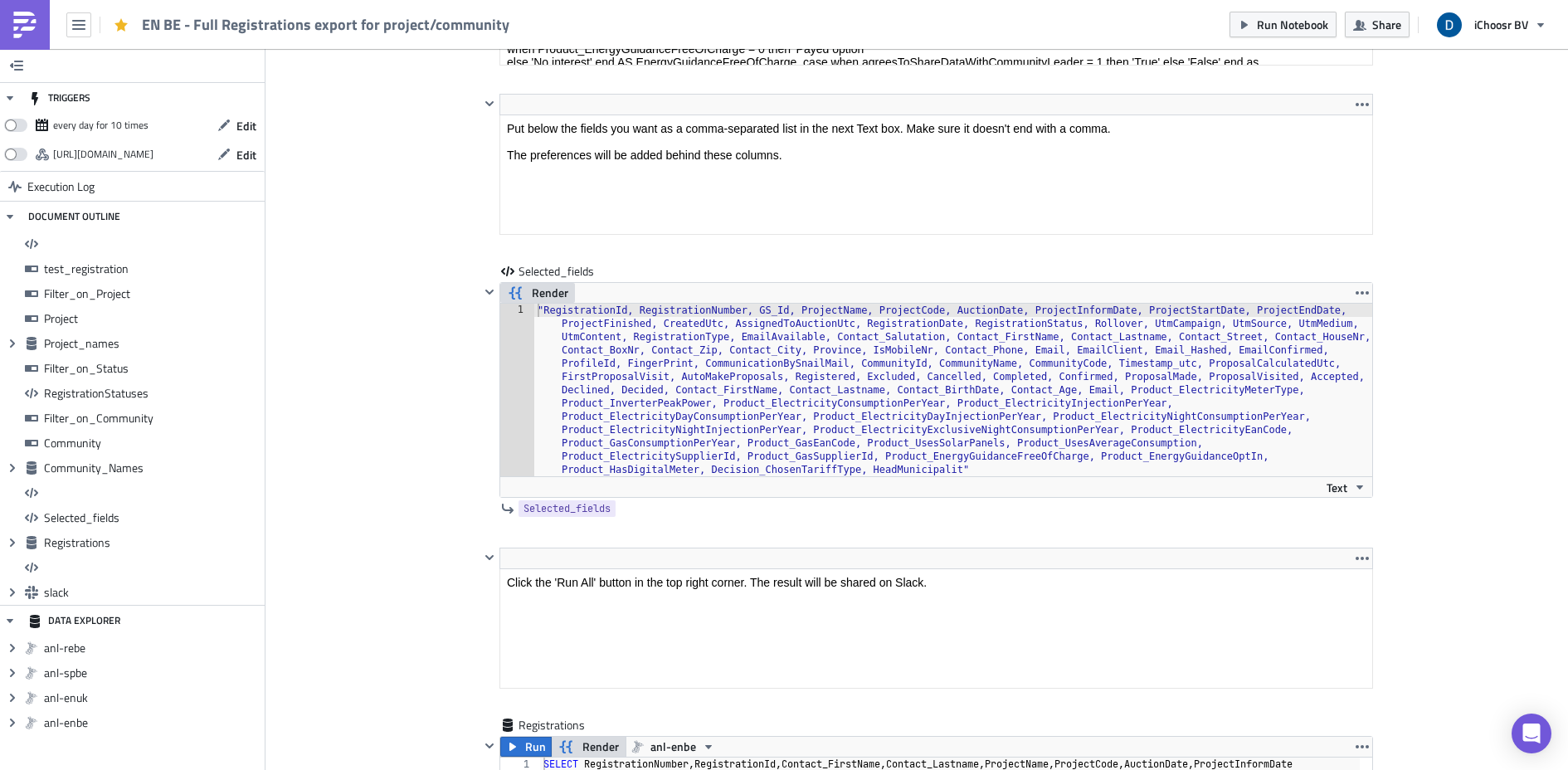
scroll to position [9035, 0]
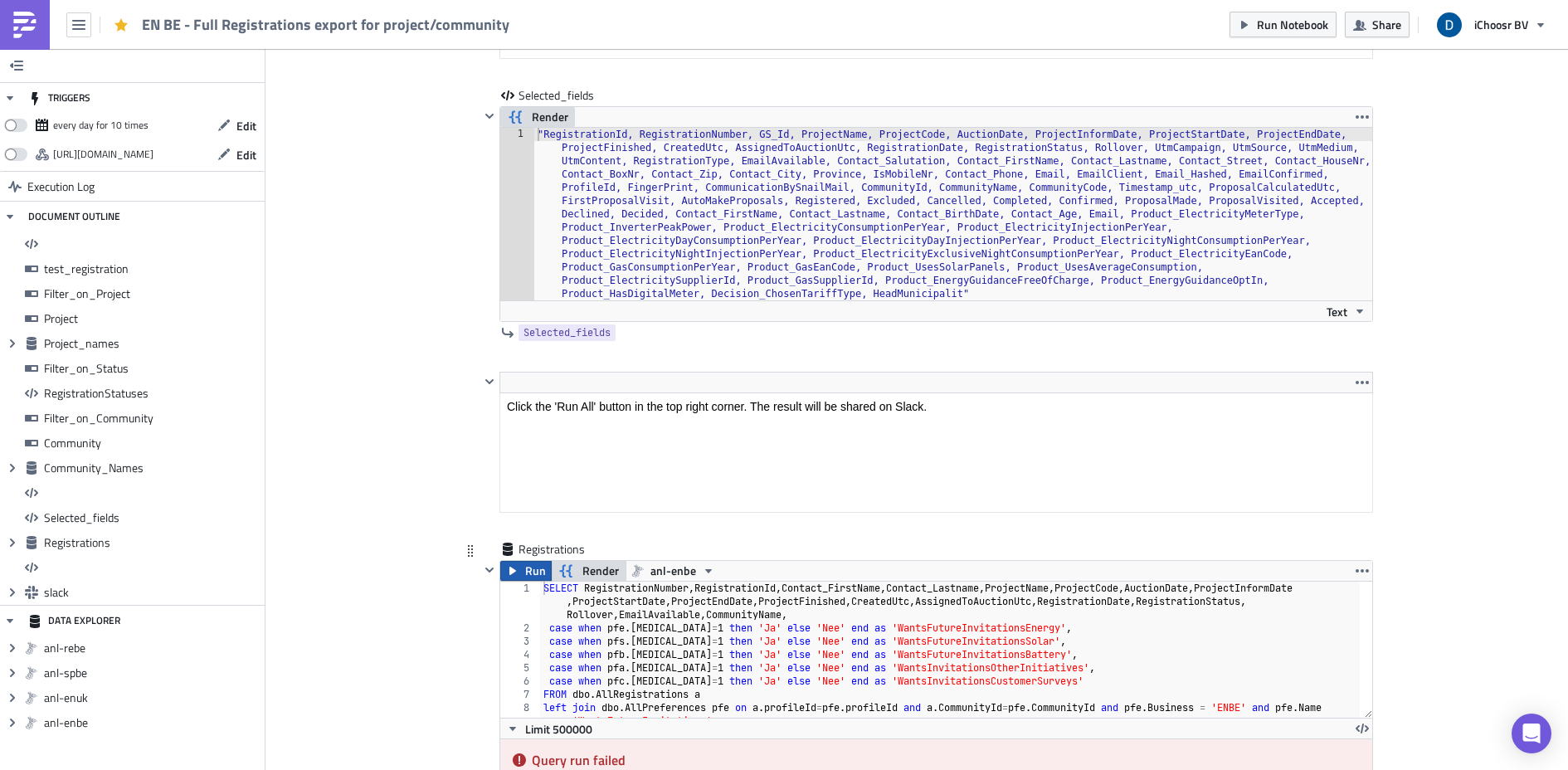
click at [516, 575] on button "Run" at bounding box center [525, 571] width 51 height 20
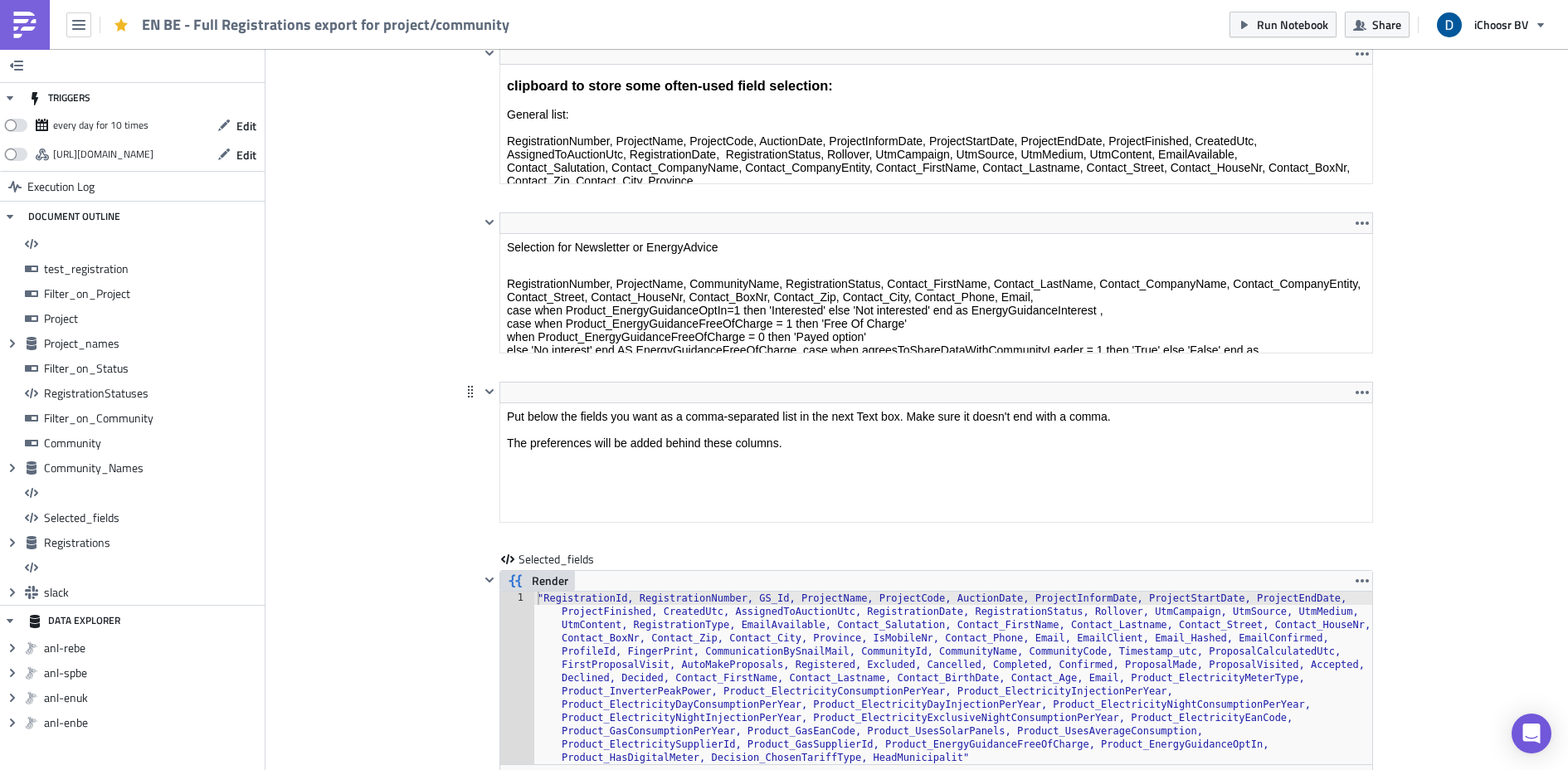
scroll to position [8642, 0]
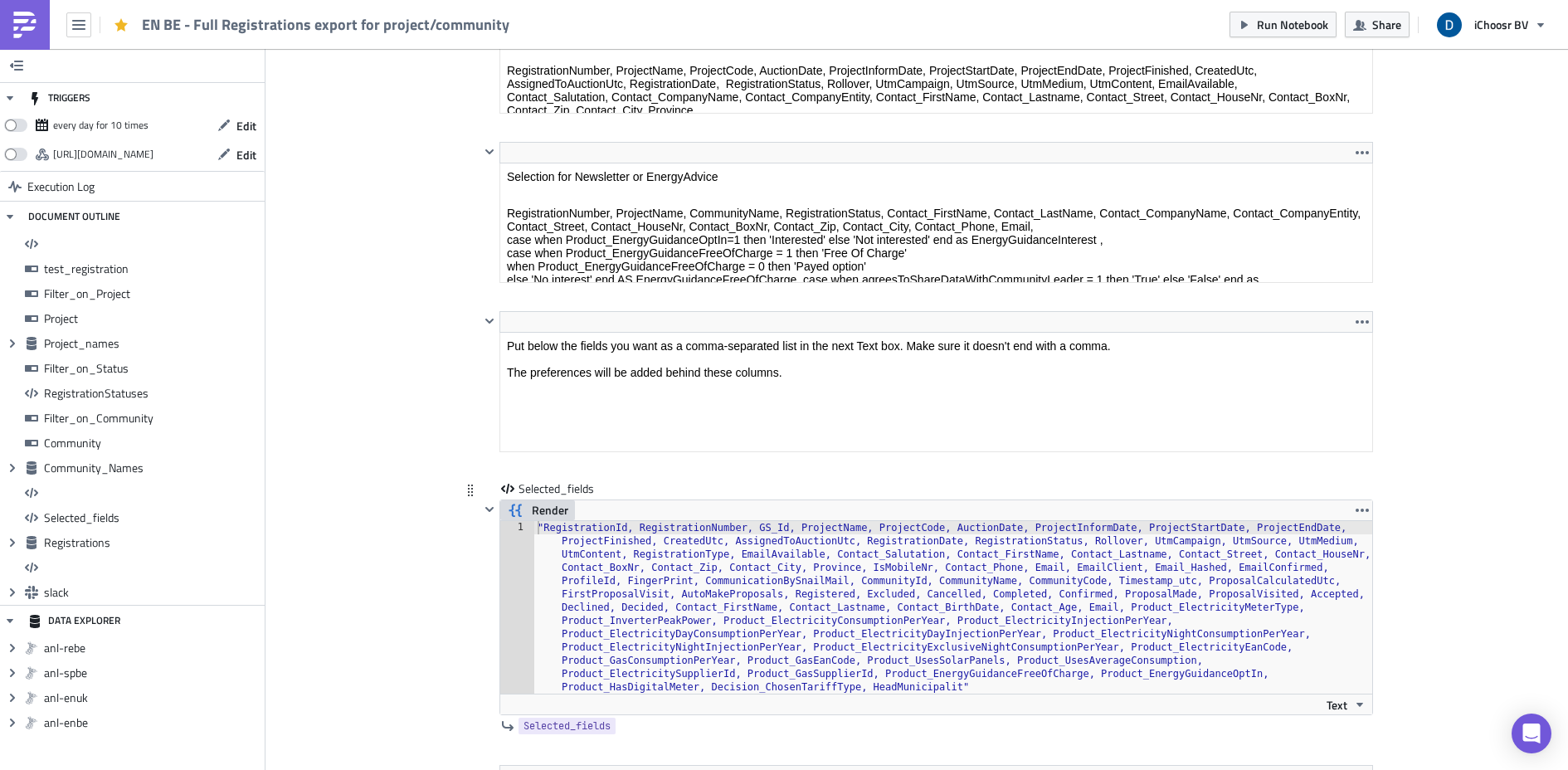
type textarea ""RegistrationId, RegistrationNumber, GS_Id, ProjectName, ProjectCode, AuctionDa…"
click at [589, 558] on div ""RegistrationId, RegistrationNumber, GS_Id, ProjectName, ProjectCode, AuctionDa…" at bounding box center [953, 780] width 838 height 517
click at [549, 554] on div ""RegistrationId, RegistrationNumber, GS_Id, ProjectName, ProjectCode, AuctionDa…" at bounding box center [953, 780] width 838 height 517
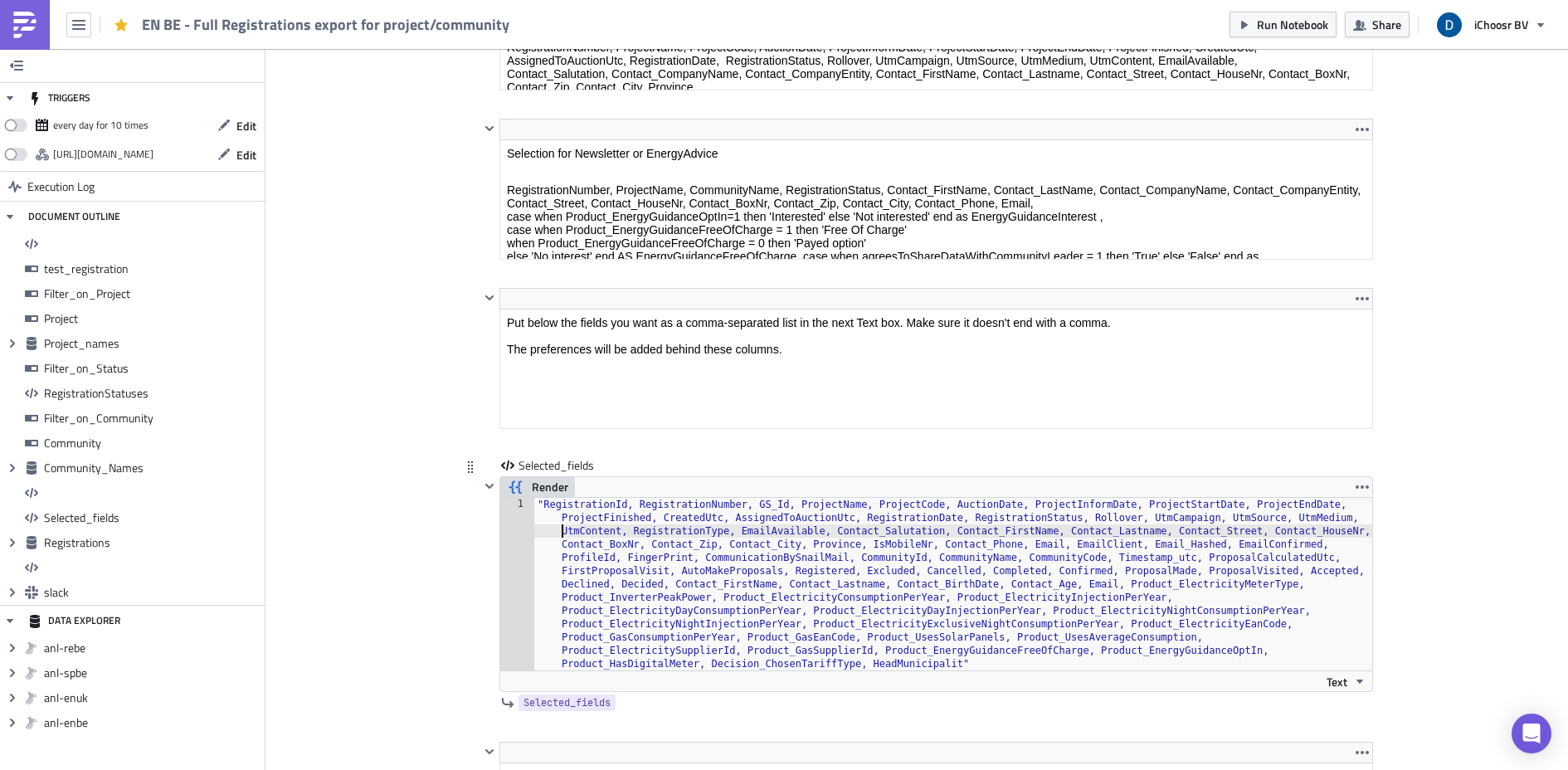
scroll to position [8691, 0]
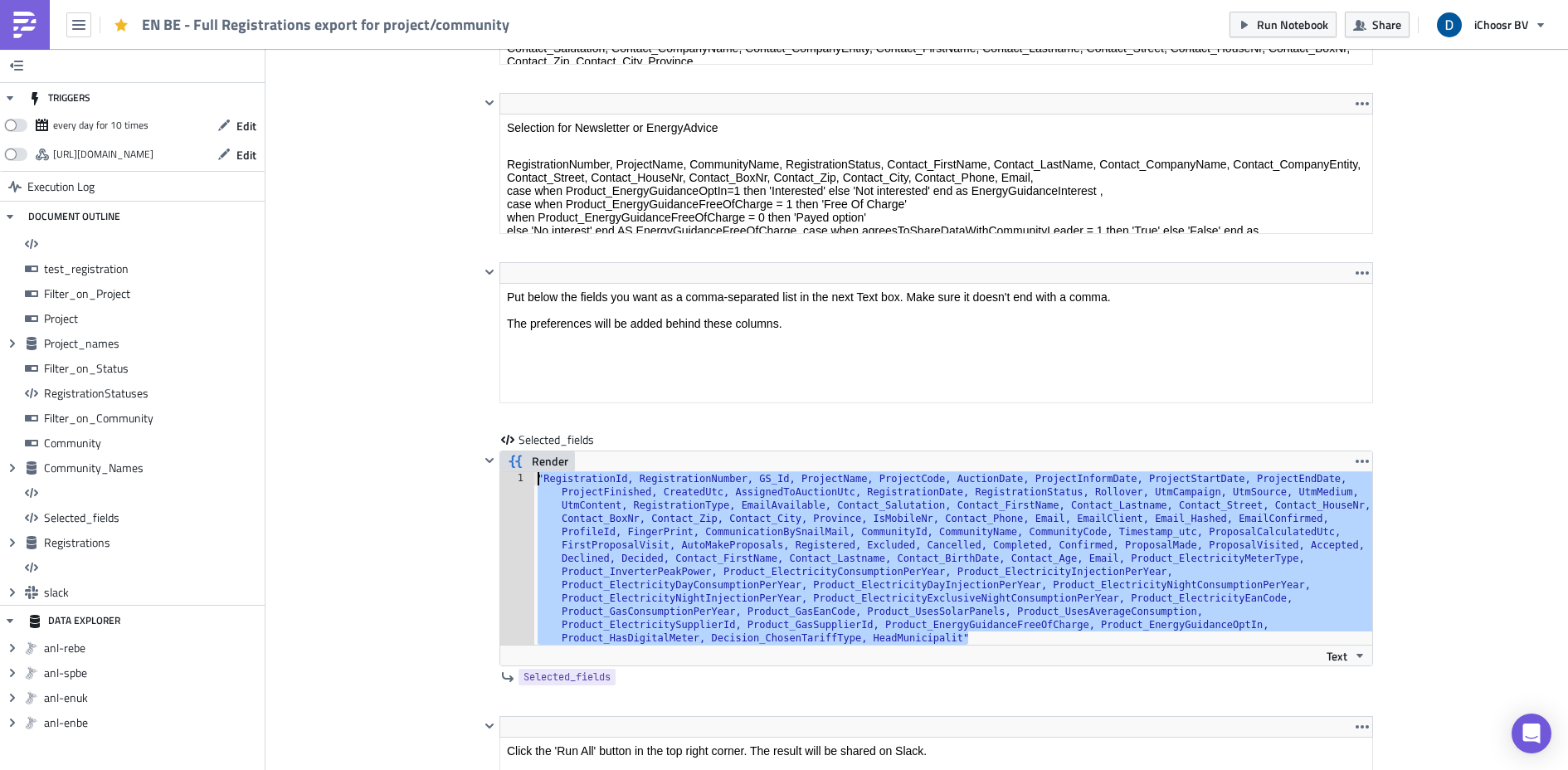
drag, startPoint x: 977, startPoint y: 640, endPoint x: 440, endPoint y: 455, distance: 568.0
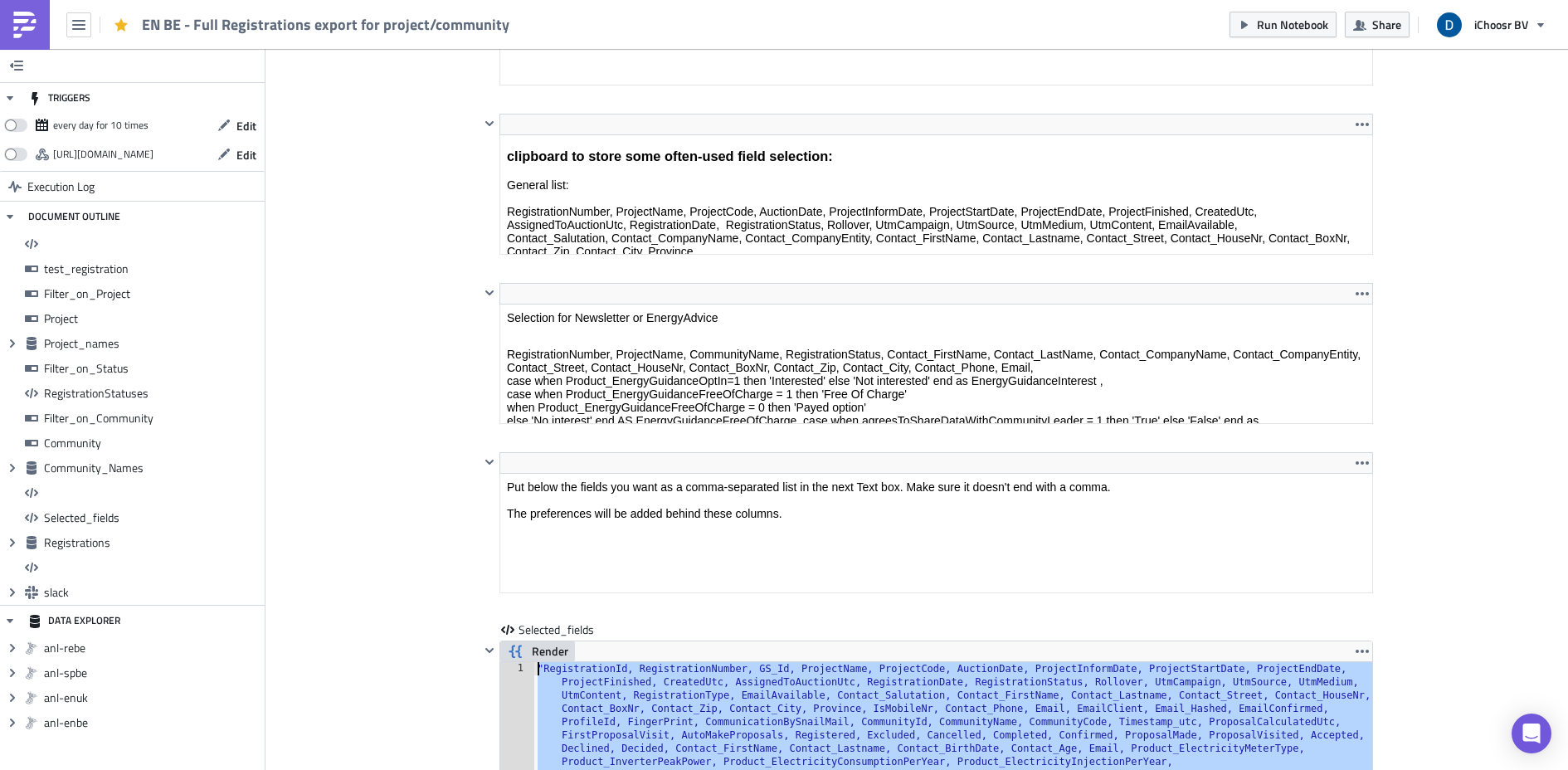
scroll to position [8317, 0]
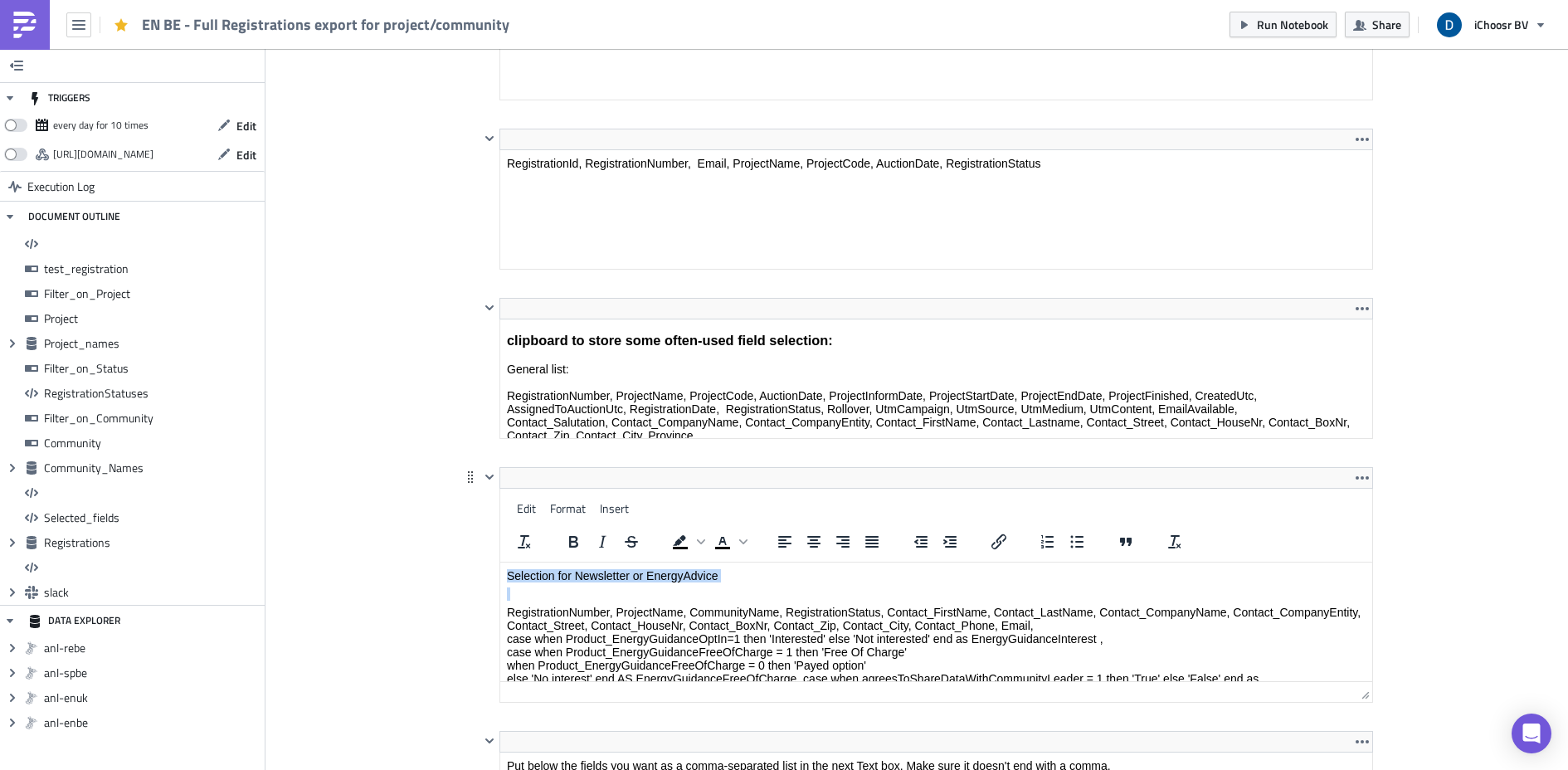
drag, startPoint x: 509, startPoint y: 611, endPoint x: 620, endPoint y: 524, distance: 141.0
click at [620, 563] on html "Selection for Newsletter or EnergyAdvice RegistrationNumber, ProjectName, Commu…" at bounding box center [936, 663] width 872 height 201
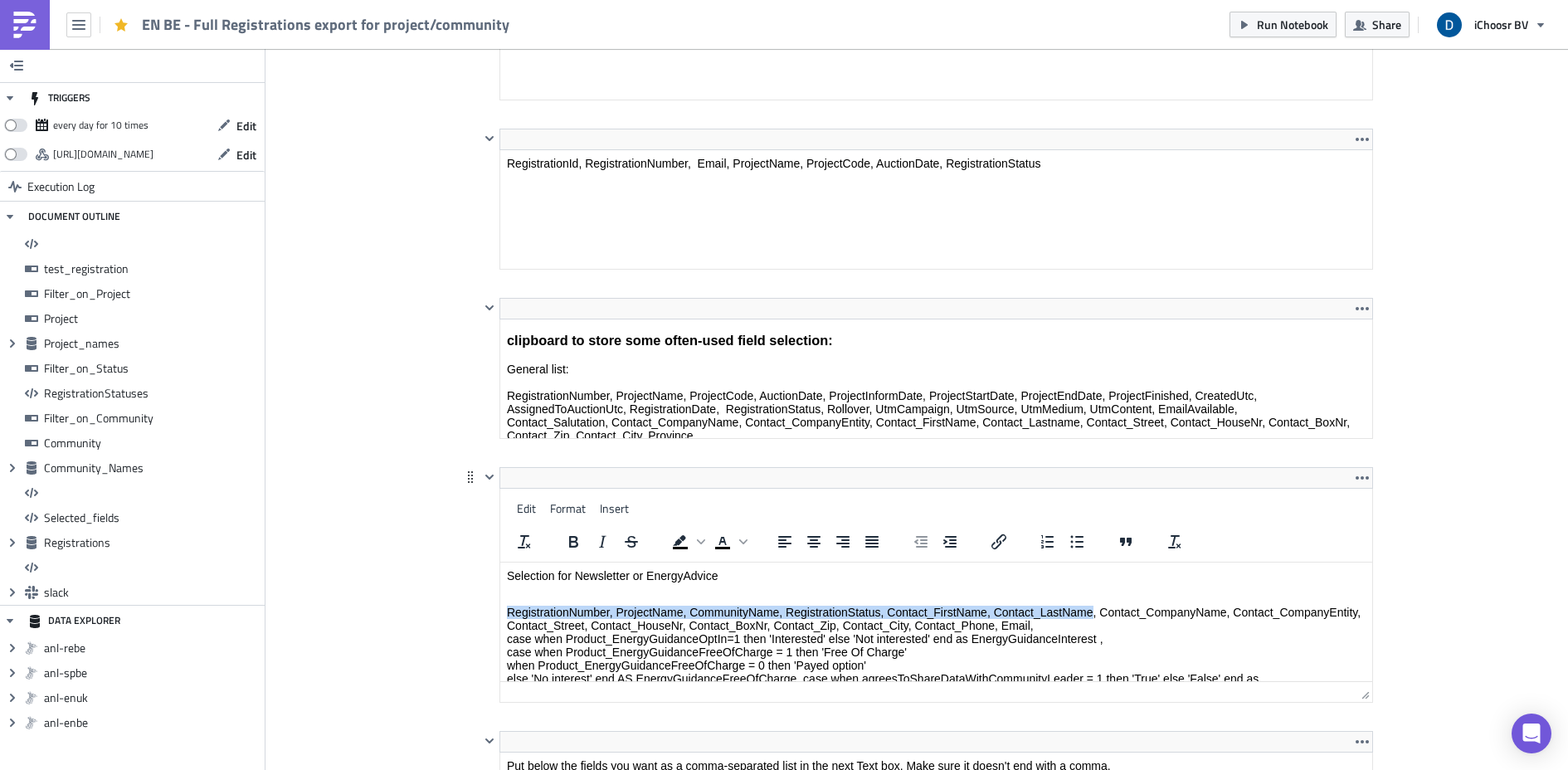
drag, startPoint x: 509, startPoint y: 611, endPoint x: 1092, endPoint y: 610, distance: 583.0
click at [1092, 610] on p "RegistrationNumber, ProjectName, CommunityName, RegistrationStatus, Contact_Fir…" at bounding box center [936, 652] width 859 height 93
copy p "RegistrationNumber, ProjectName, CommunityName, RegistrationStatus, Contact_Fir…"
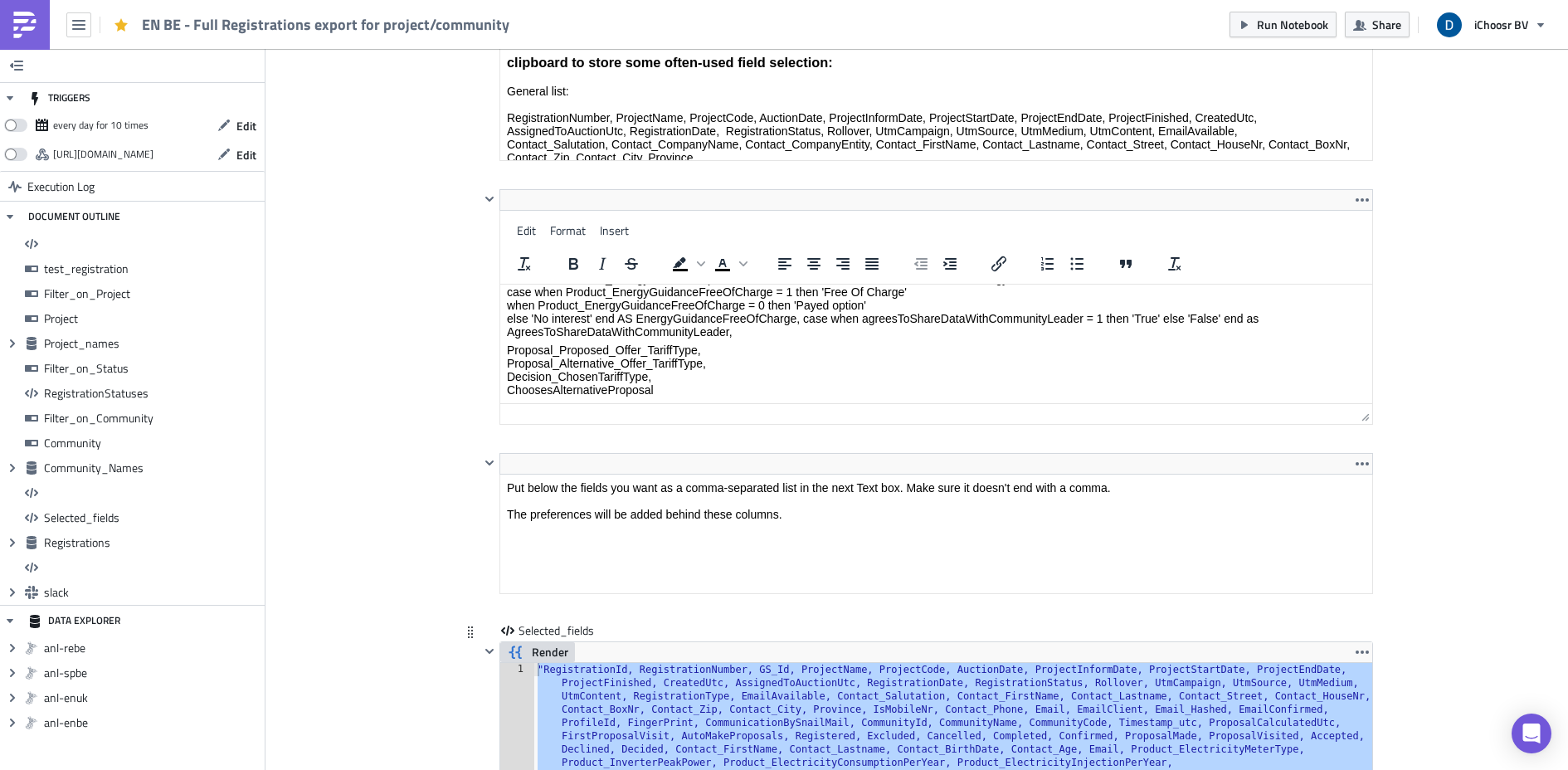
scroll to position [8598, 0]
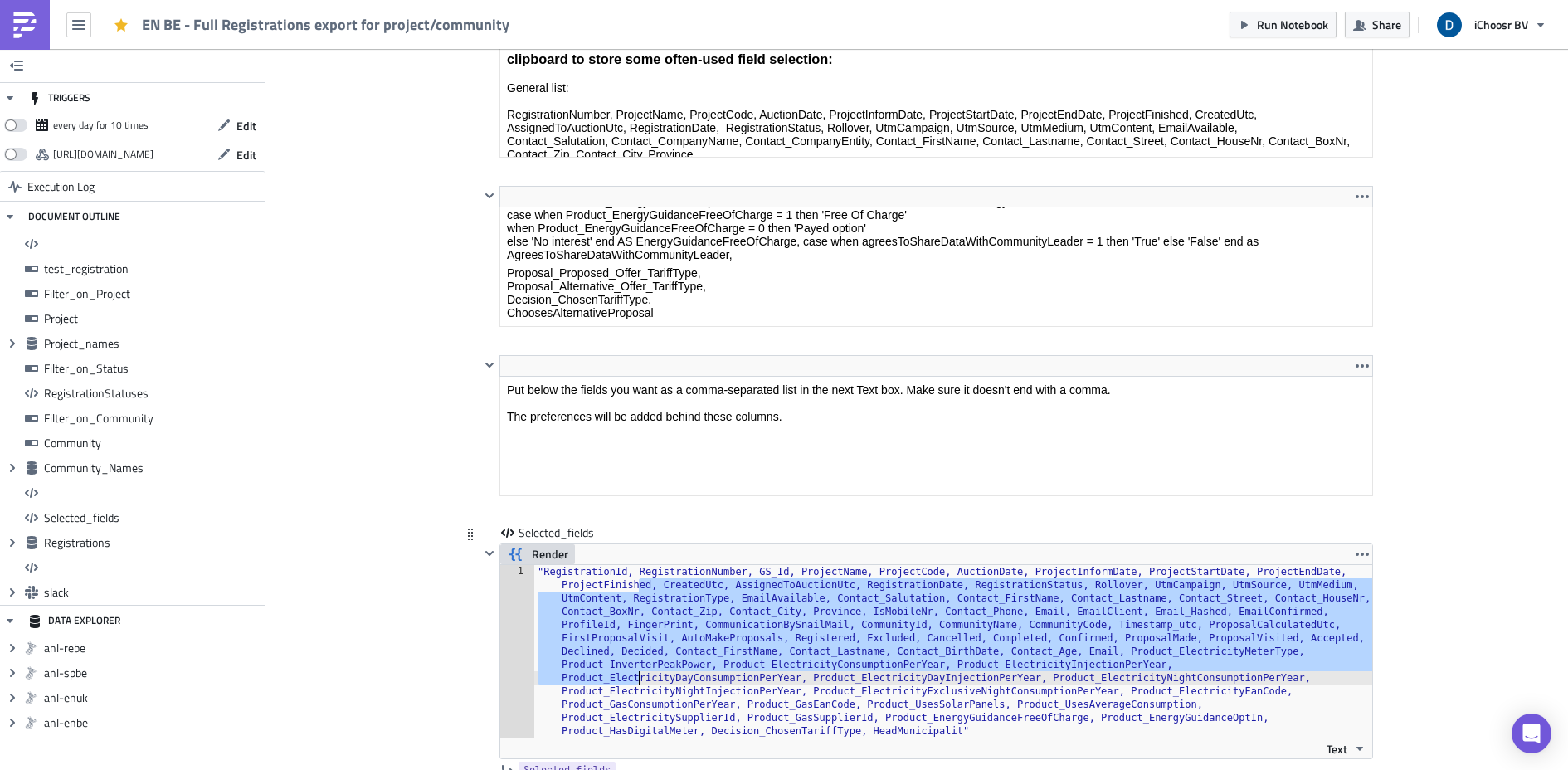
click at [546, 559] on span "Render" at bounding box center [551, 554] width 37 height 20
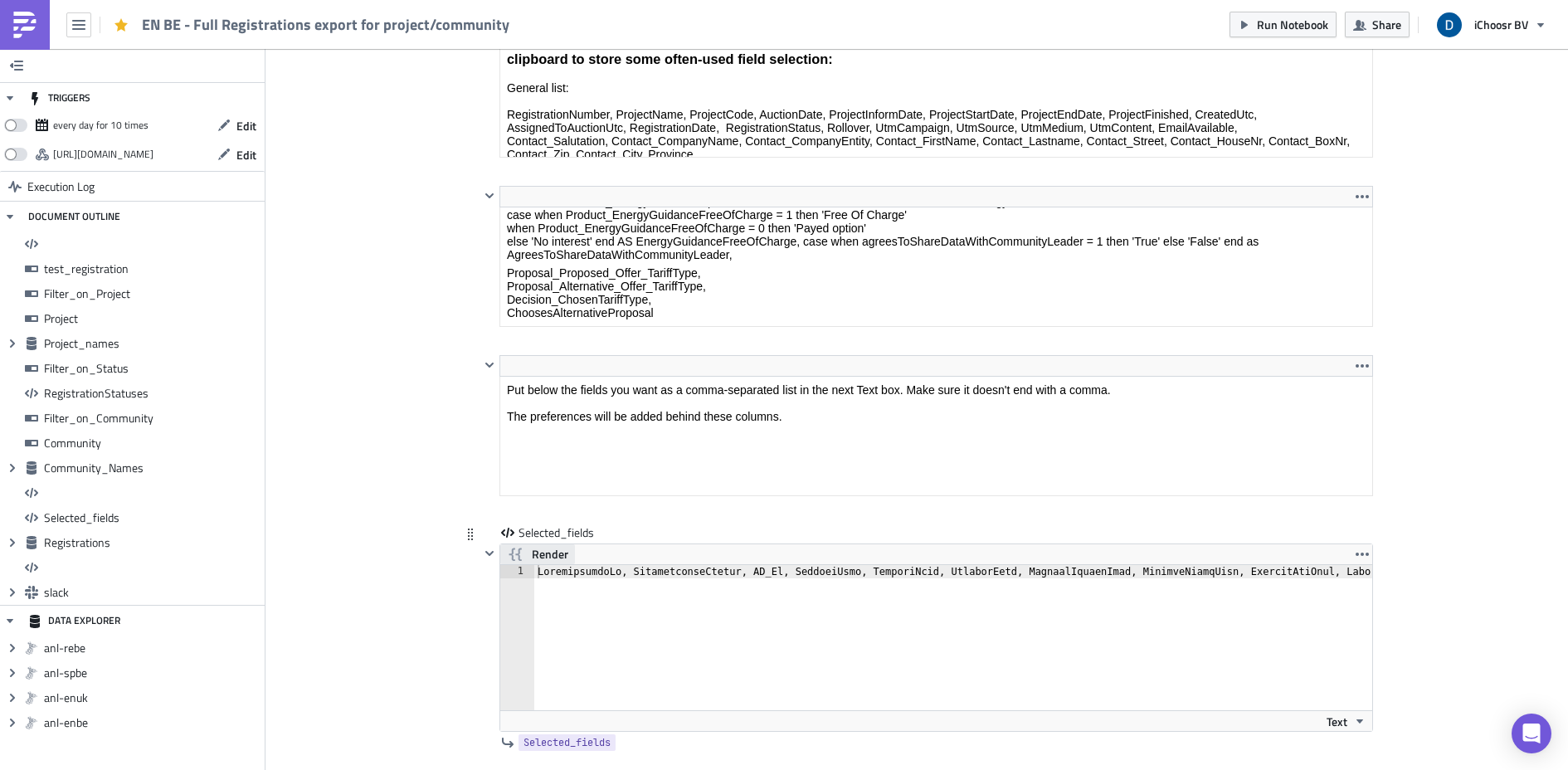
scroll to position [0, 0]
type textarea "RegistrationId, RegistrationNumber, GS_Id, ProjectName, ProjectCode, AuctionDat…"
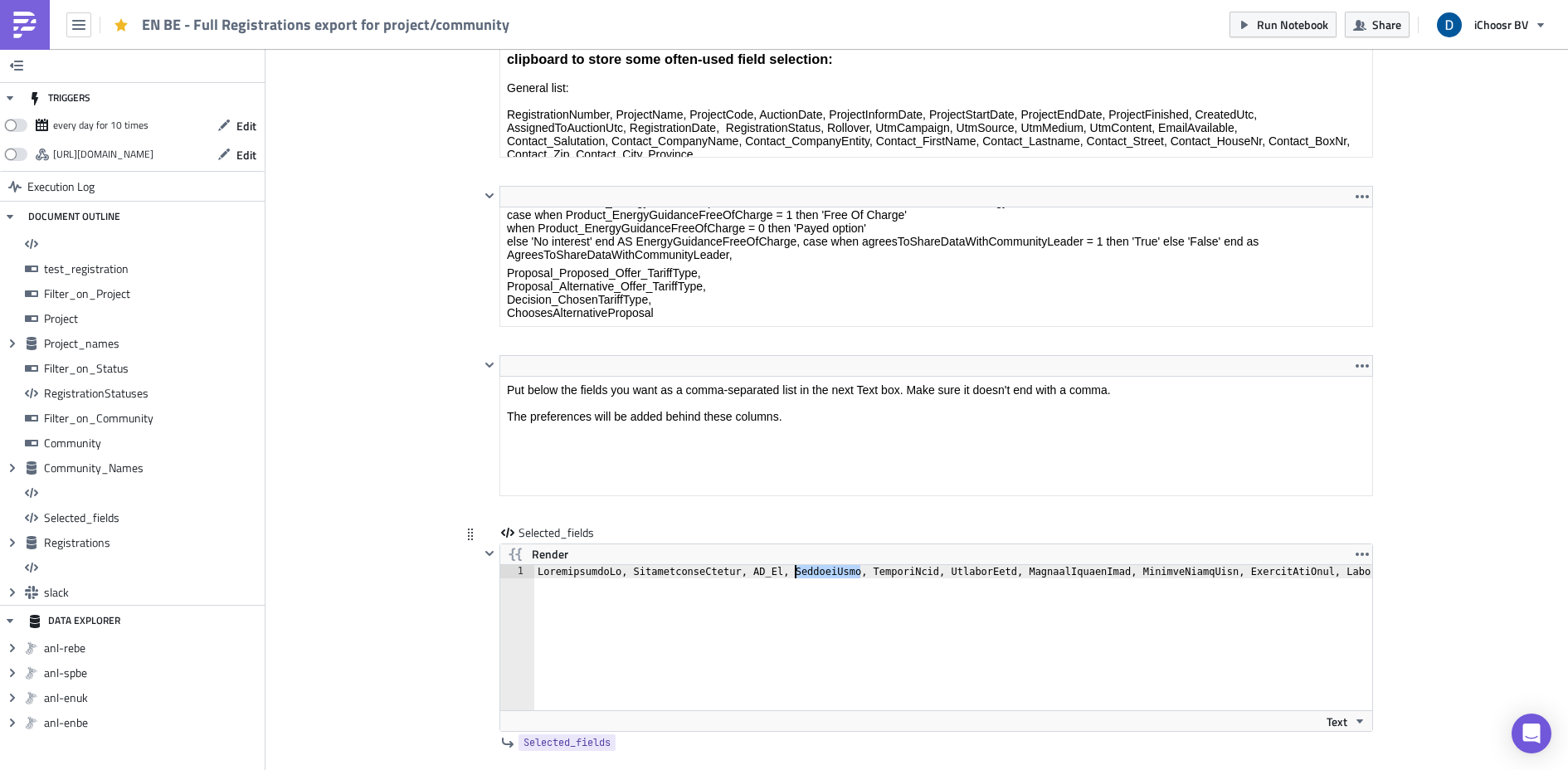
scroll to position [0, 8559]
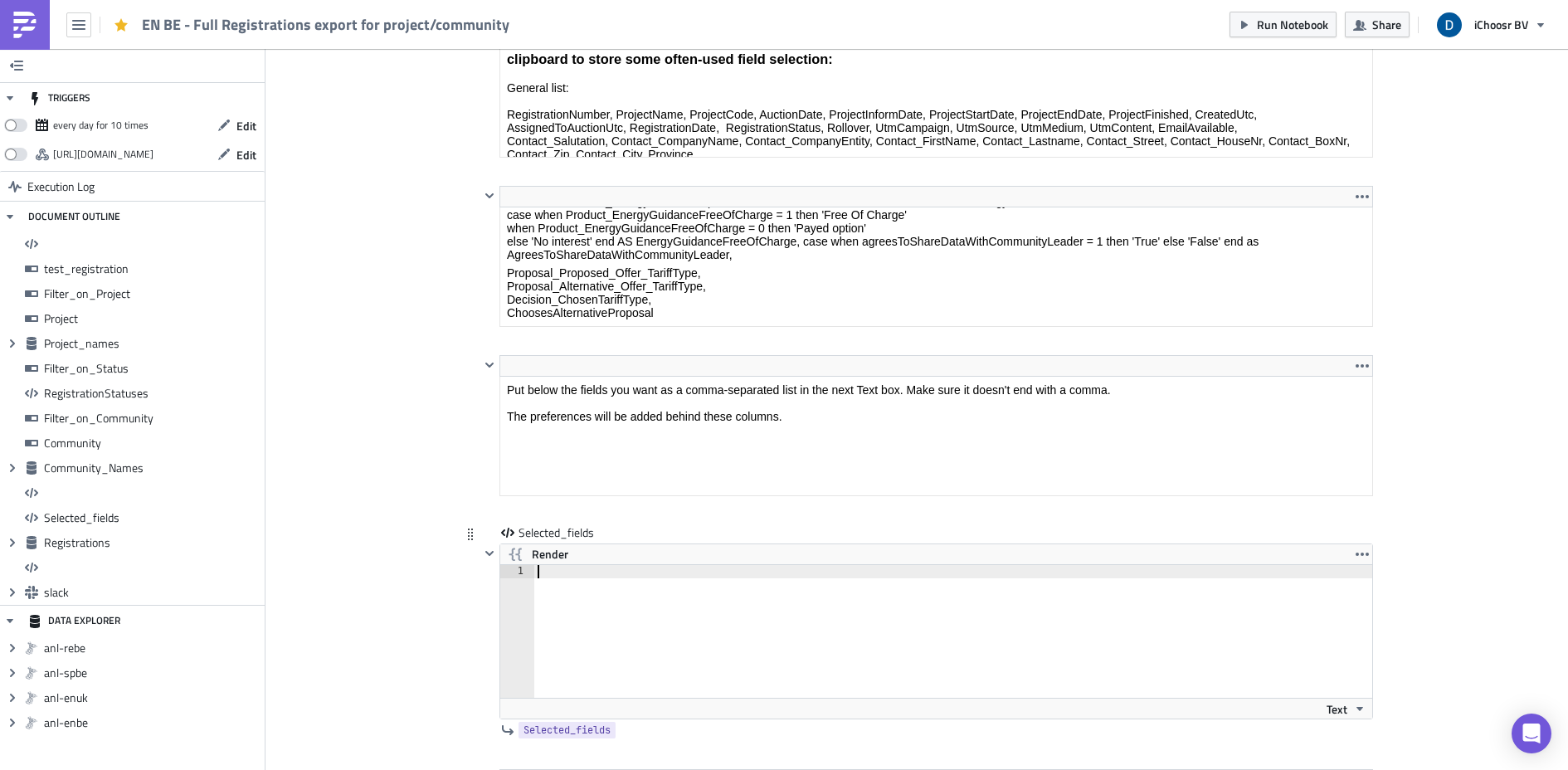
paste textarea "RegistrationNumber, ProjectName, CommunityName, RegistrationStatus, Contact_Fir…"
type textarea "RegistrationNumber, ProjectName, CommunityName, RegistrationStatus, Contact_Fir…"
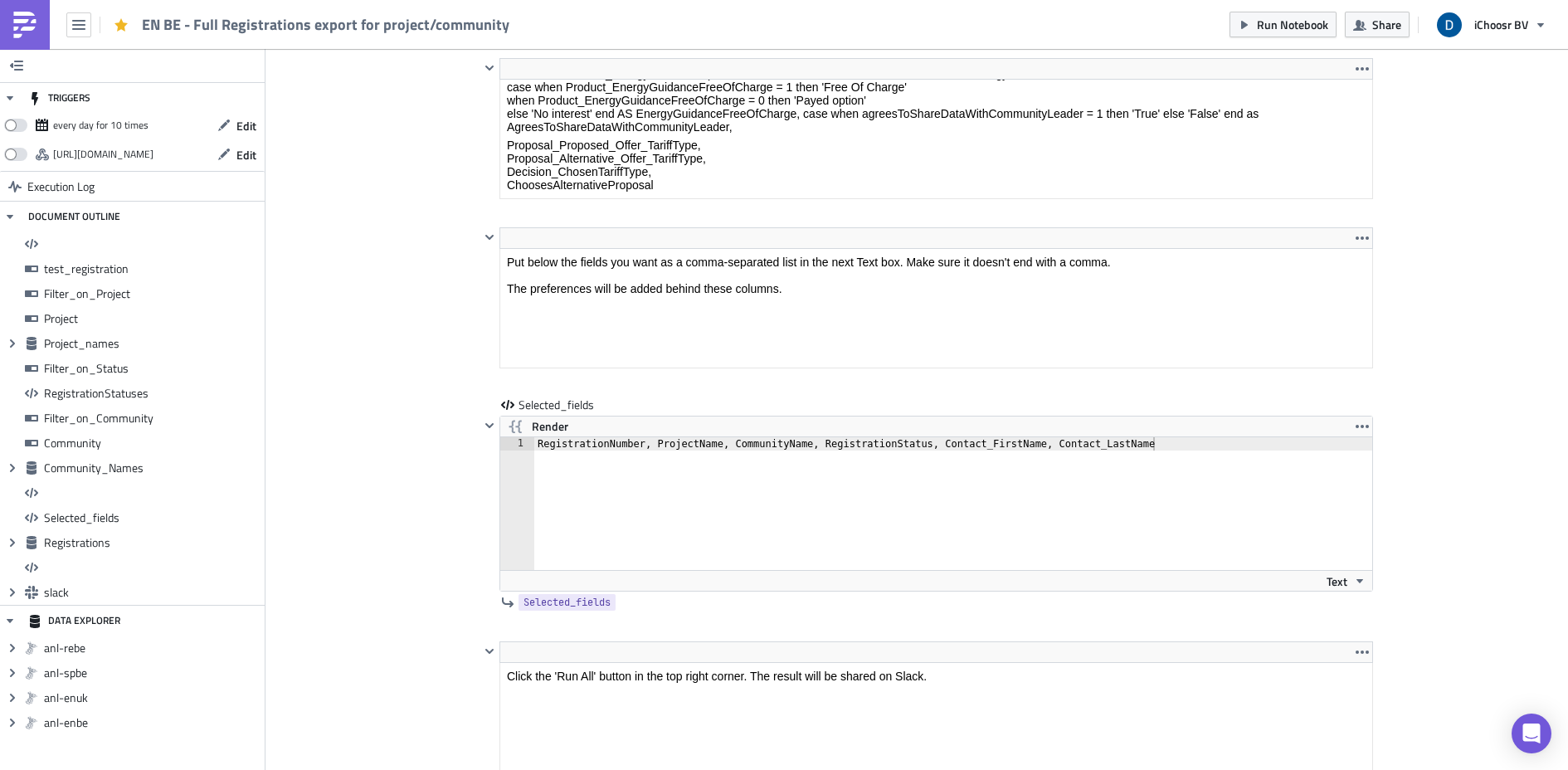
scroll to position [8687, 0]
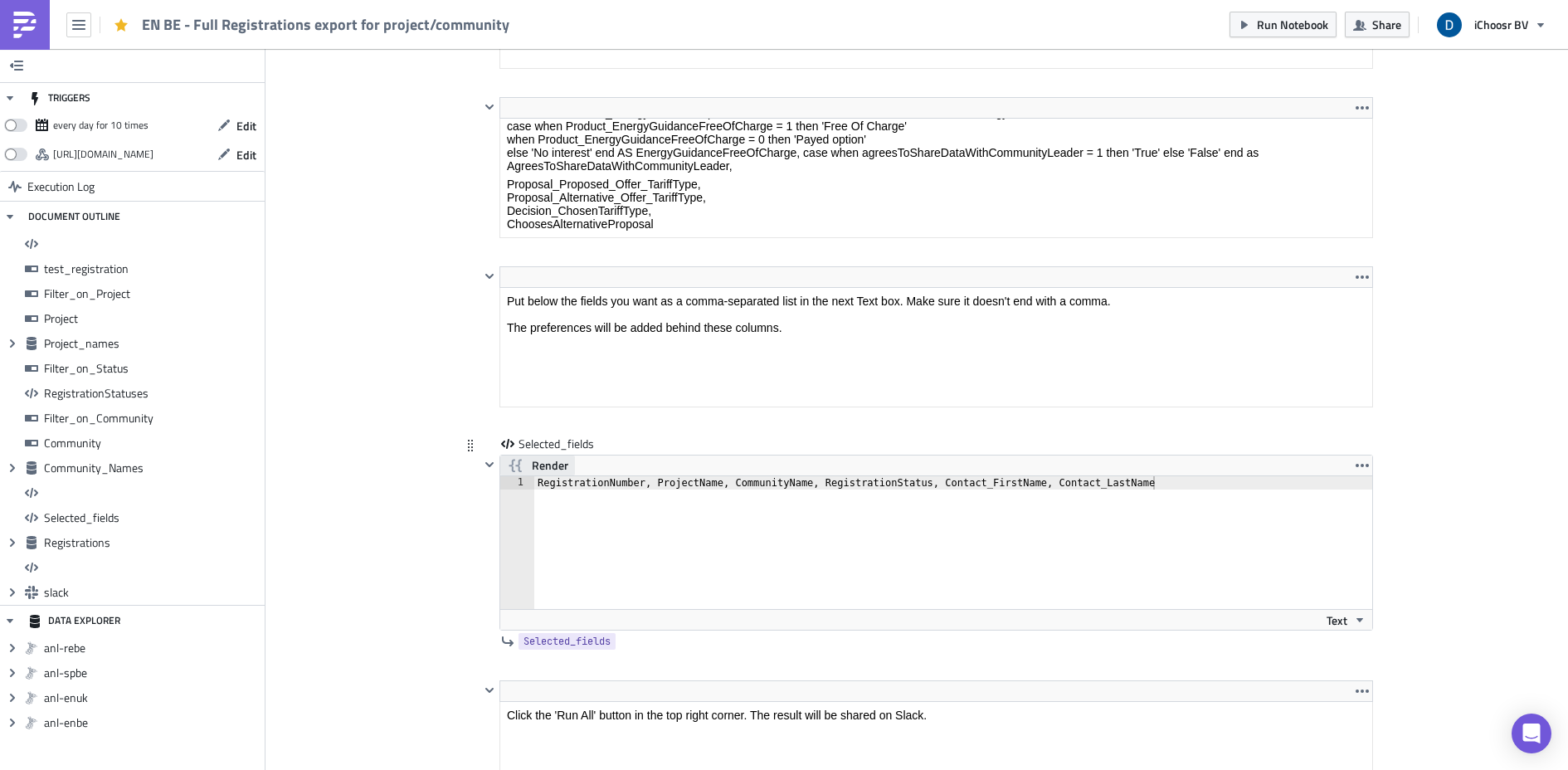
click at [536, 462] on span "Render" at bounding box center [551, 465] width 37 height 20
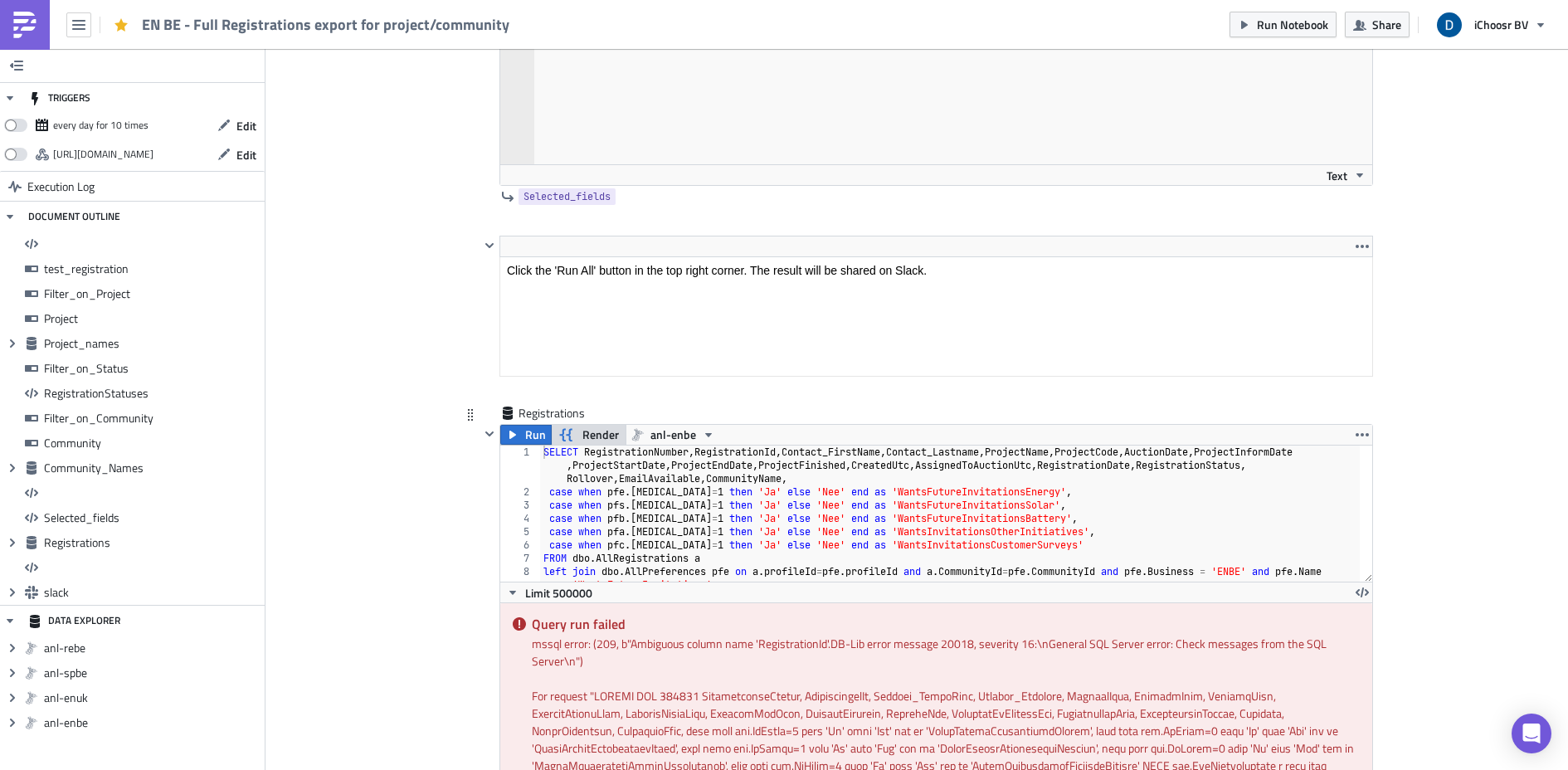
scroll to position [9196, 0]
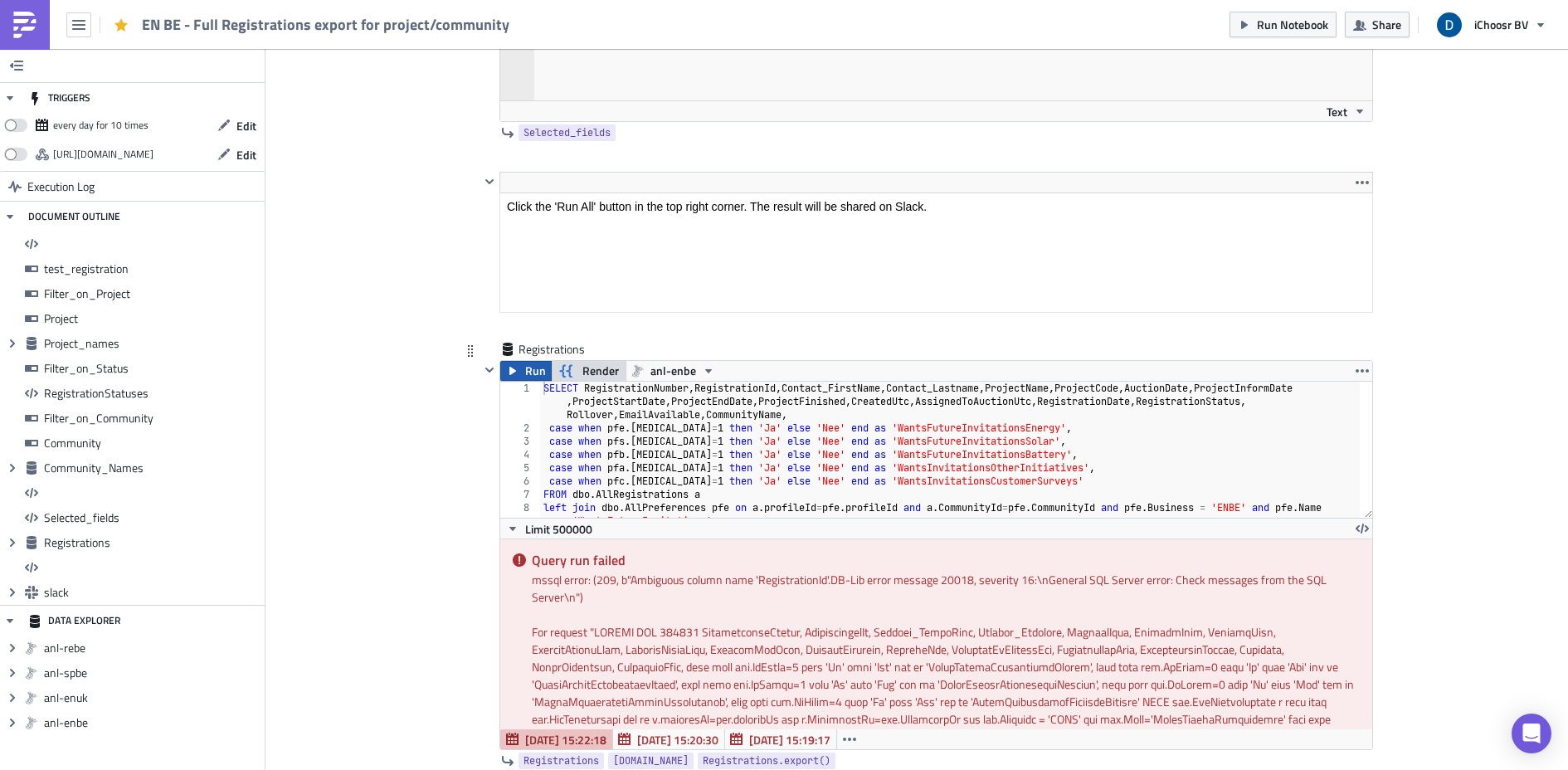
click at [516, 370] on button "Run" at bounding box center [525, 370] width 51 height 20
click at [588, 363] on span "Render" at bounding box center [601, 370] width 37 height 20
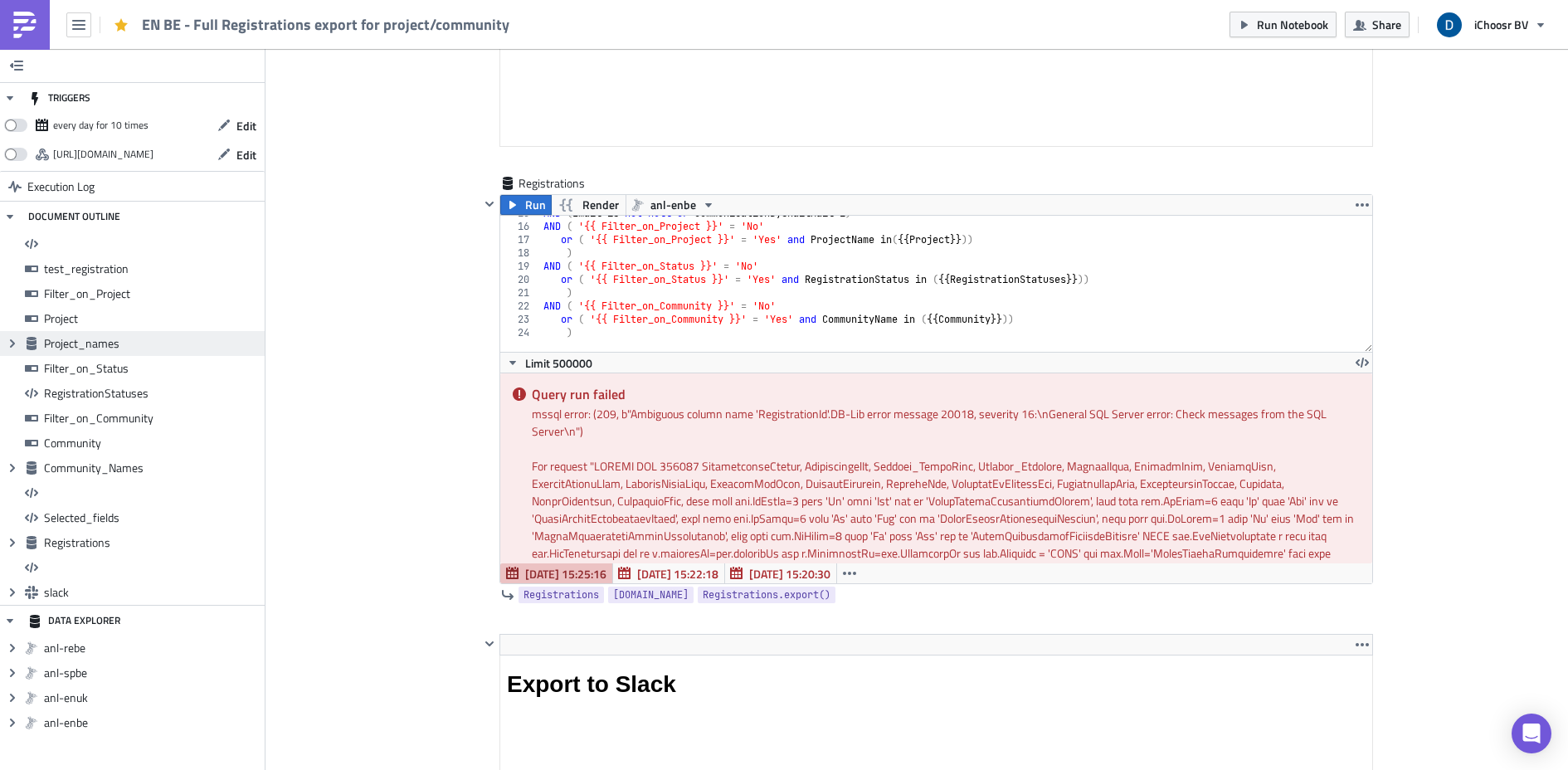
scroll to position [9368, 0]
